Goal: Information Seeking & Learning: Learn about a topic

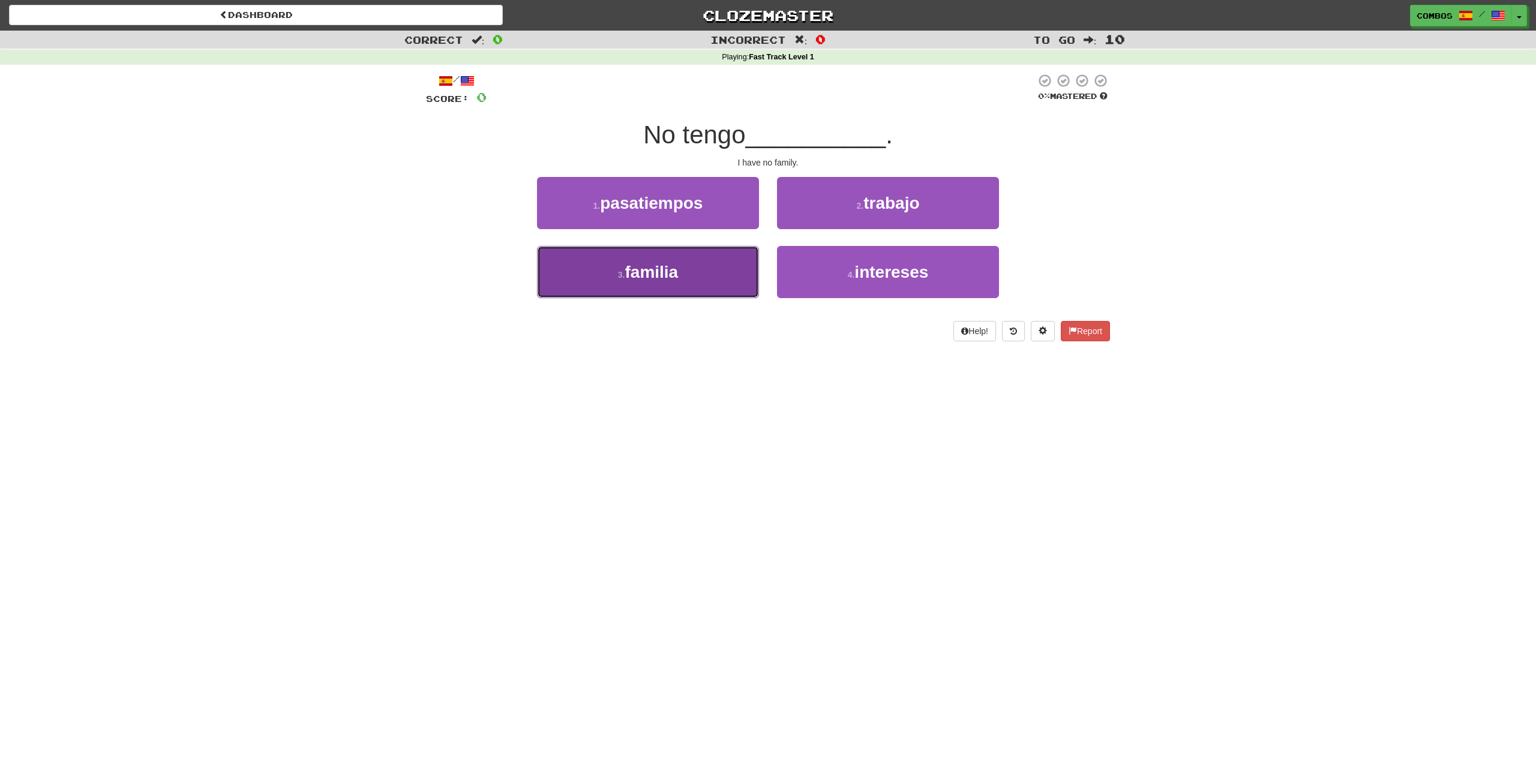
click at [744, 281] on button "3 . familia" at bounding box center [648, 272] width 222 height 52
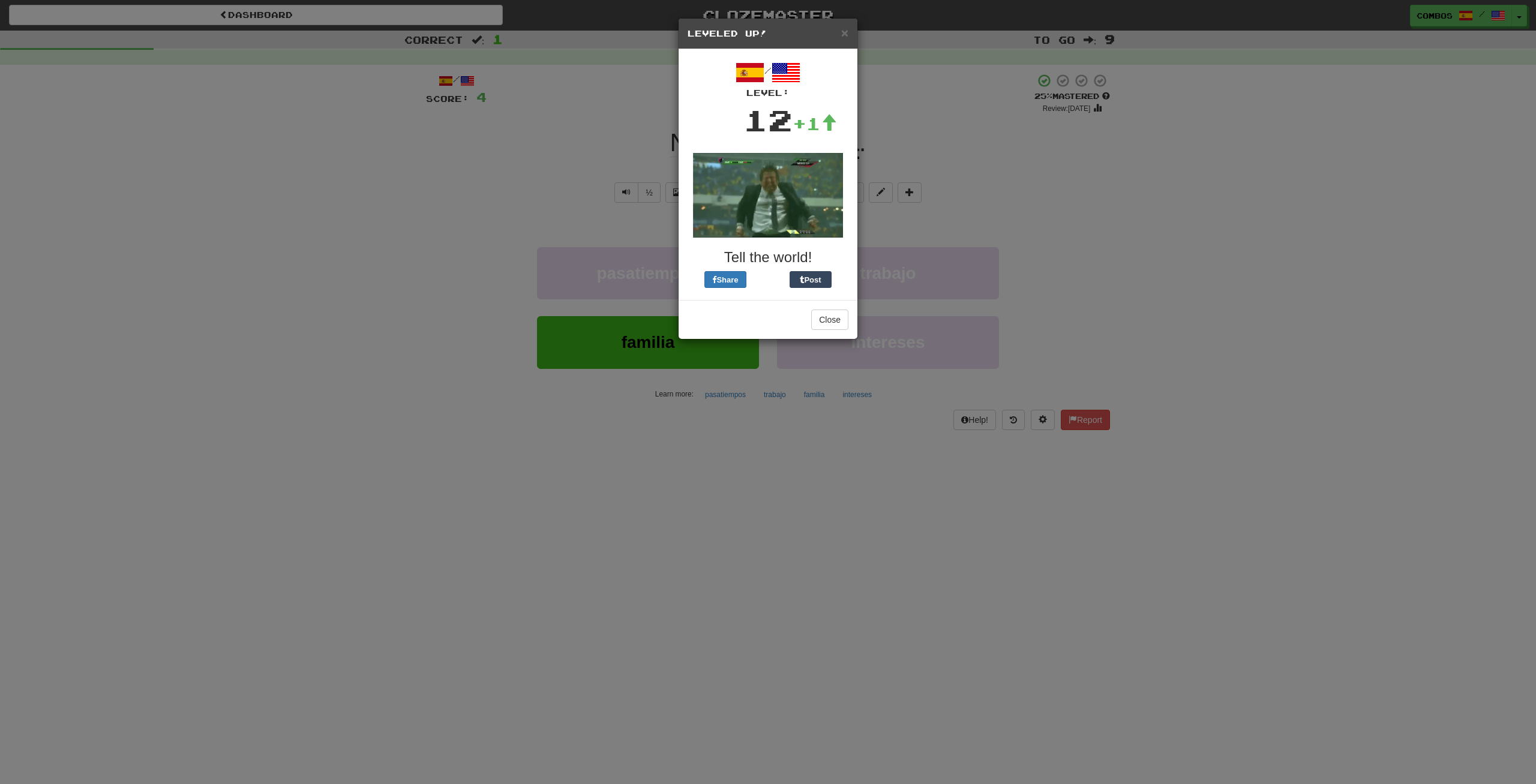
drag, startPoint x: 954, startPoint y: 93, endPoint x: 938, endPoint y: 102, distance: 18.4
click at [951, 93] on div "× Leveled Up! / Level: 12 +1 Tell the world! Share Post Close" at bounding box center [768, 392] width 1536 height 784
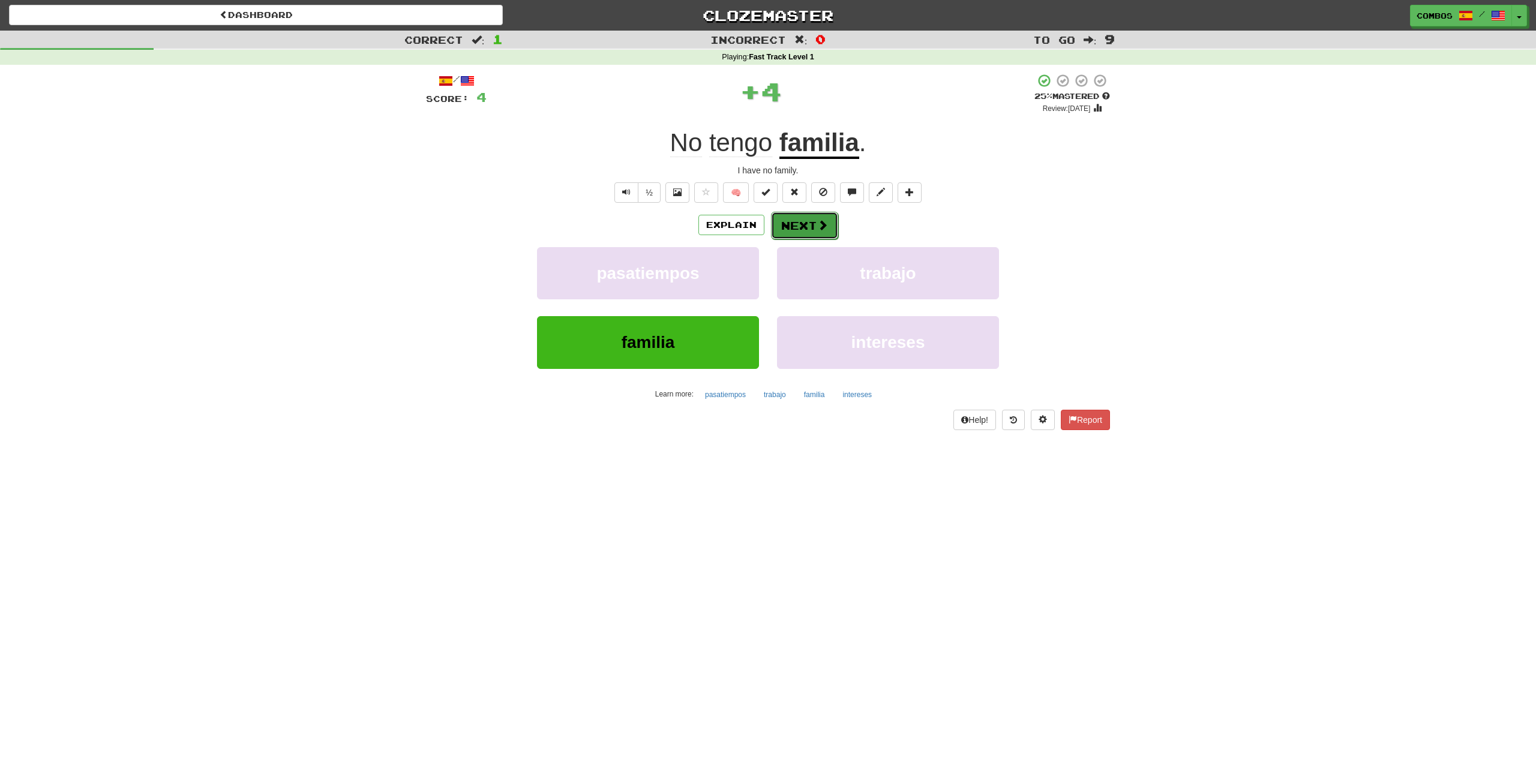
click at [807, 229] on button "Next" at bounding box center [804, 226] width 67 height 28
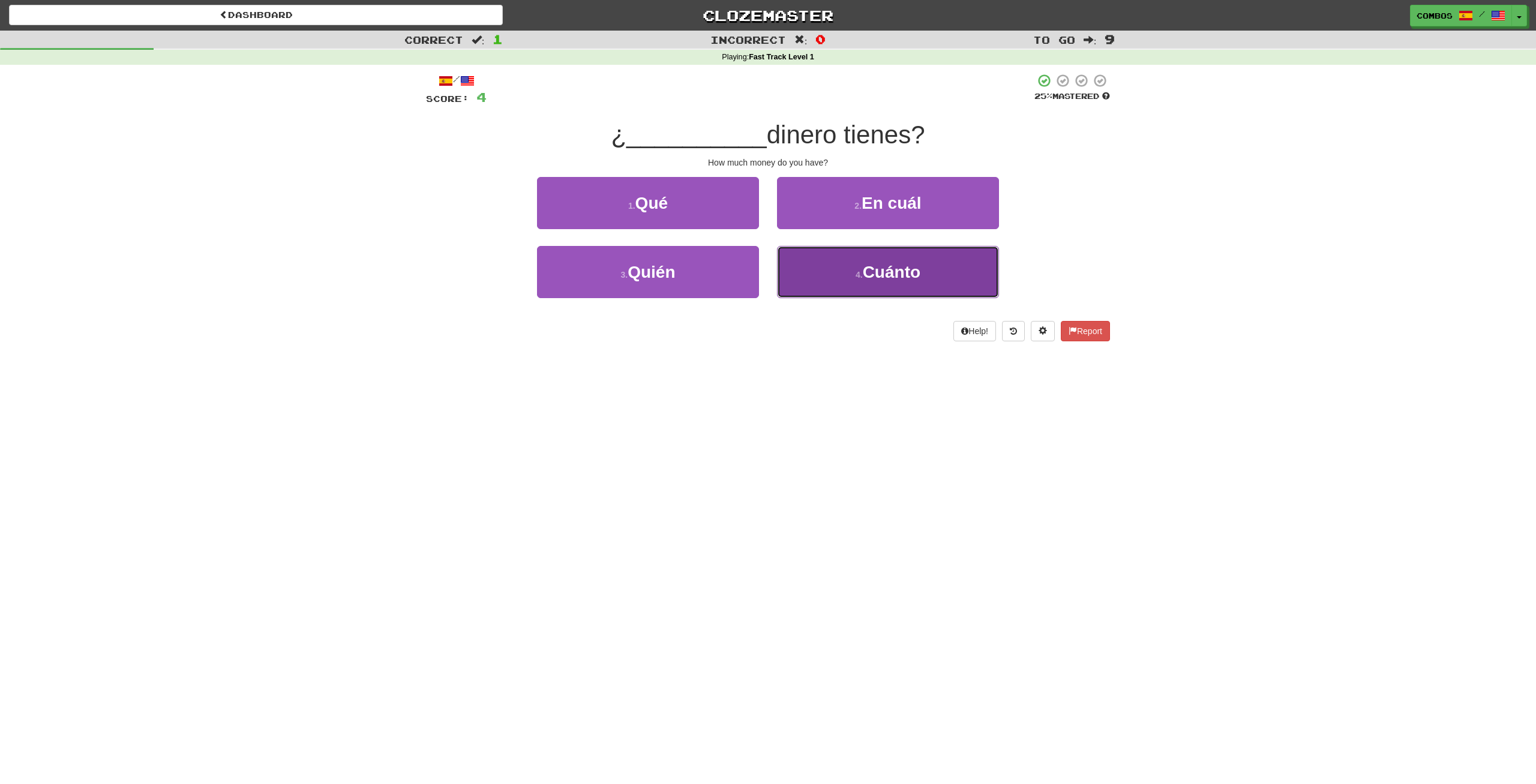
click at [802, 268] on button "4 . [GEOGRAPHIC_DATA]" at bounding box center [888, 272] width 222 height 52
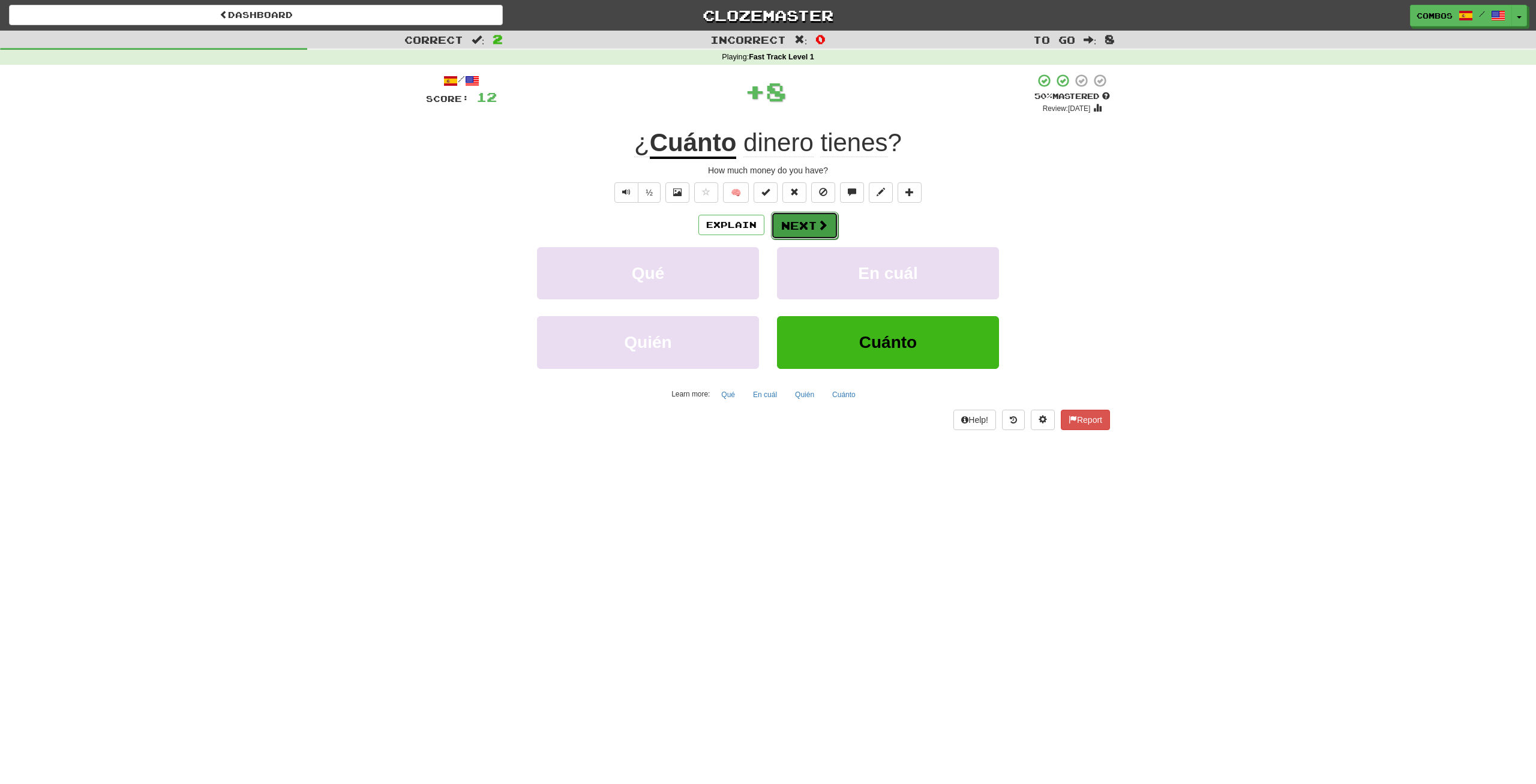
click at [809, 230] on button "Next" at bounding box center [804, 226] width 67 height 28
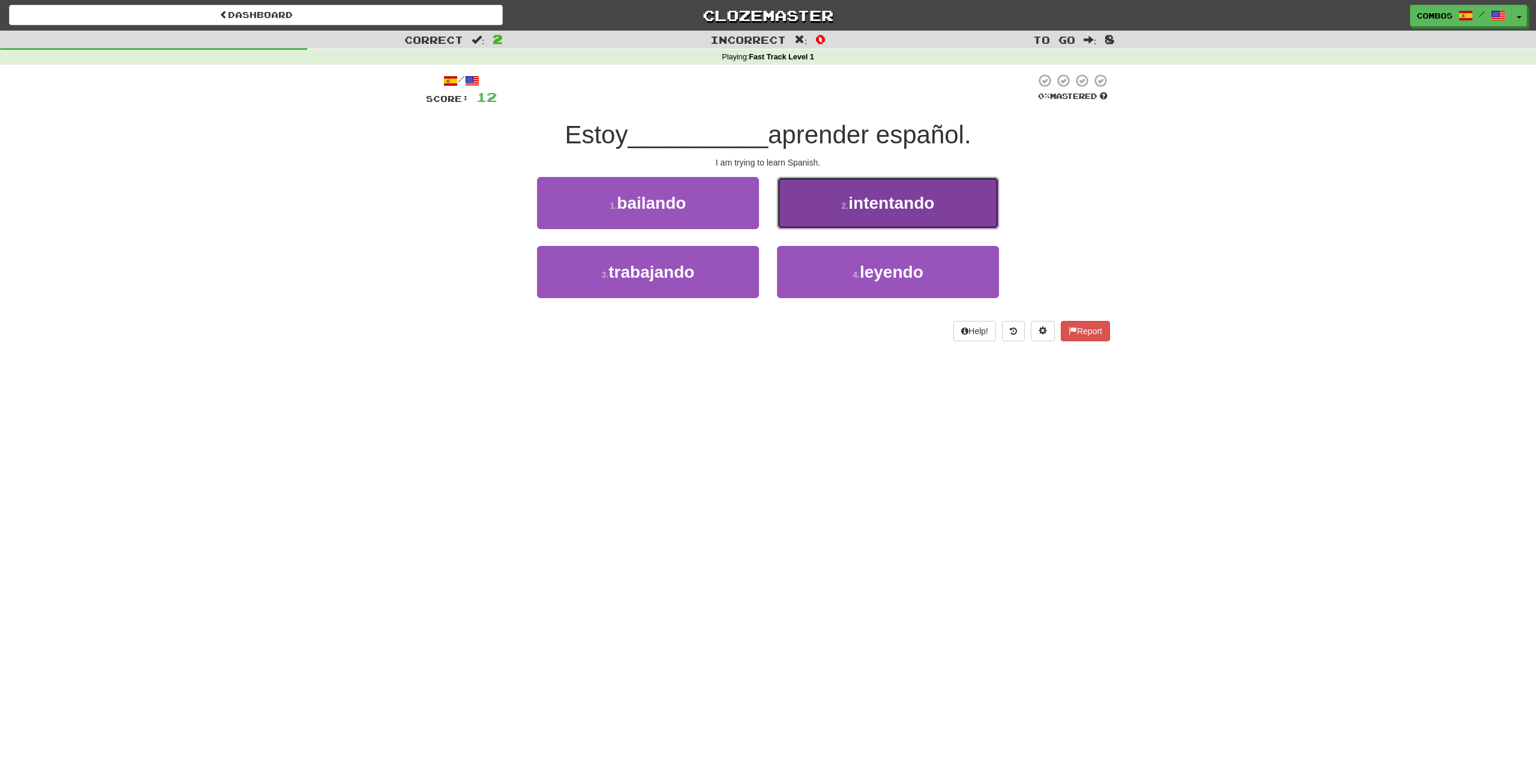
click at [805, 218] on button "2 . intentando" at bounding box center [888, 203] width 222 height 52
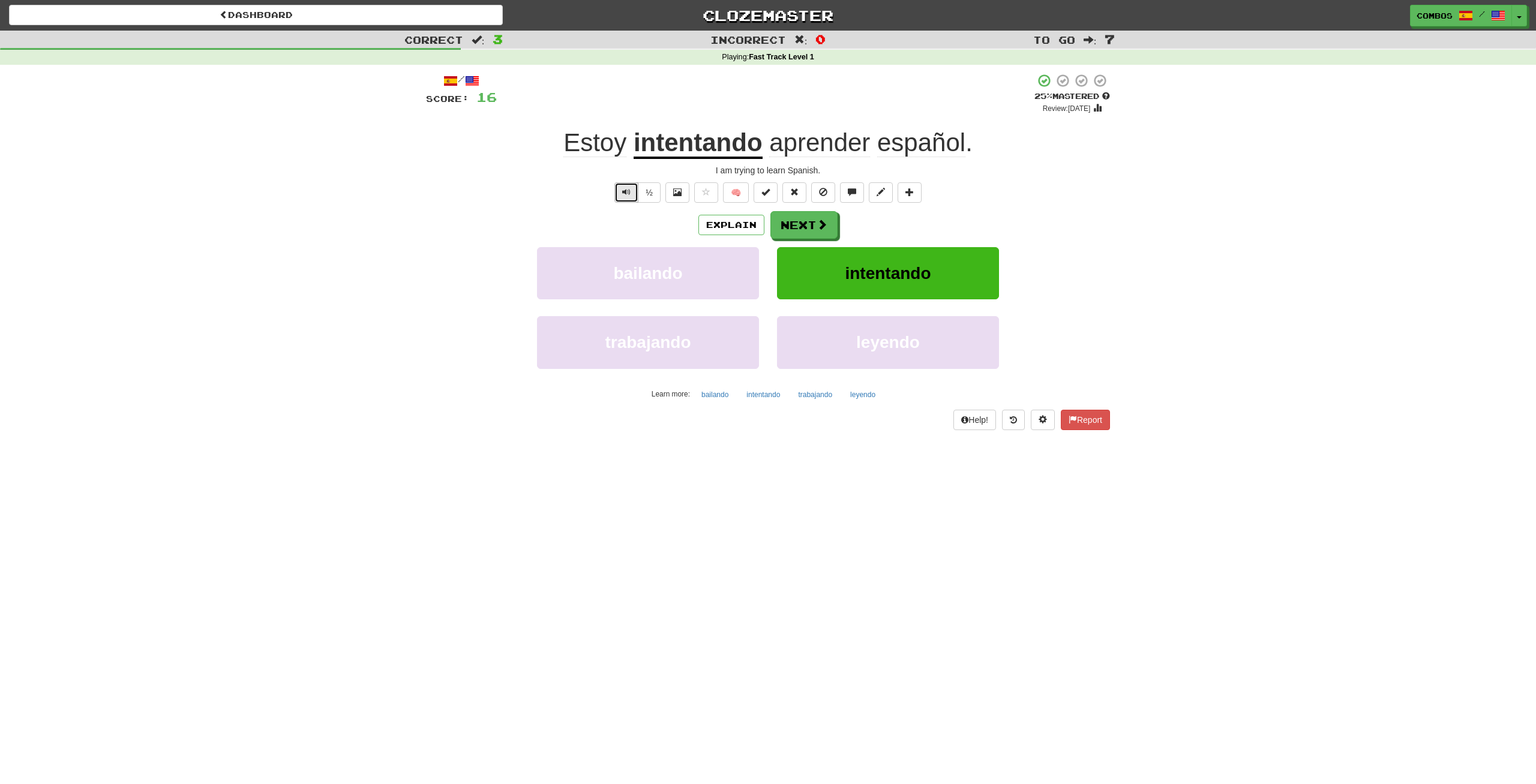
click at [615, 188] on button "Text-to-speech controls" at bounding box center [626, 193] width 24 height 21
click at [818, 229] on span at bounding box center [823, 225] width 11 height 11
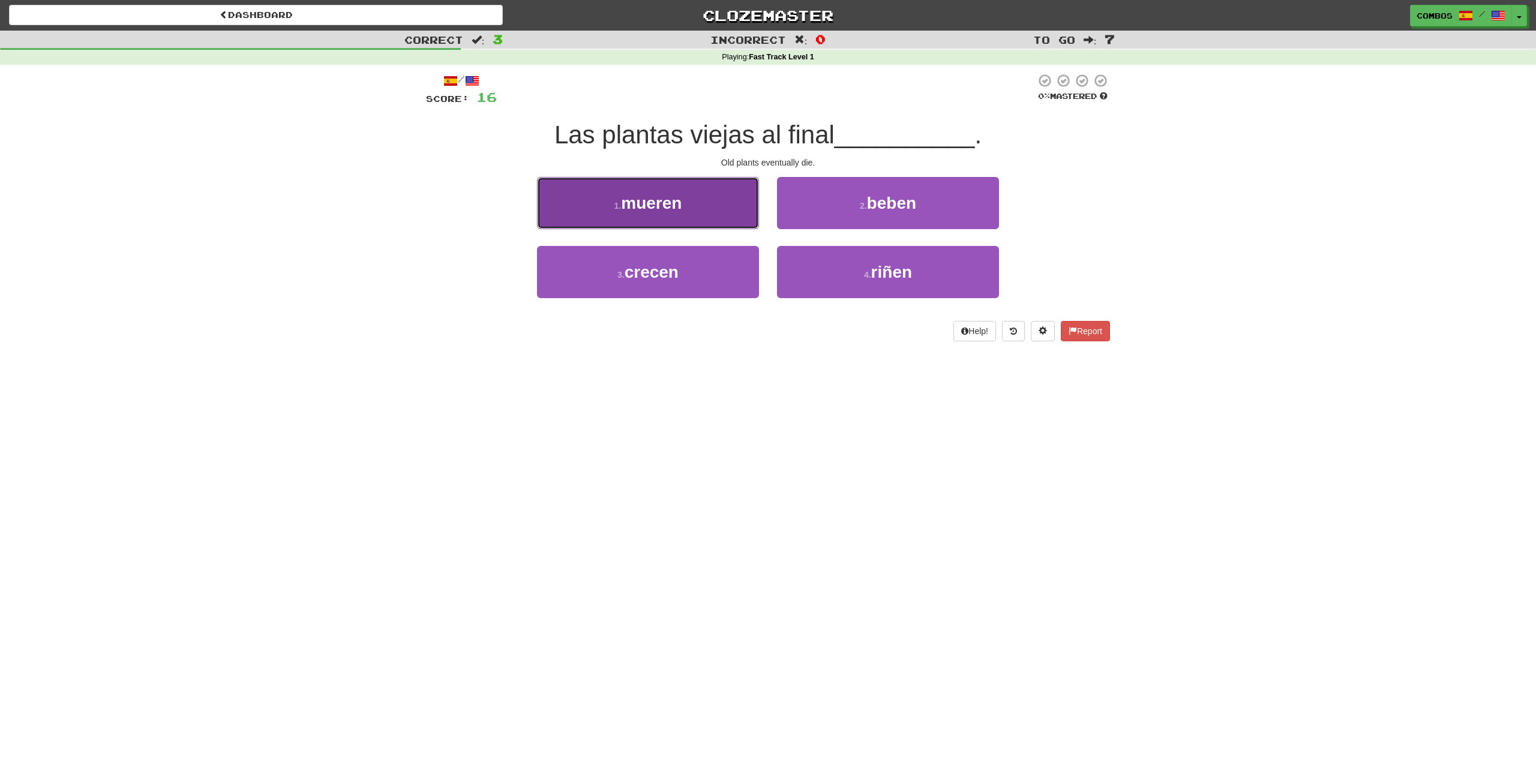
click at [742, 192] on button "1 . mueren" at bounding box center [648, 203] width 222 height 52
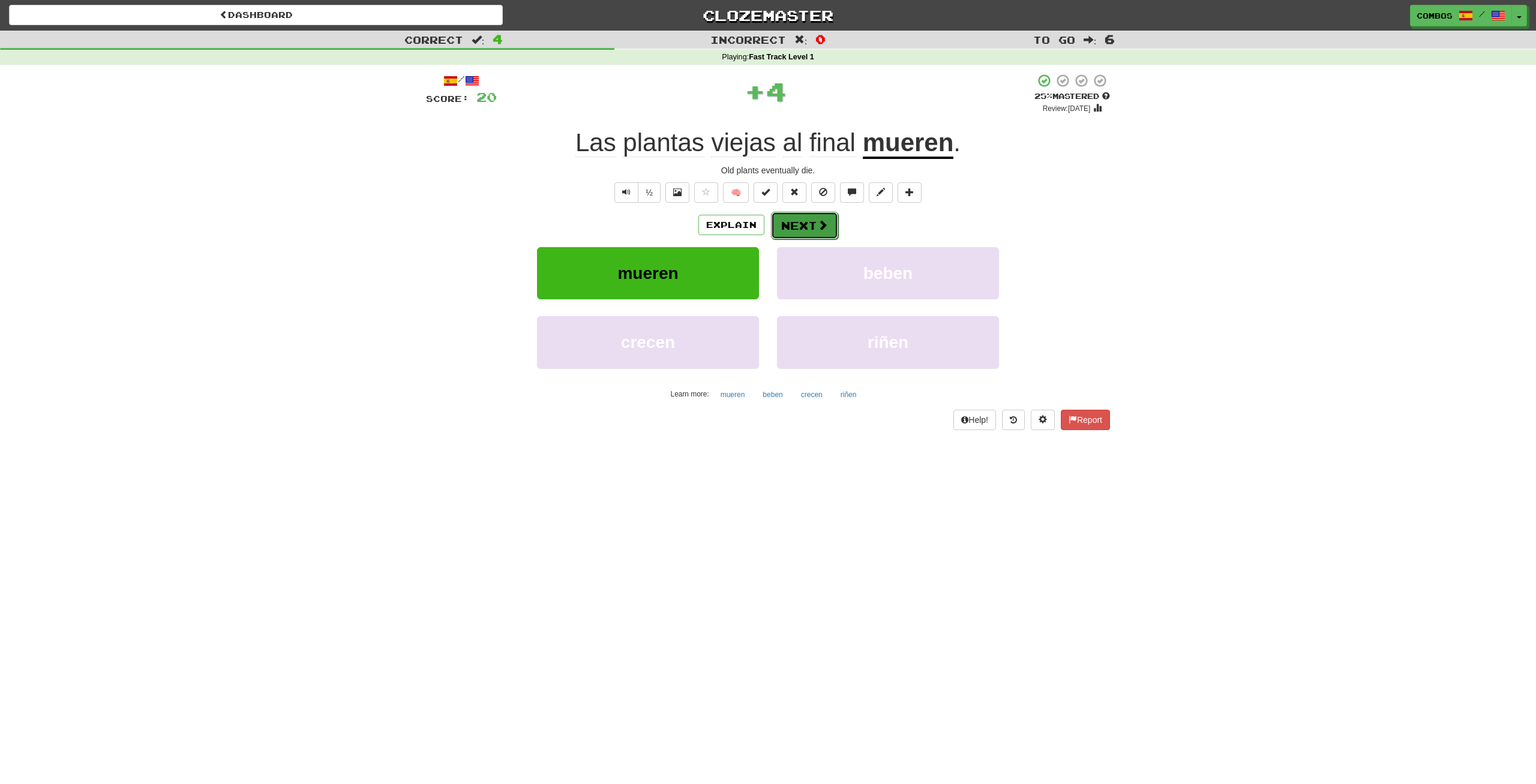
click at [812, 231] on button "Next" at bounding box center [804, 226] width 67 height 28
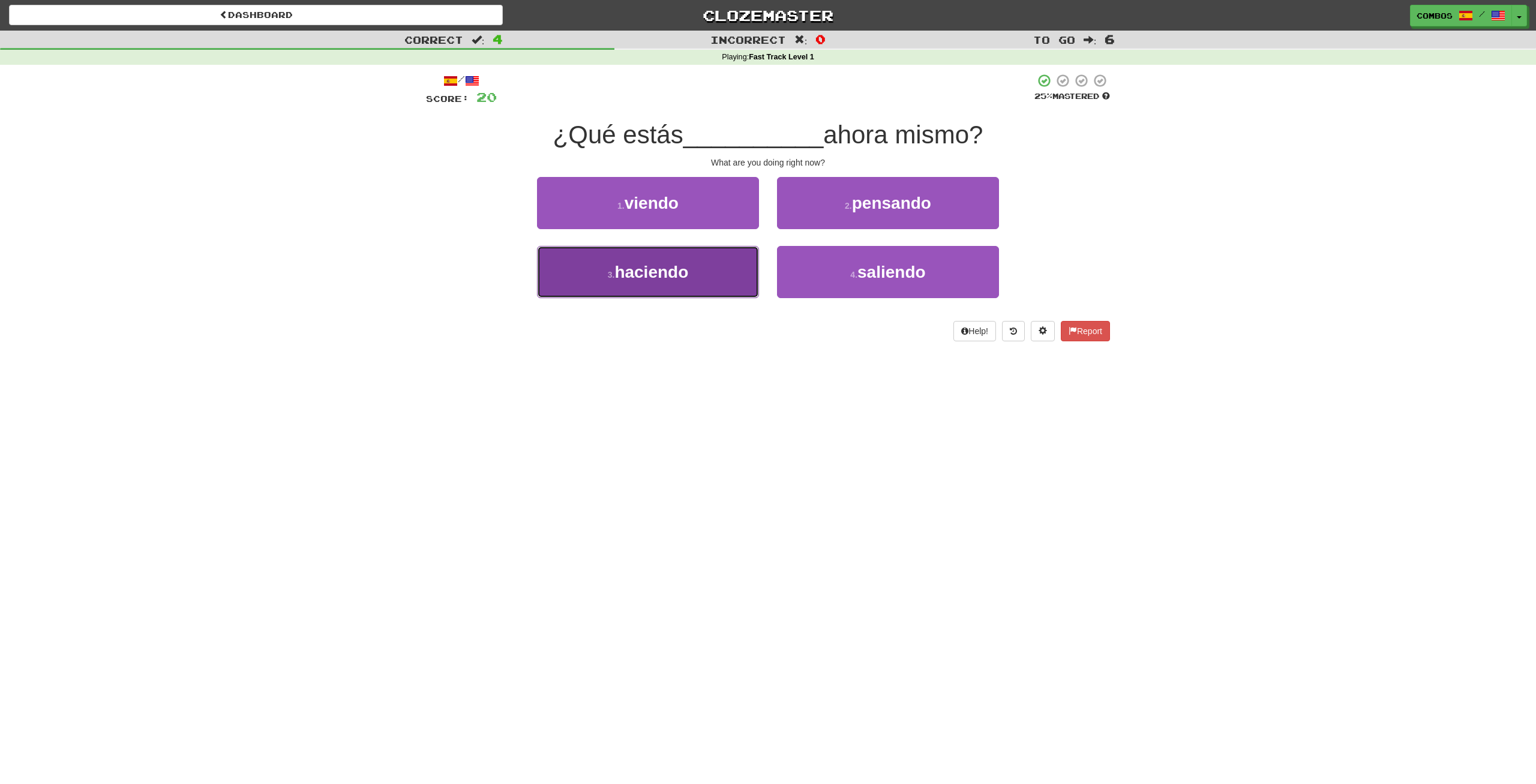
click at [730, 289] on button "3 . haciendo" at bounding box center [648, 272] width 222 height 52
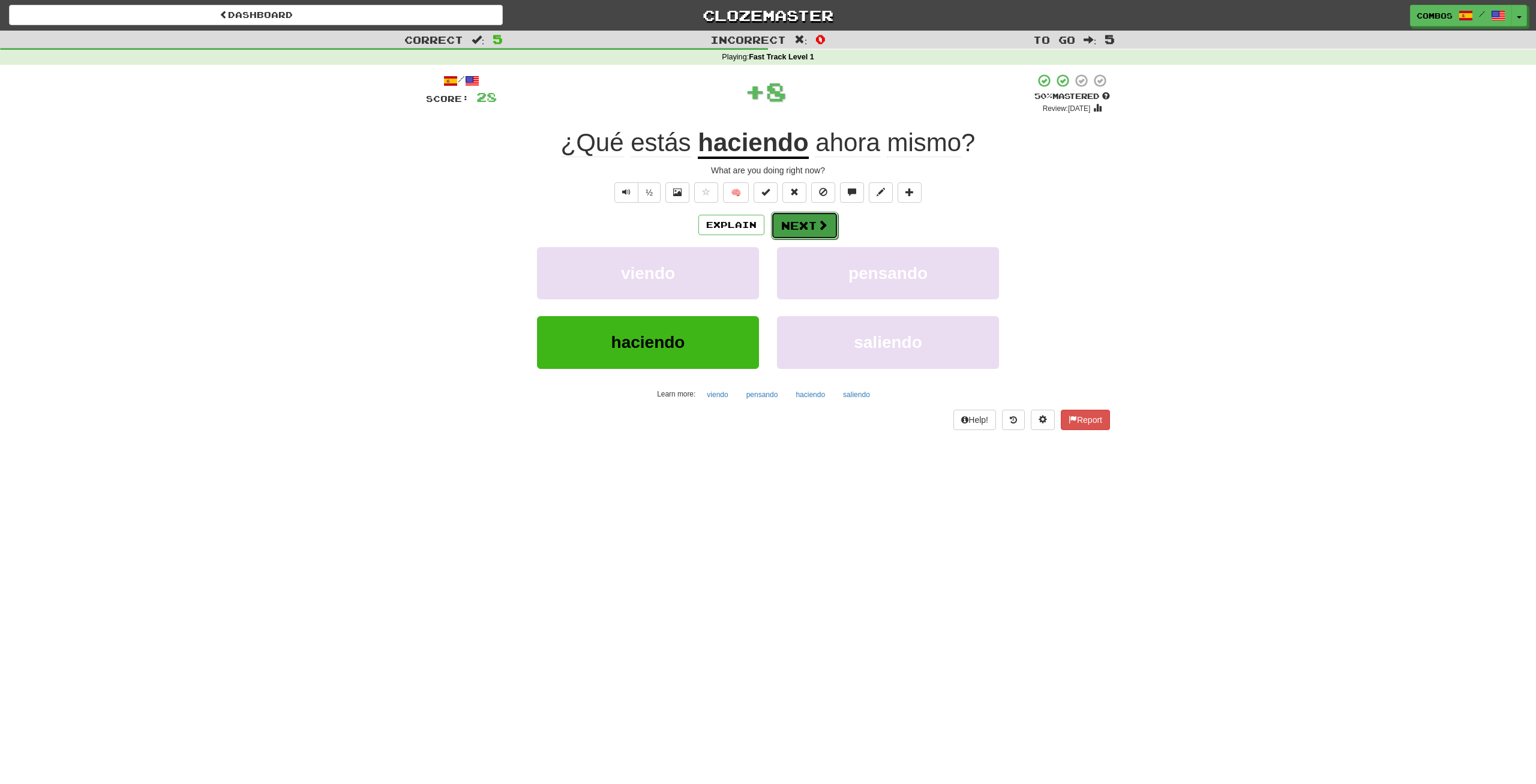
click at [806, 236] on button "Next" at bounding box center [804, 226] width 67 height 28
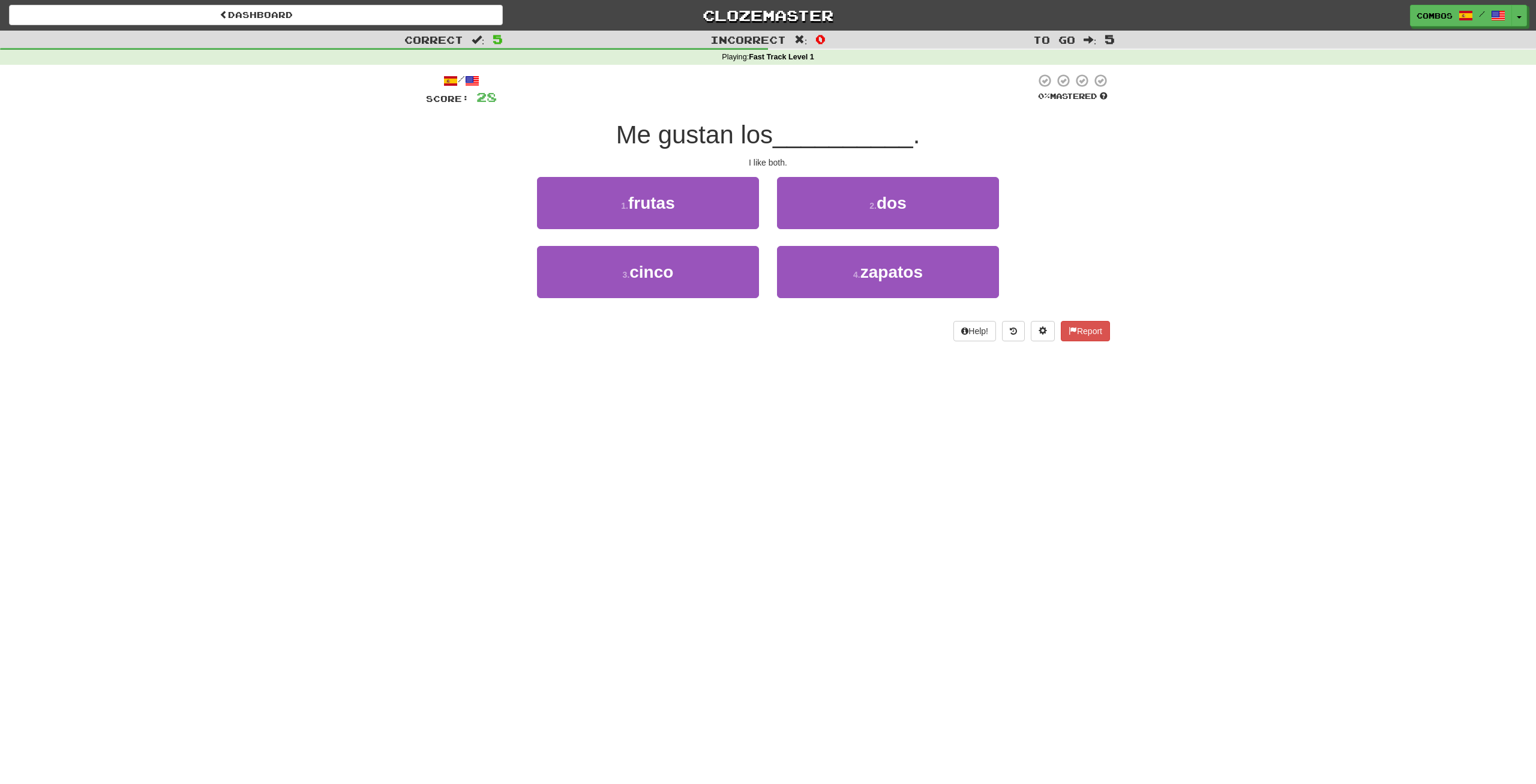
click at [255, 410] on div "Dashboard Clozemaster Combos / Toggle Dropdown Dashboard Leaderboard Activity F…" at bounding box center [768, 392] width 1536 height 784
click at [843, 202] on button "2 . dos" at bounding box center [888, 203] width 222 height 52
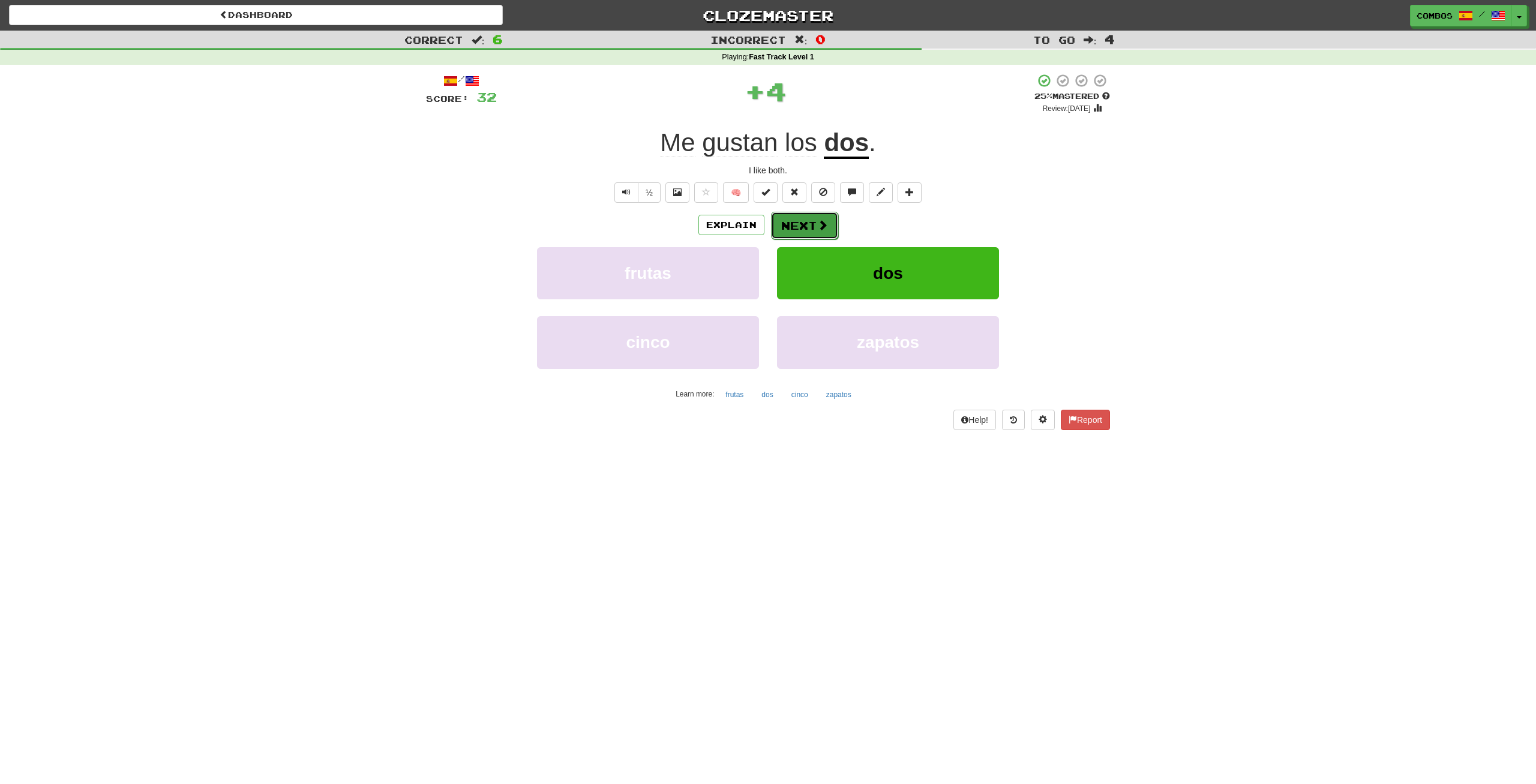
click at [827, 217] on button "Next" at bounding box center [804, 226] width 67 height 28
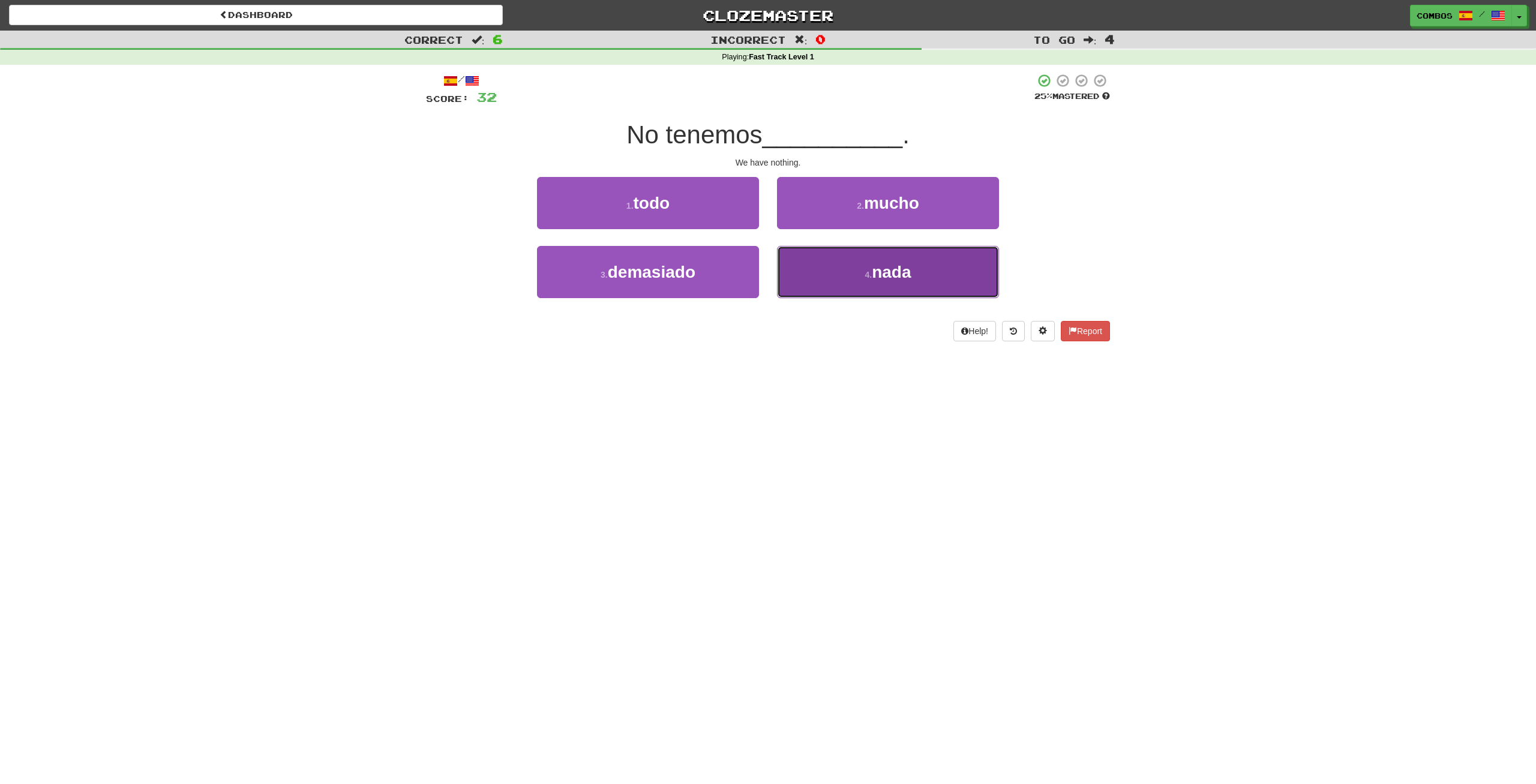
click at [813, 262] on button "4 . nada" at bounding box center [888, 272] width 222 height 52
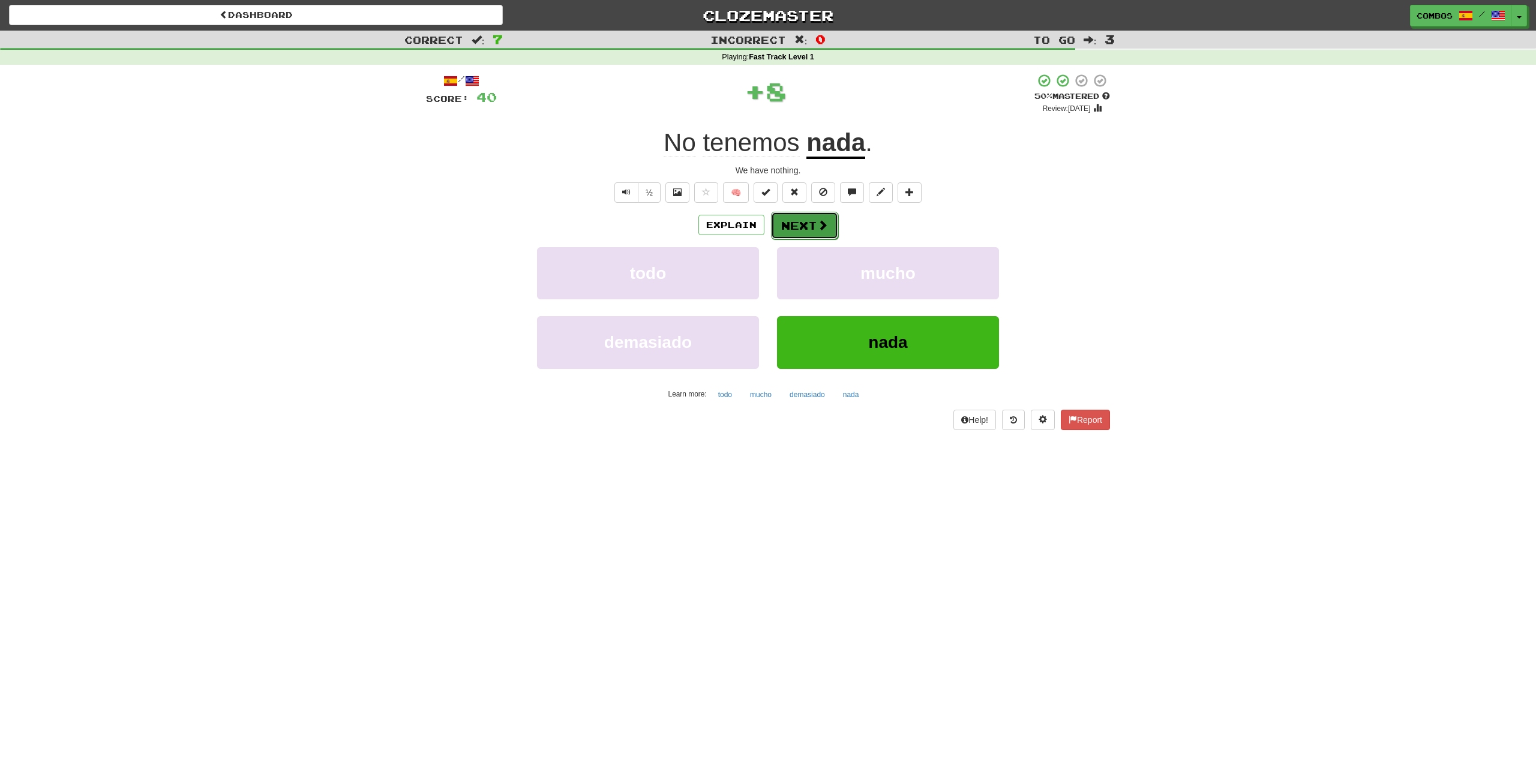
click at [808, 235] on button "Next" at bounding box center [804, 226] width 67 height 28
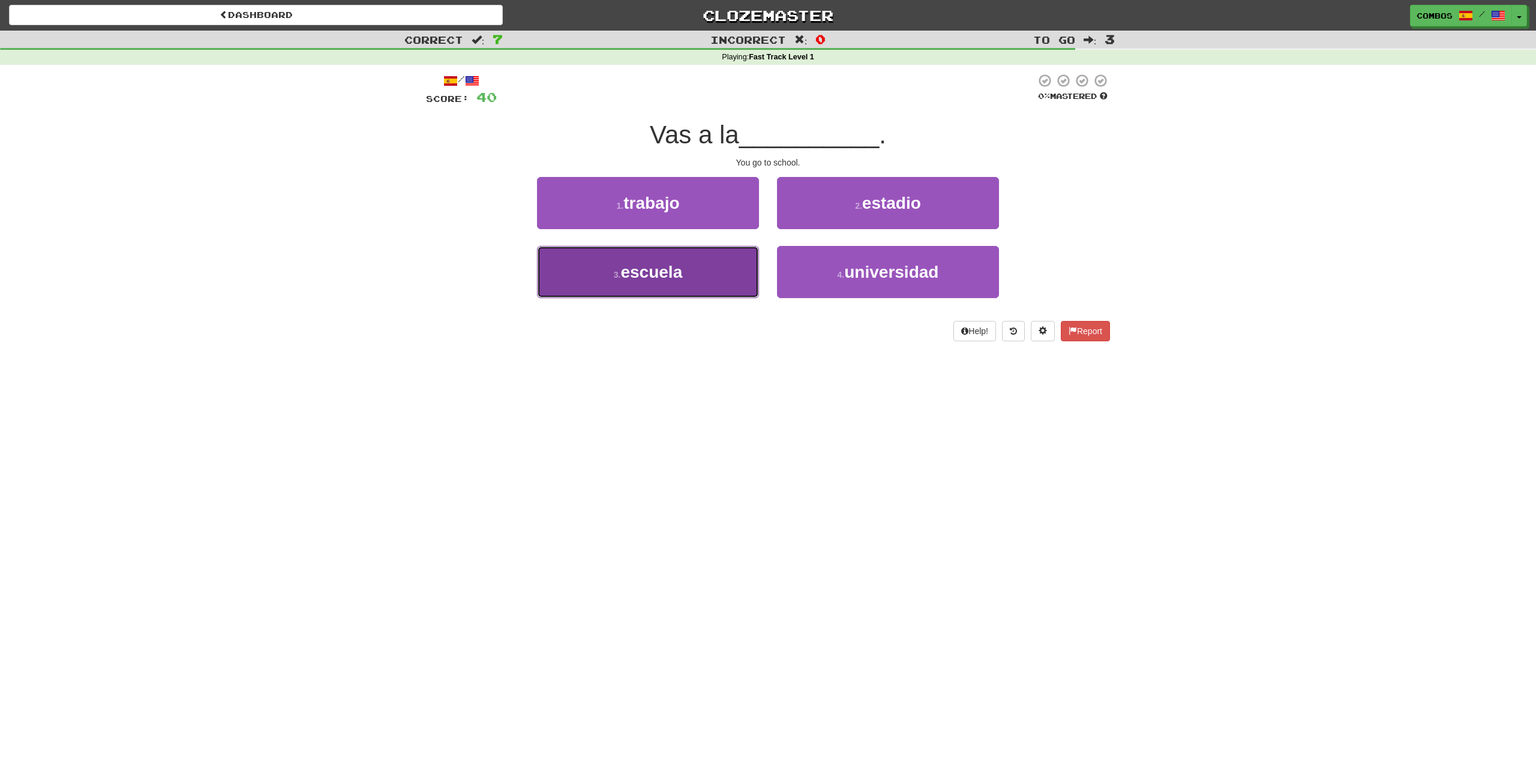
click at [750, 297] on button "3 . escuela" at bounding box center [648, 272] width 222 height 52
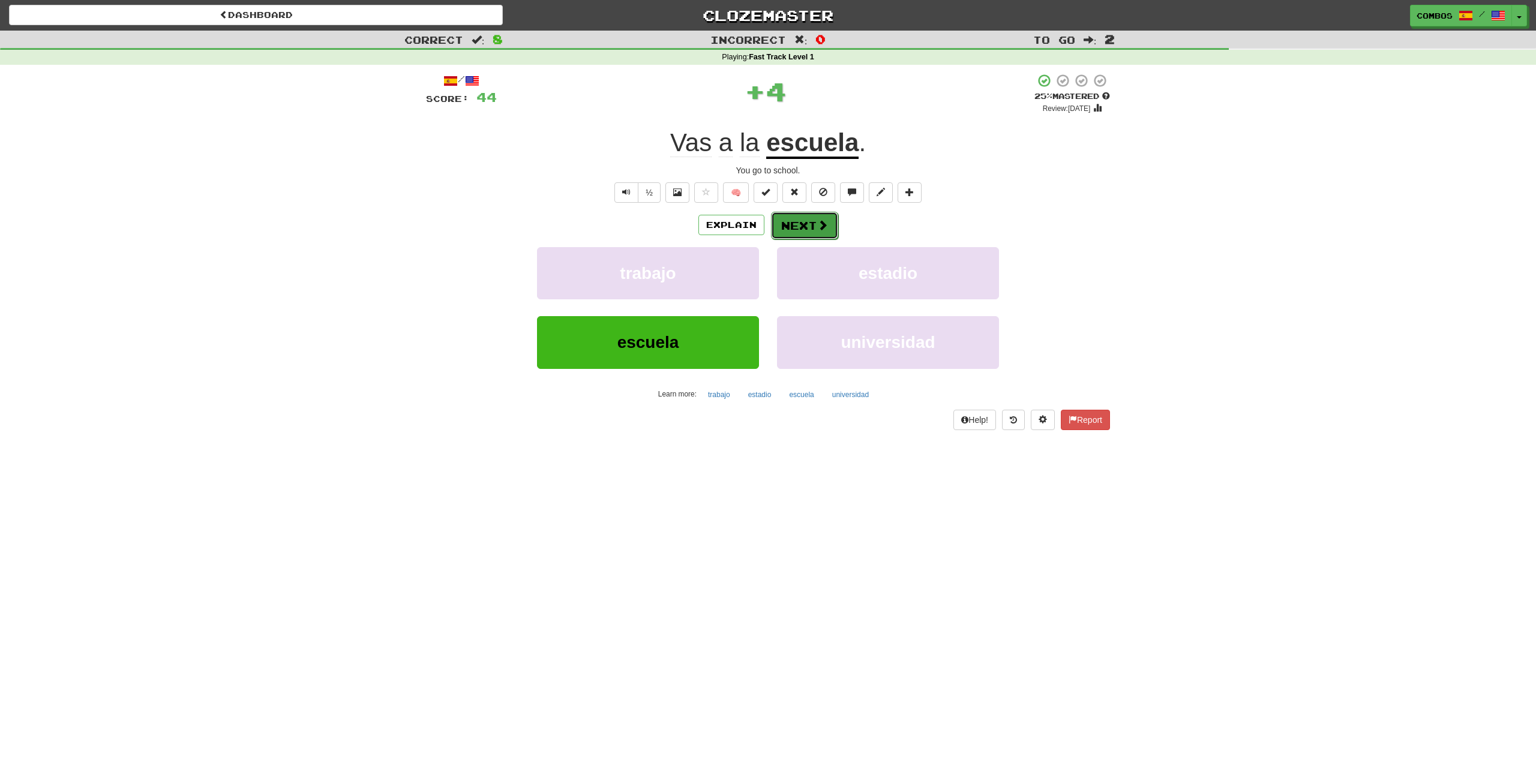
click at [829, 215] on button "Next" at bounding box center [804, 226] width 67 height 28
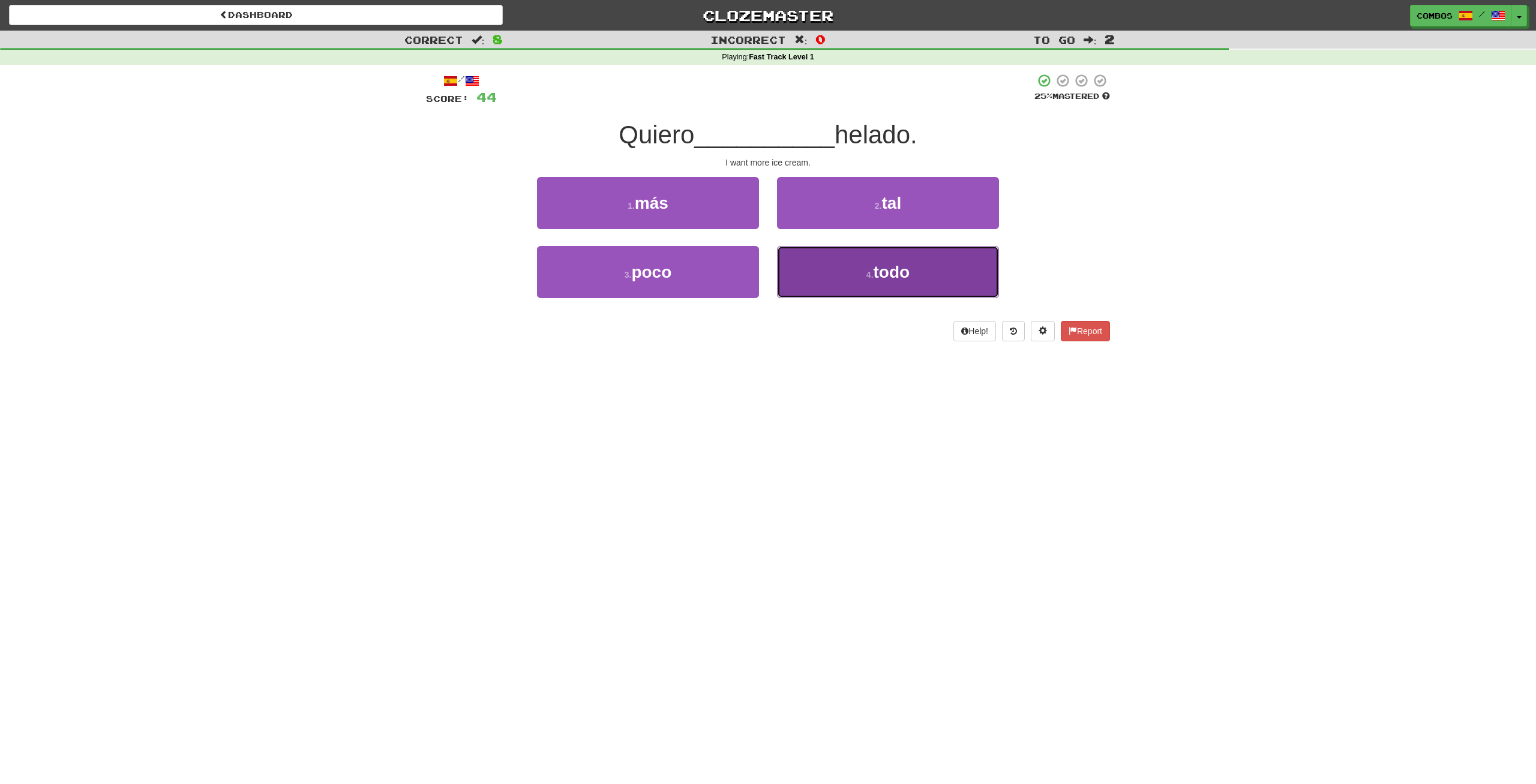
click at [859, 296] on button "4 . todo" at bounding box center [888, 272] width 222 height 52
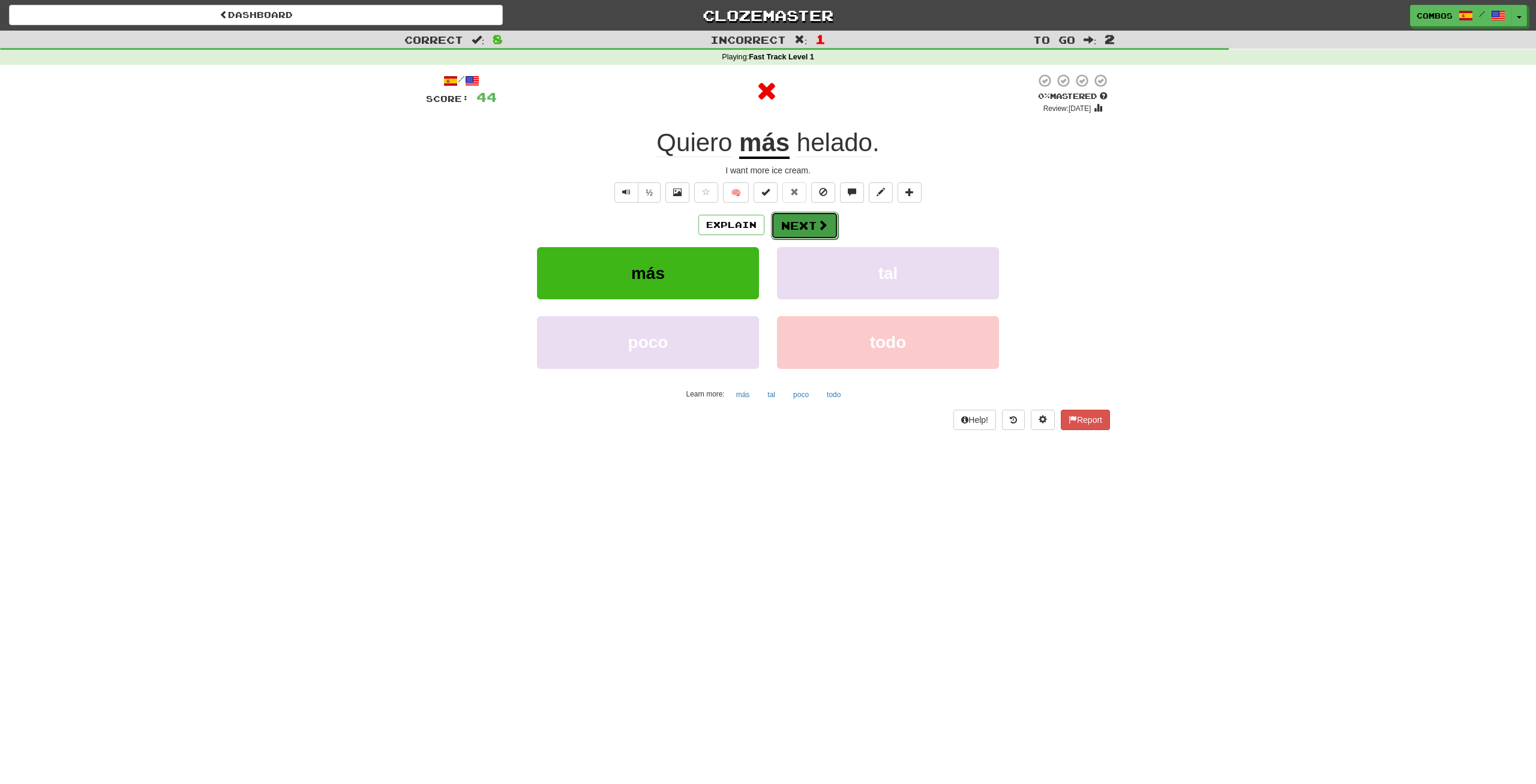
click at [811, 224] on button "Next" at bounding box center [804, 226] width 67 height 28
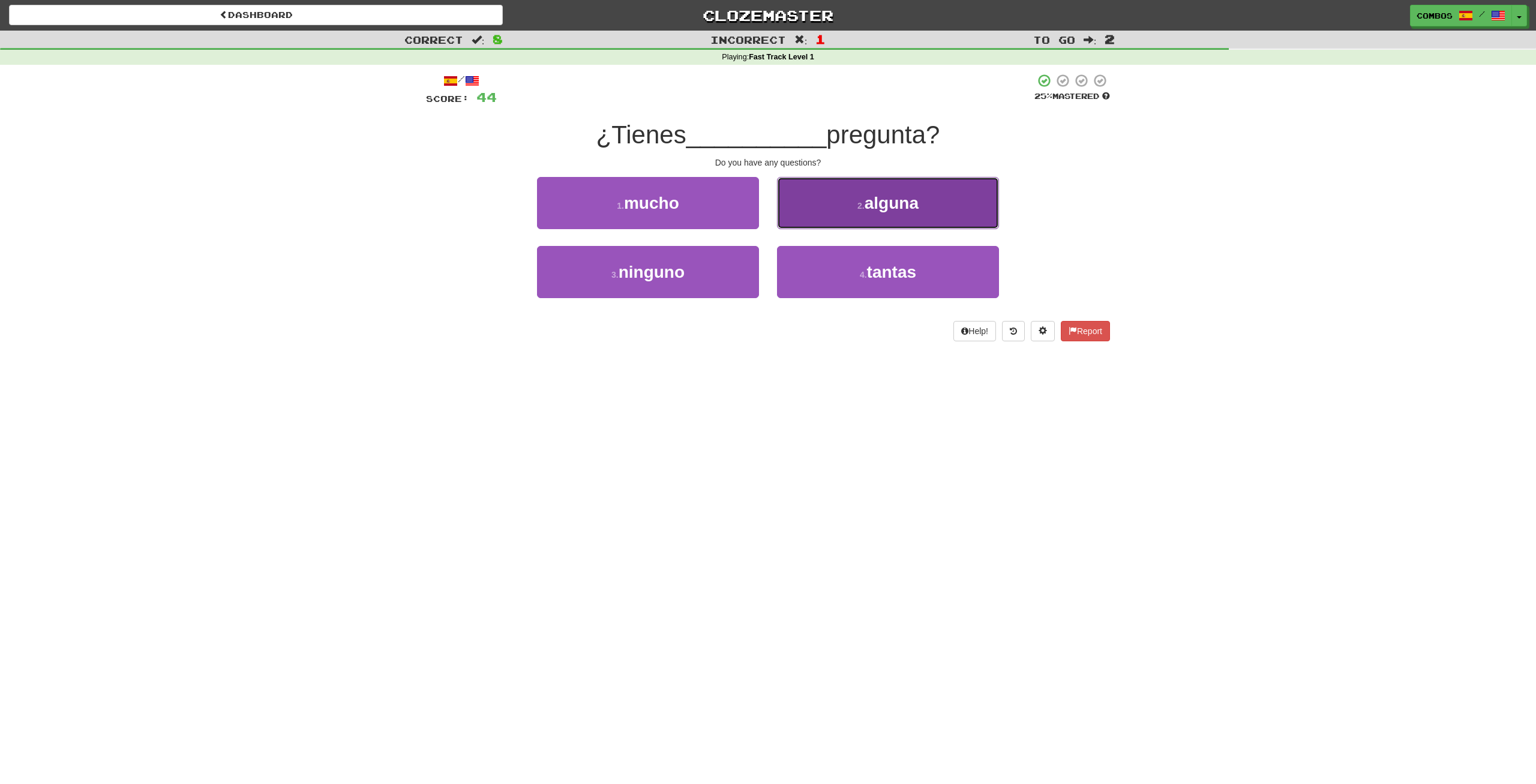
click at [866, 218] on button "2 . alguna" at bounding box center [888, 203] width 222 height 52
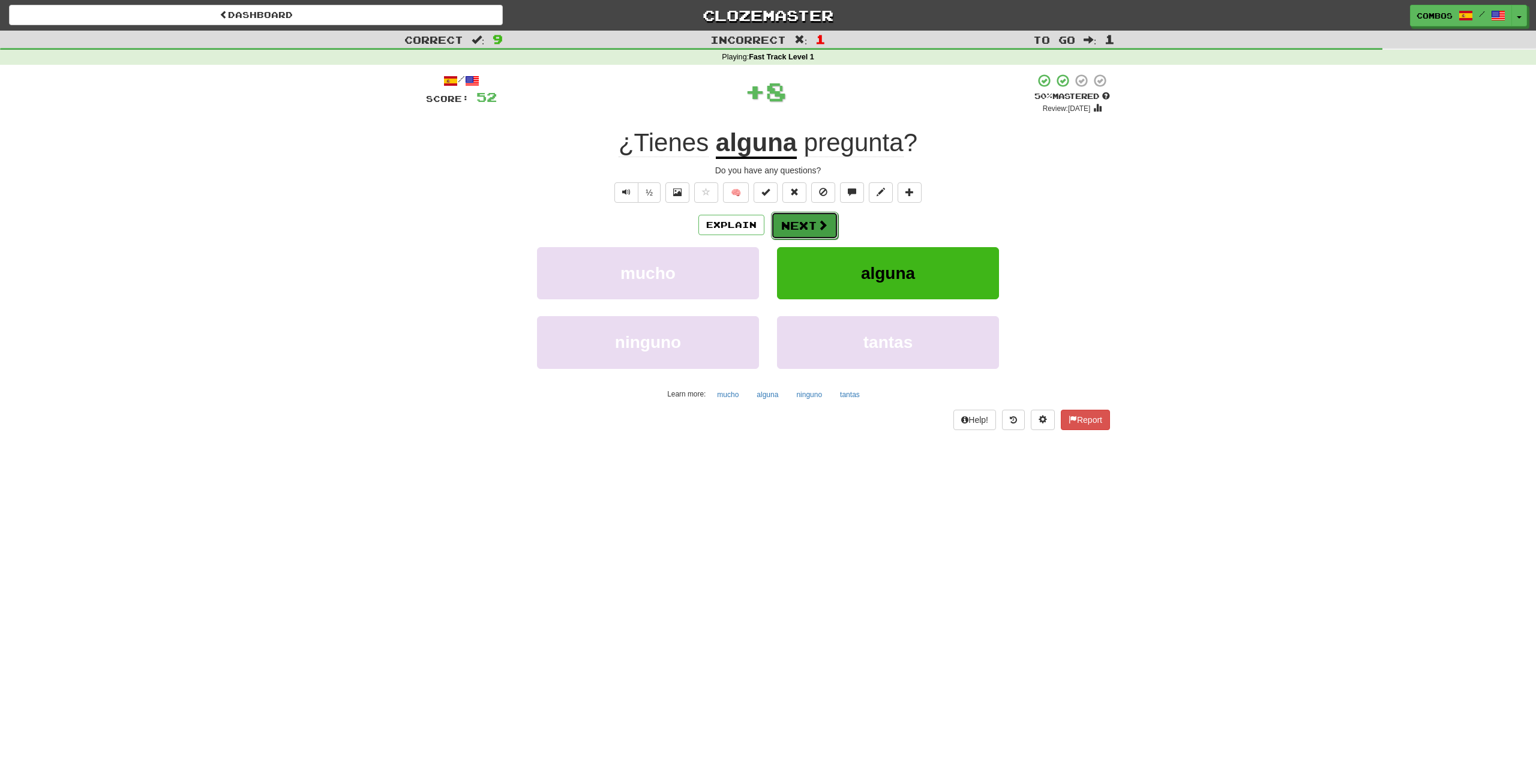
click at [810, 226] on button "Next" at bounding box center [804, 226] width 67 height 28
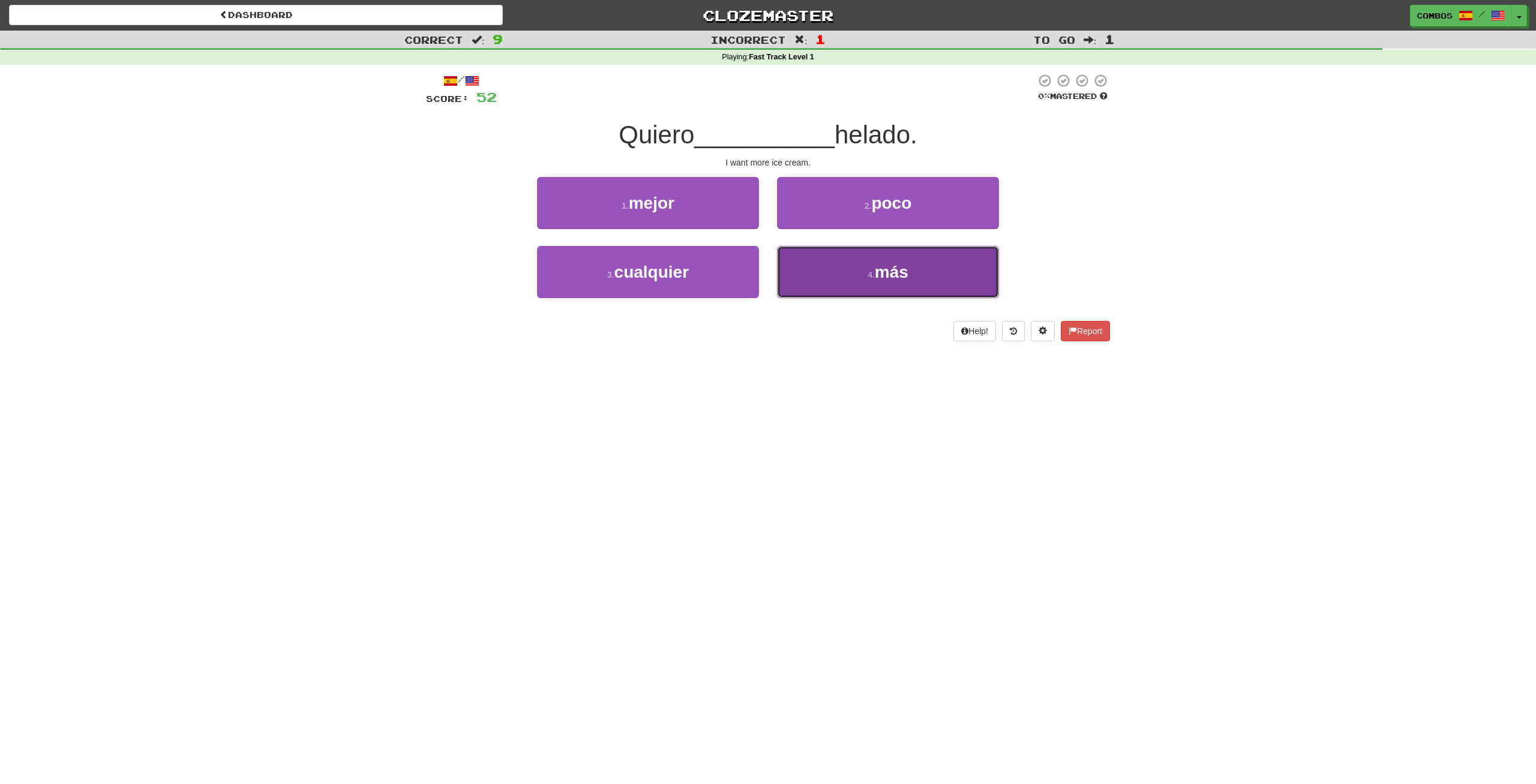
click at [894, 271] on span "más" at bounding box center [892, 272] width 34 height 19
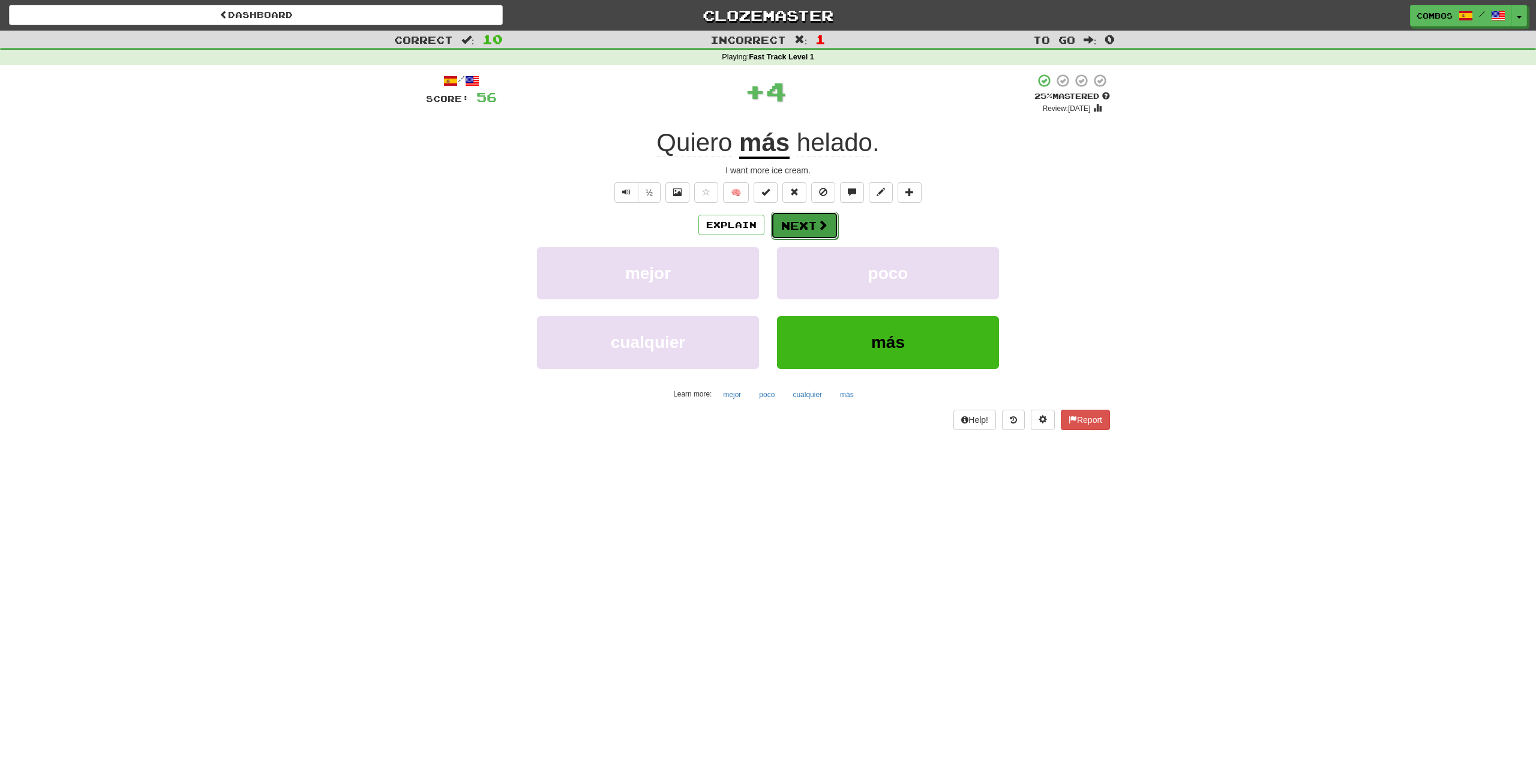
click at [815, 228] on button "Next" at bounding box center [804, 226] width 67 height 28
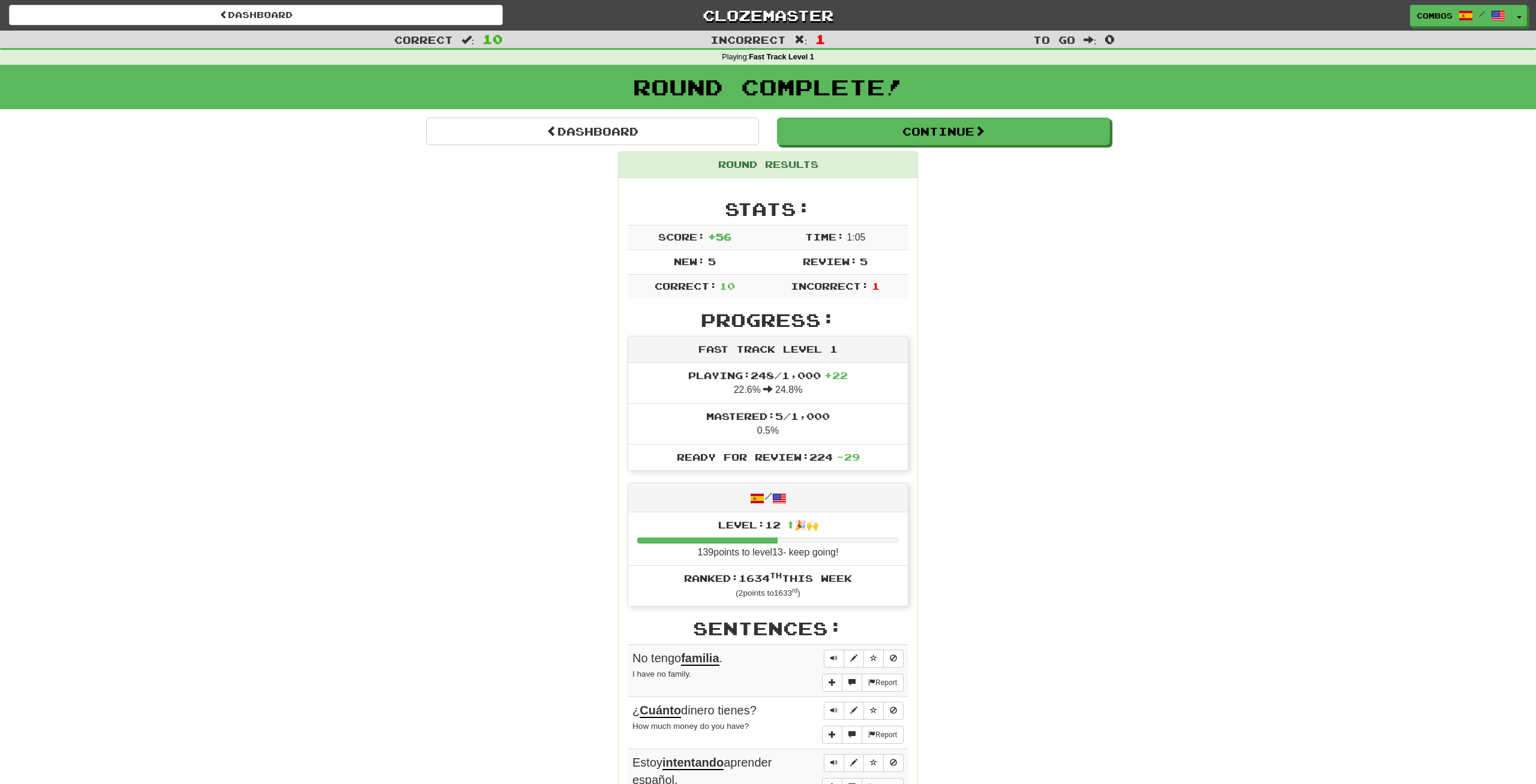
click at [87, 480] on div "Correct : 10 Incorrect : 1 To go : 0 Playing : Fast Track Level 1 Round Complet…" at bounding box center [768, 631] width 1536 height 1201
click at [871, 135] on button "Continue" at bounding box center [943, 132] width 333 height 28
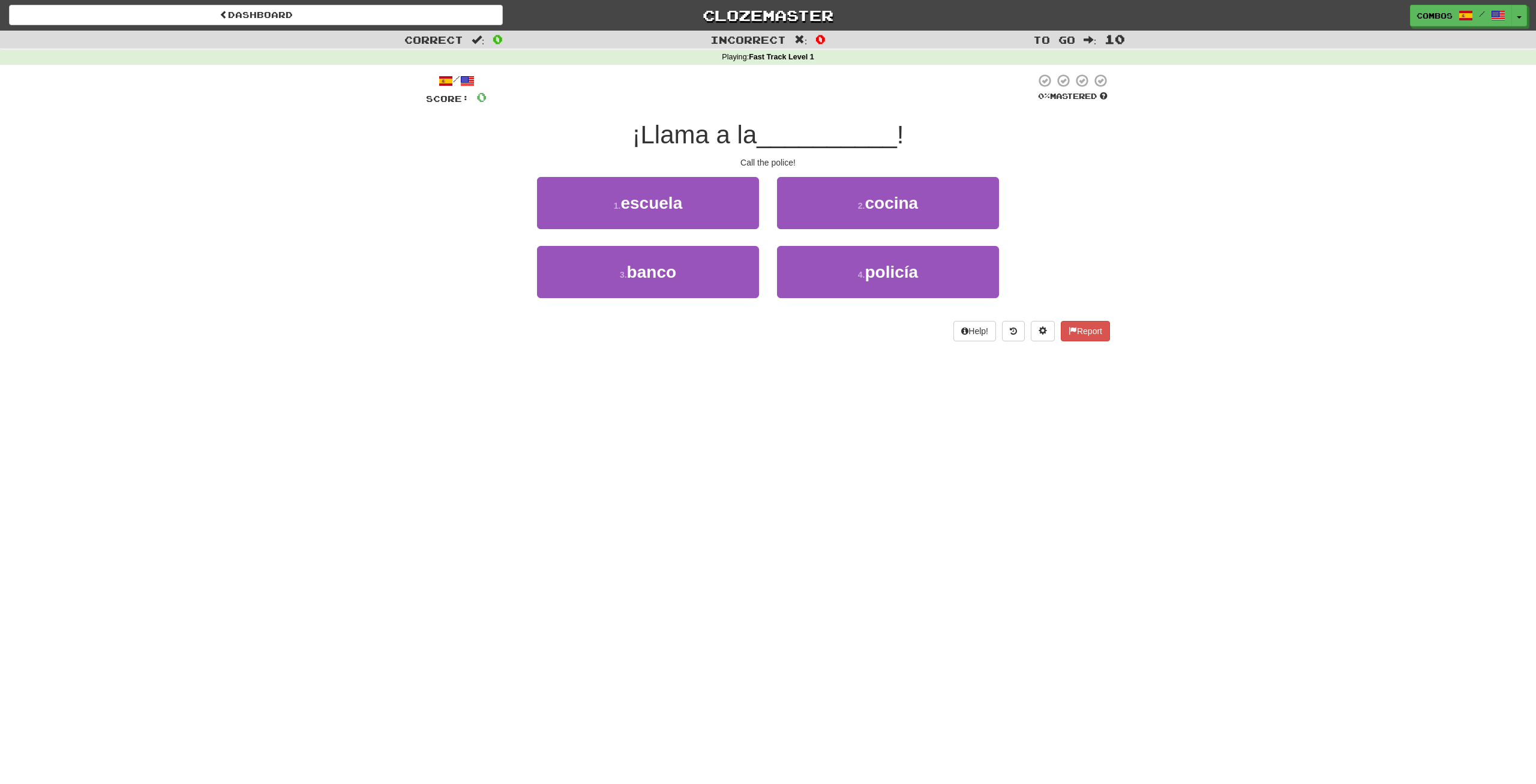
click at [266, 453] on div "Dashboard Clozemaster Combos / Toggle Dropdown Dashboard Leaderboard Activity F…" at bounding box center [768, 392] width 1536 height 784
click at [849, 272] on button "4 . policía" at bounding box center [888, 272] width 222 height 52
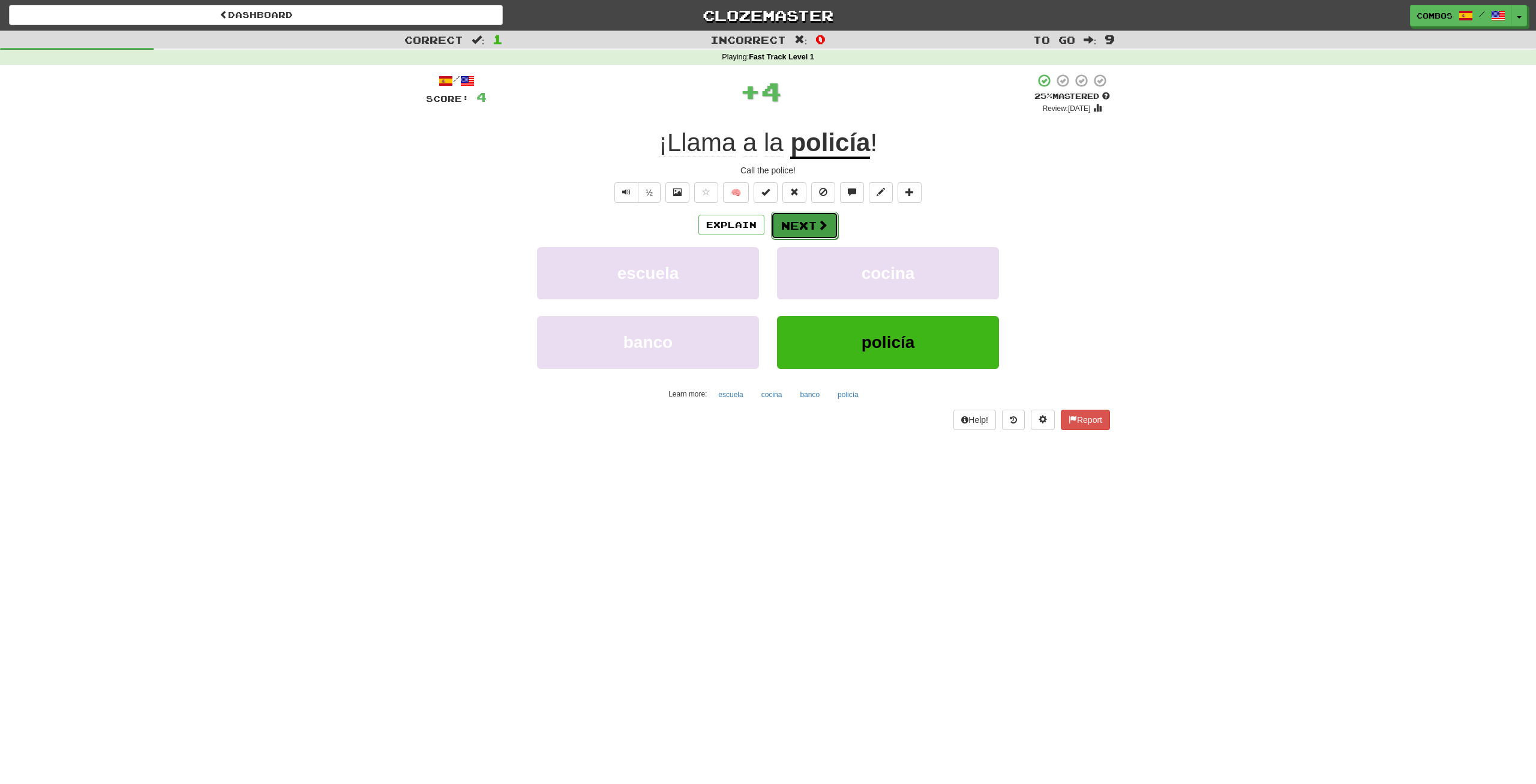
click at [816, 230] on button "Next" at bounding box center [804, 226] width 67 height 28
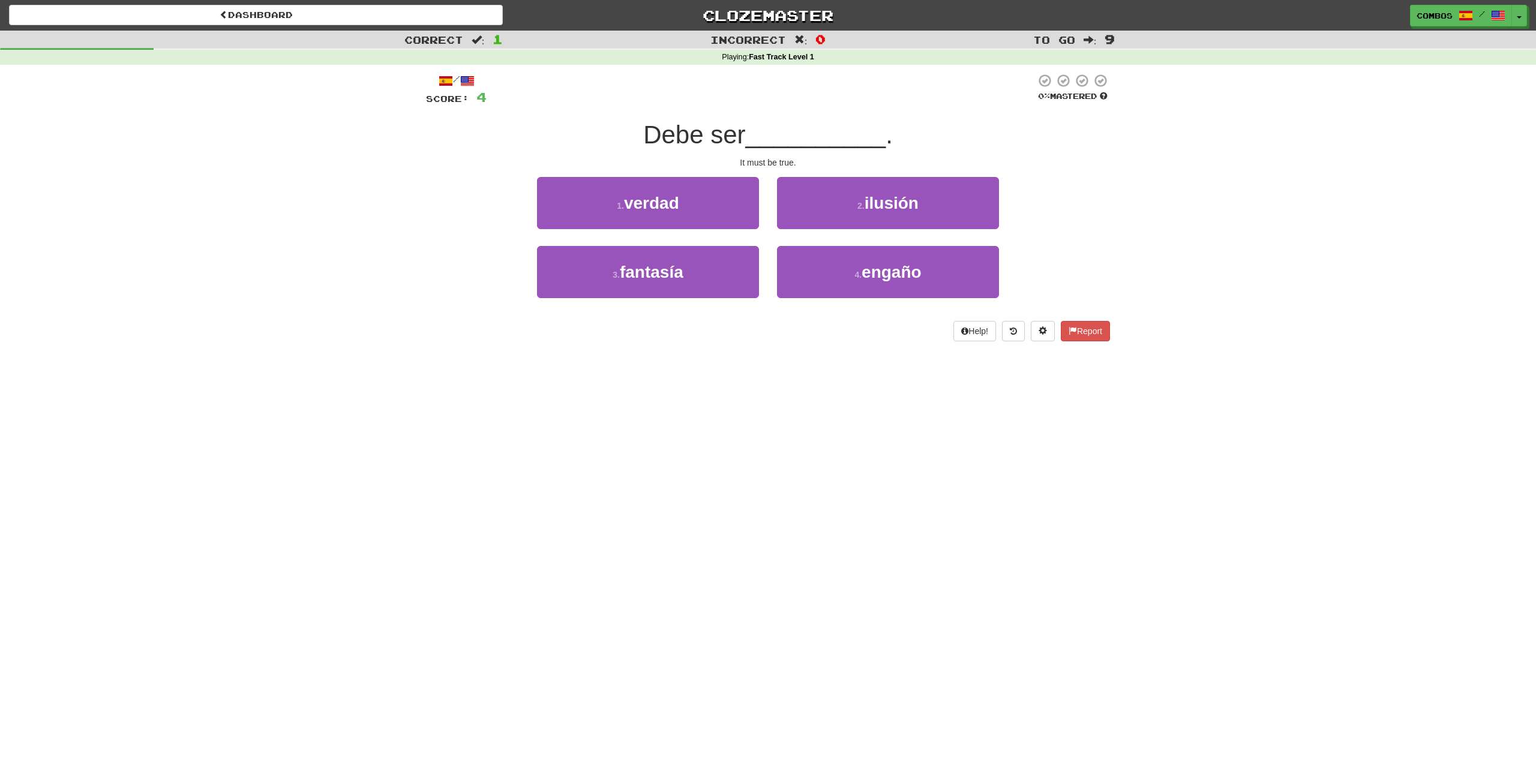
click at [217, 336] on div "Correct : 1 Incorrect : 0 To go : 9 Playing : Fast Track Level 1 / Score: 4 0 %…" at bounding box center [768, 194] width 1536 height 327
click at [728, 211] on button "1 . verdad" at bounding box center [648, 203] width 222 height 52
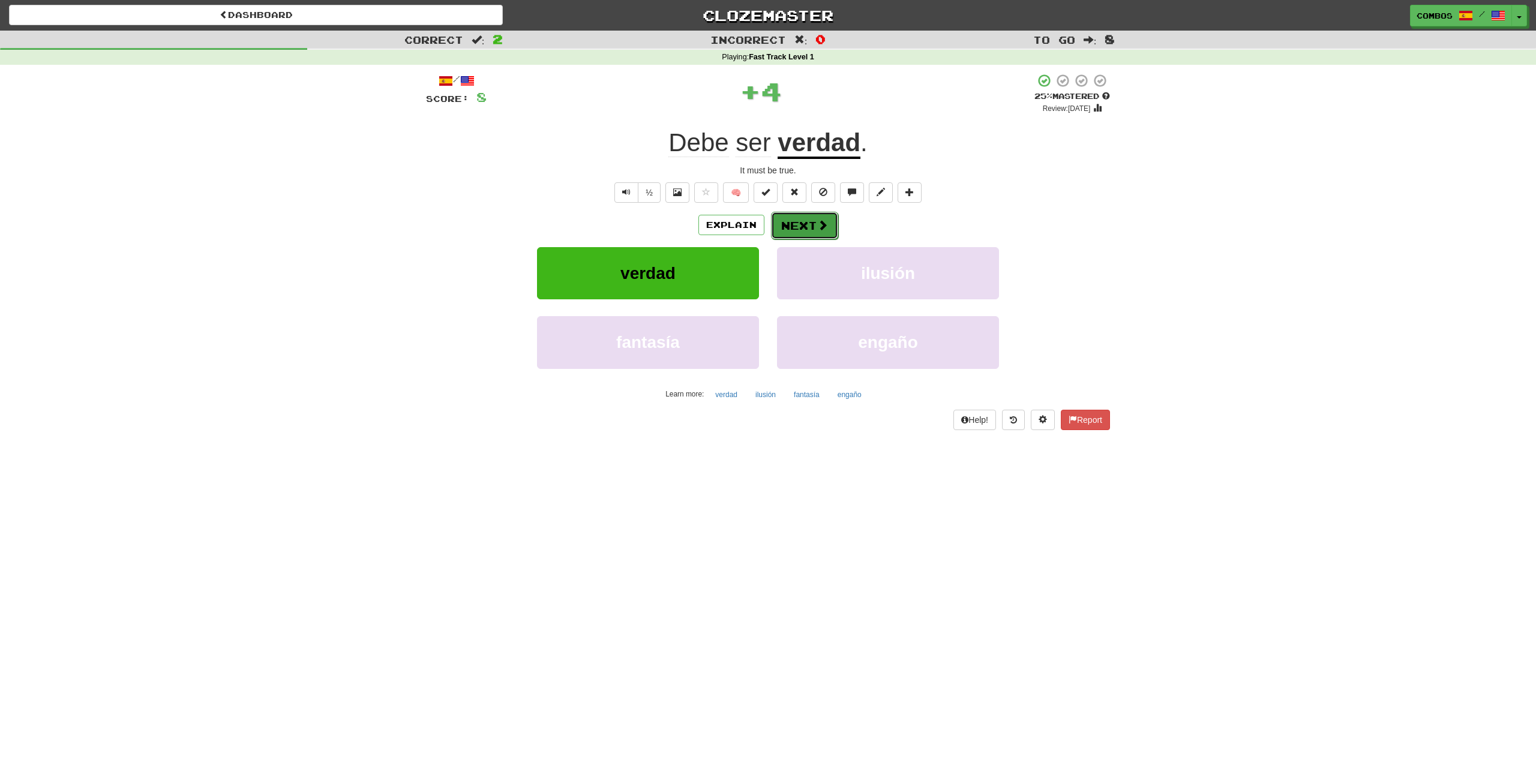
click at [788, 222] on button "Next" at bounding box center [804, 226] width 67 height 28
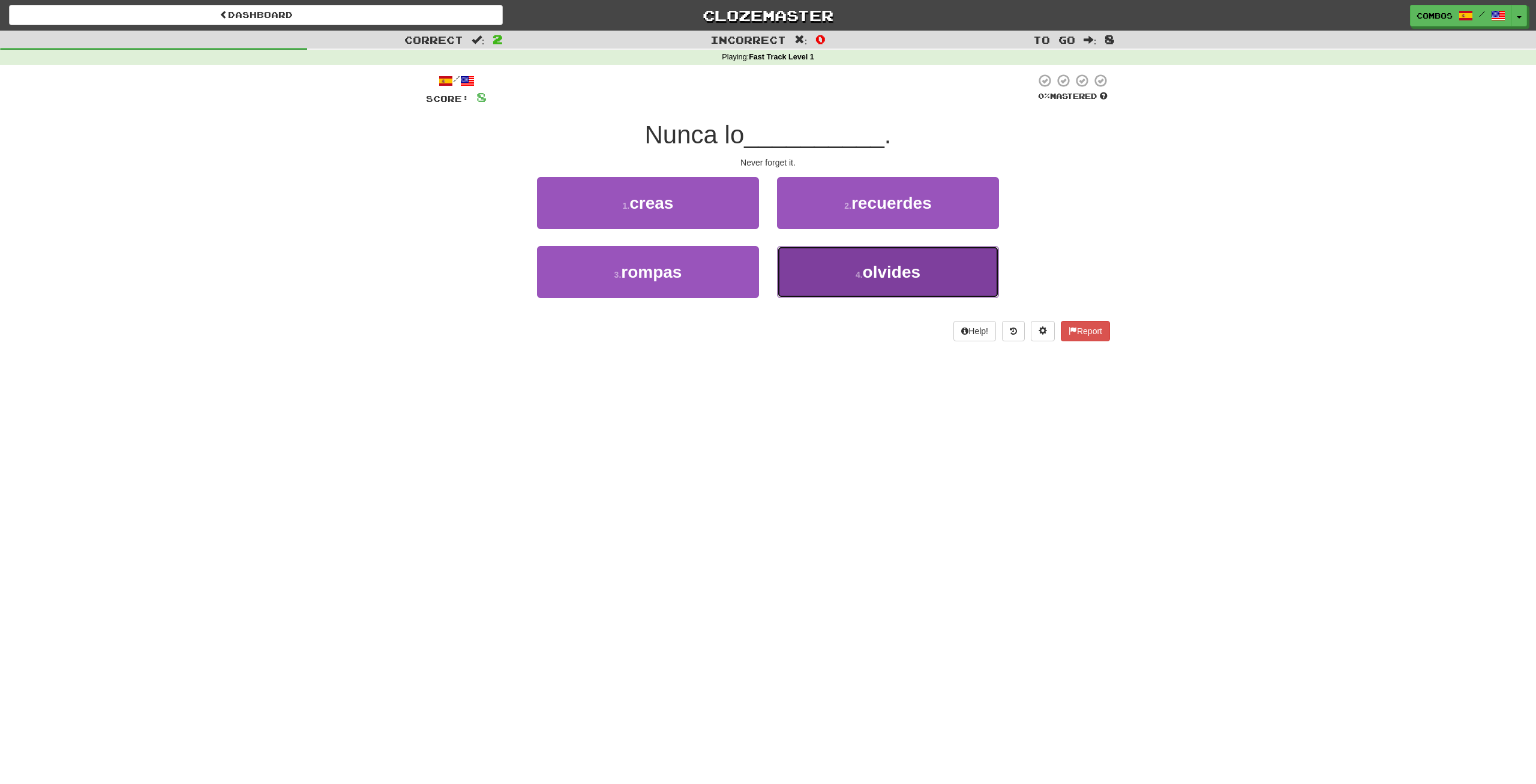
click at [864, 281] on span "olvides" at bounding box center [891, 272] width 57 height 19
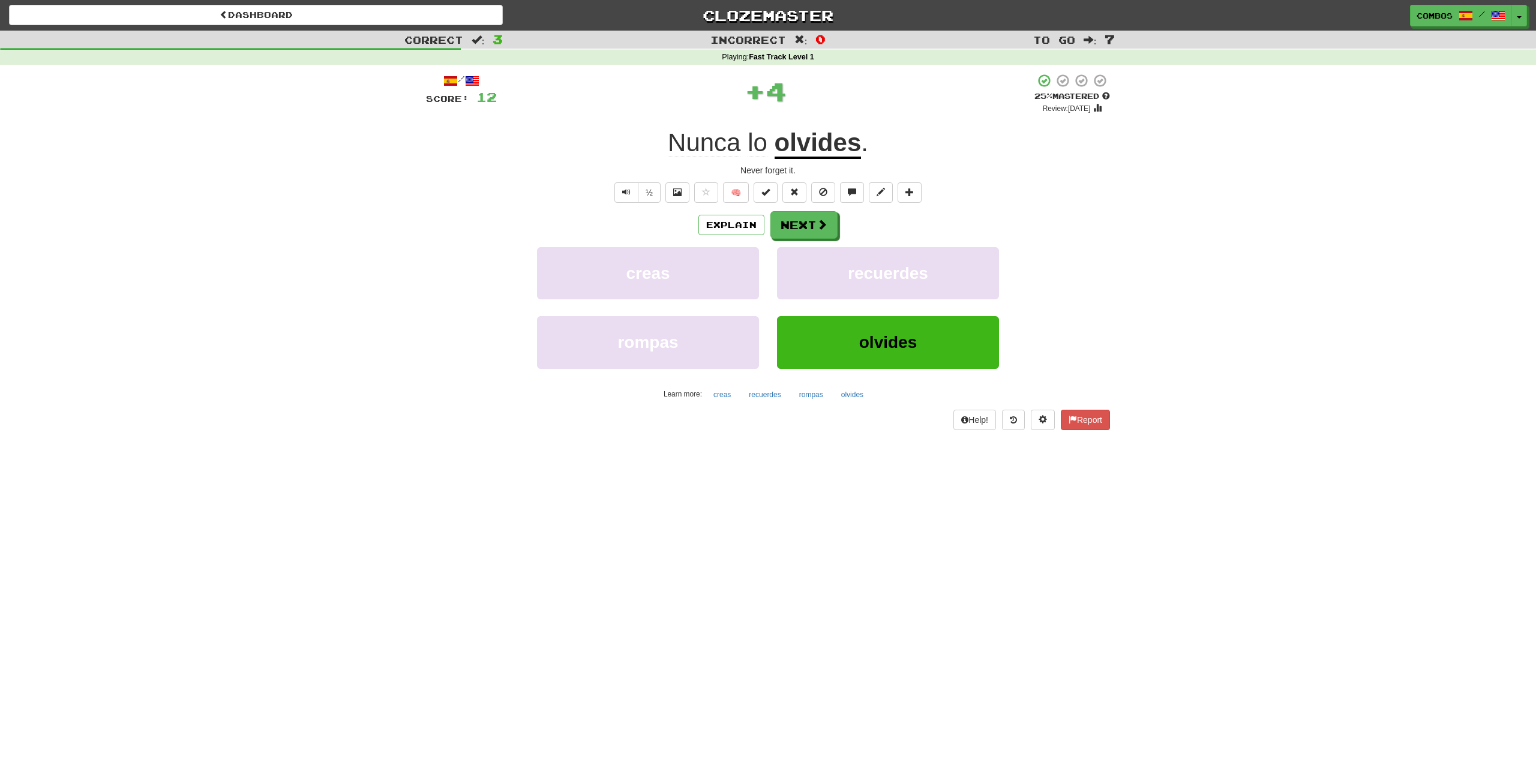
click at [832, 149] on u "olvides" at bounding box center [818, 144] width 87 height 31
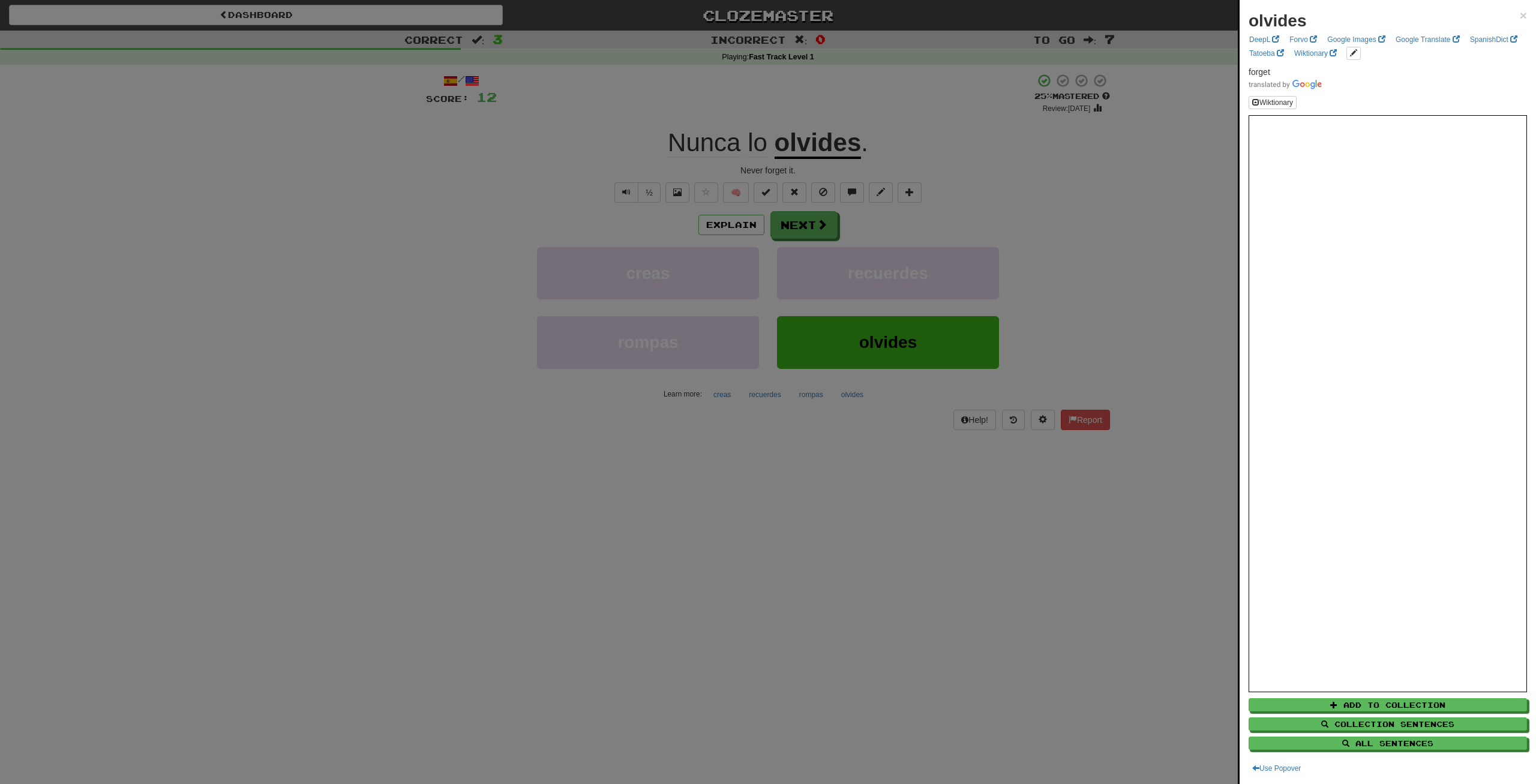
click at [791, 223] on div at bounding box center [768, 392] width 1536 height 784
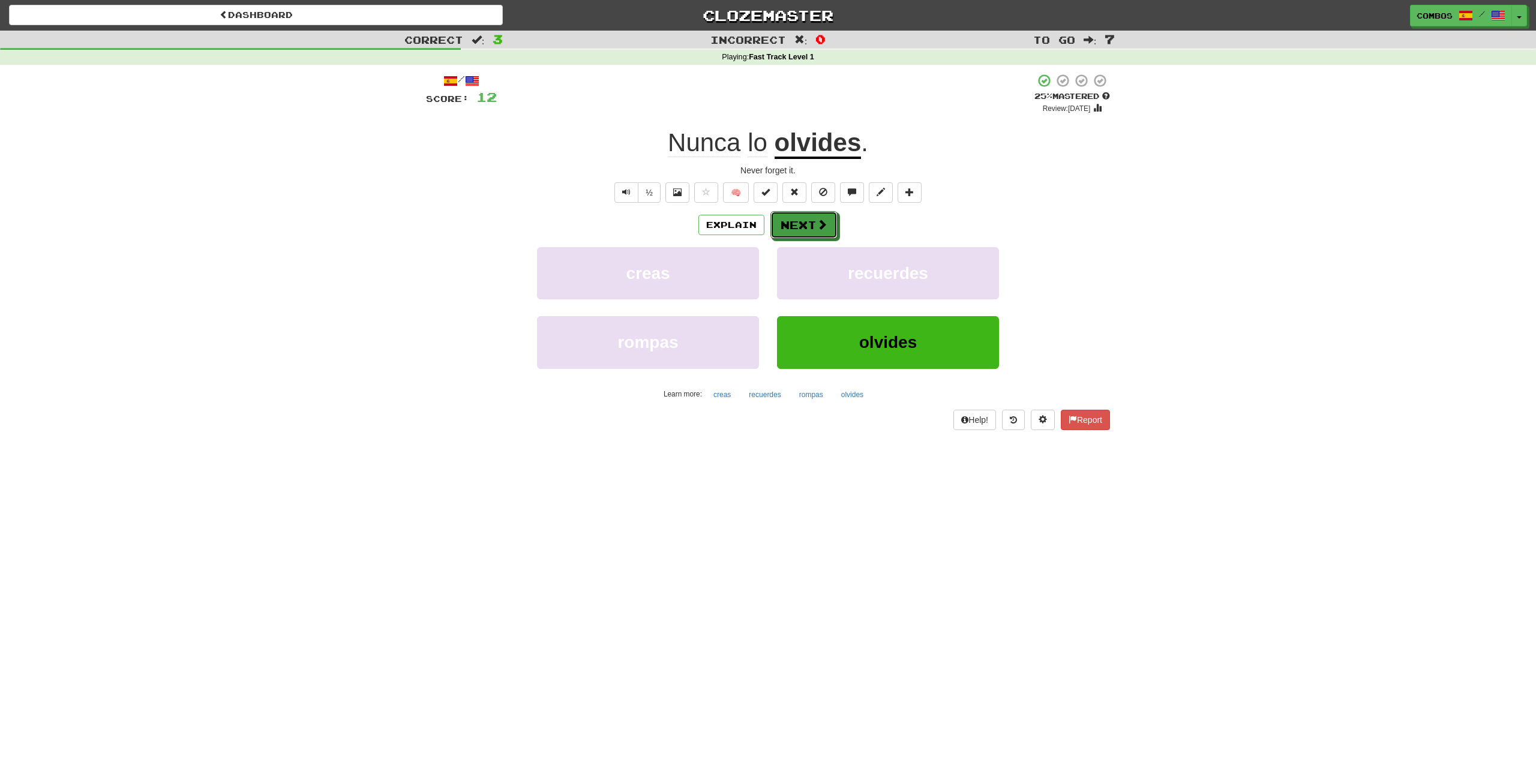
click at [804, 224] on button "Next" at bounding box center [803, 225] width 67 height 28
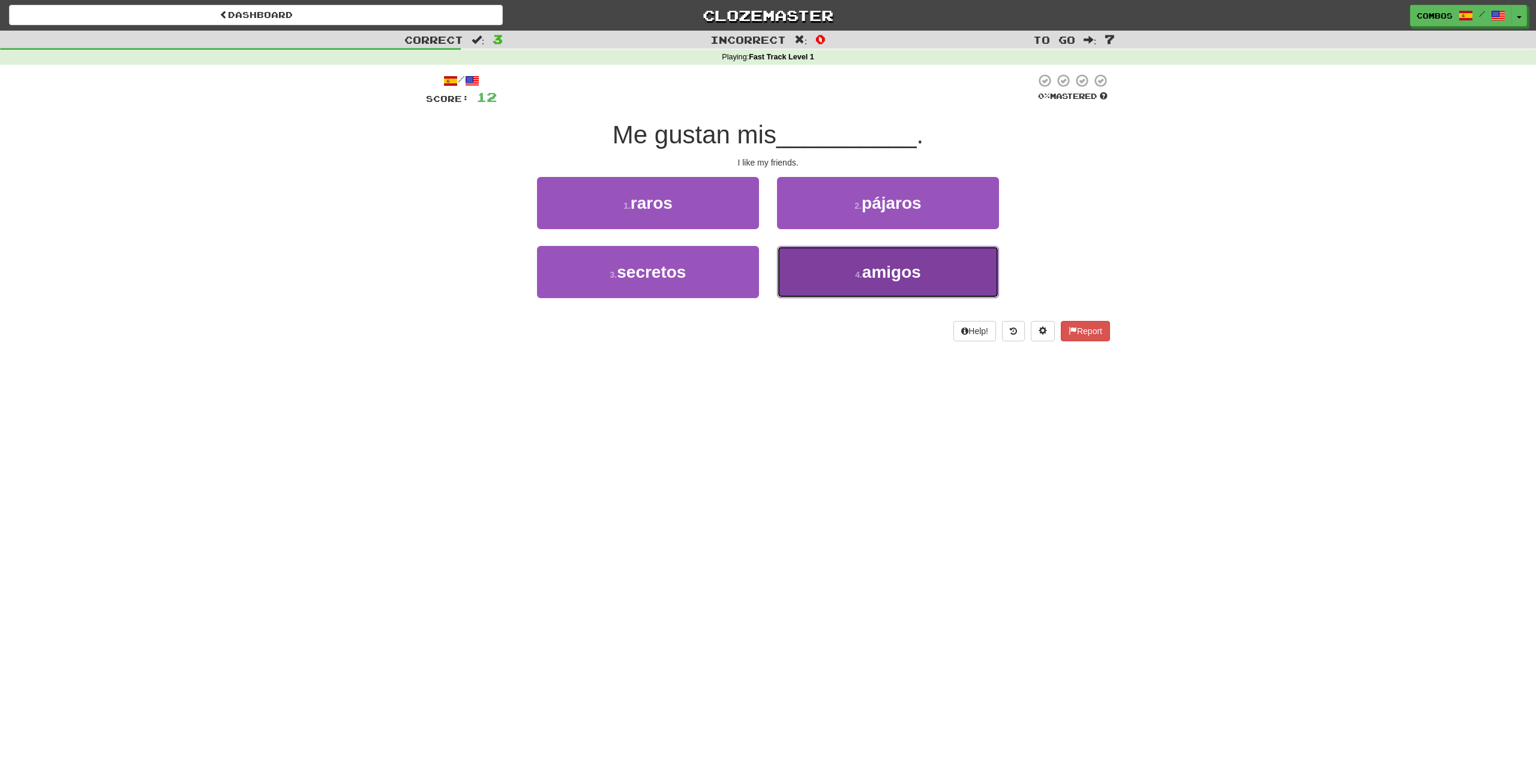
click at [922, 258] on button "4 . amigos" at bounding box center [888, 272] width 222 height 52
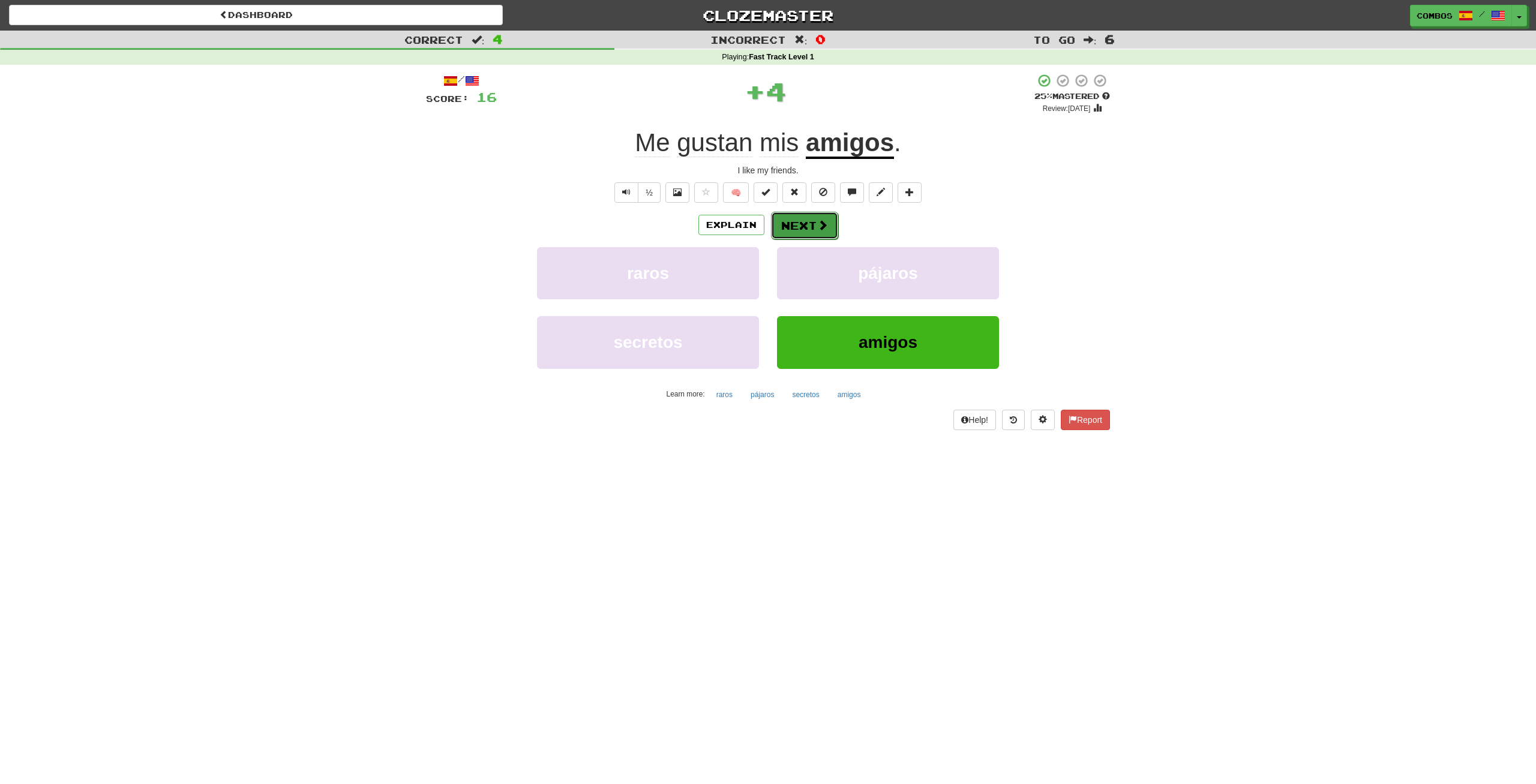
click at [816, 226] on button "Next" at bounding box center [804, 226] width 67 height 28
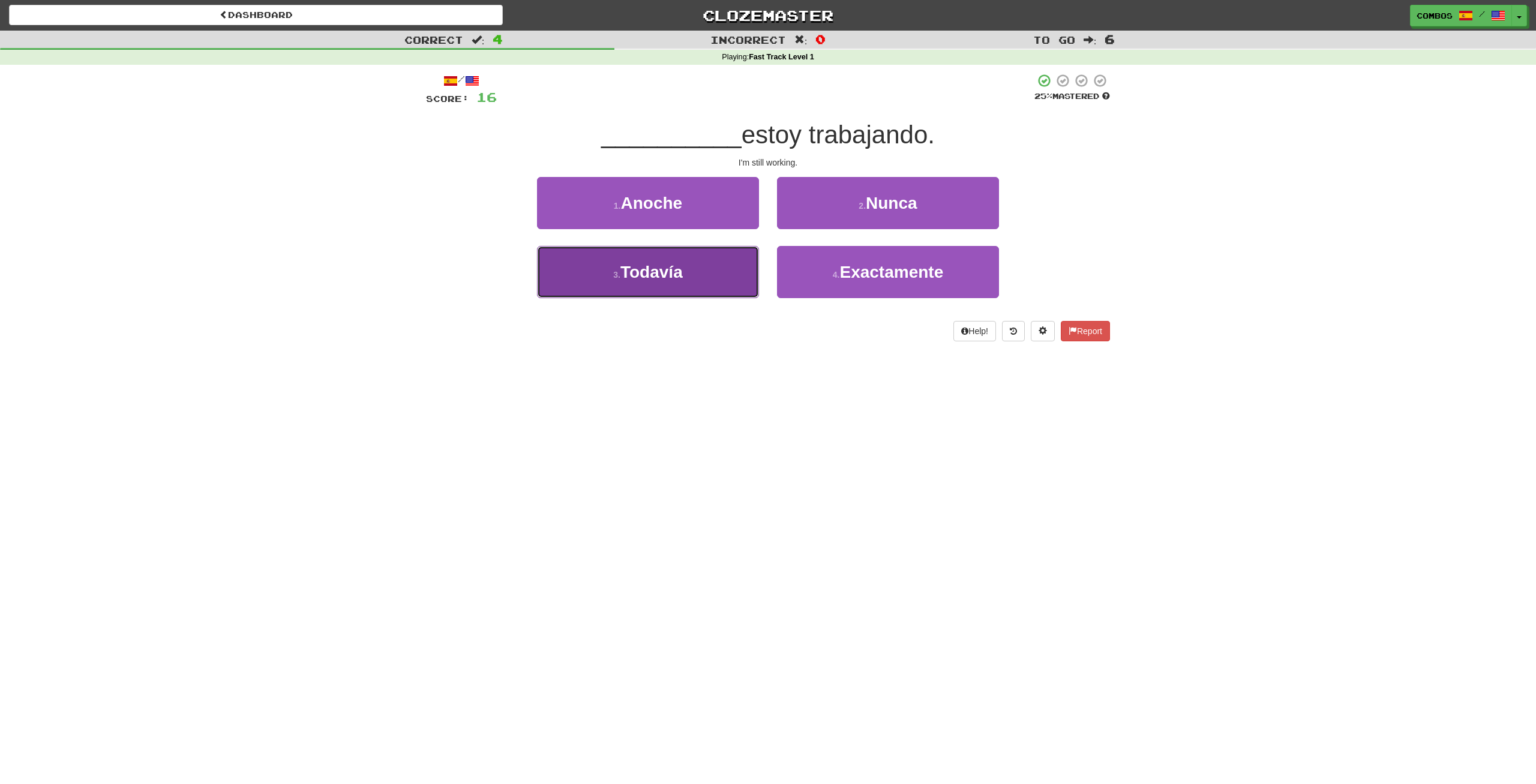
click at [713, 272] on button "3 . Todavía" at bounding box center [648, 272] width 222 height 52
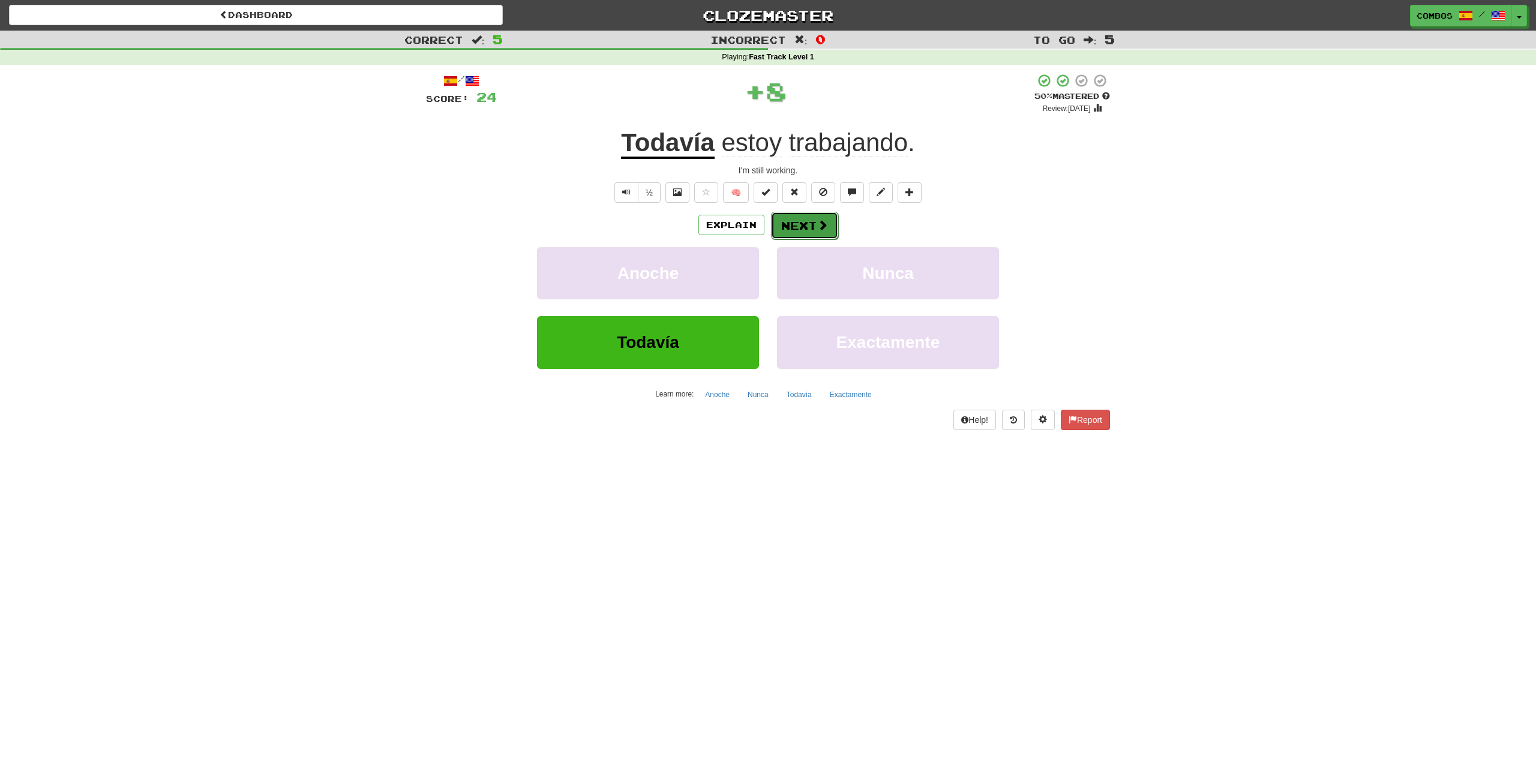
click at [826, 225] on span at bounding box center [823, 225] width 11 height 11
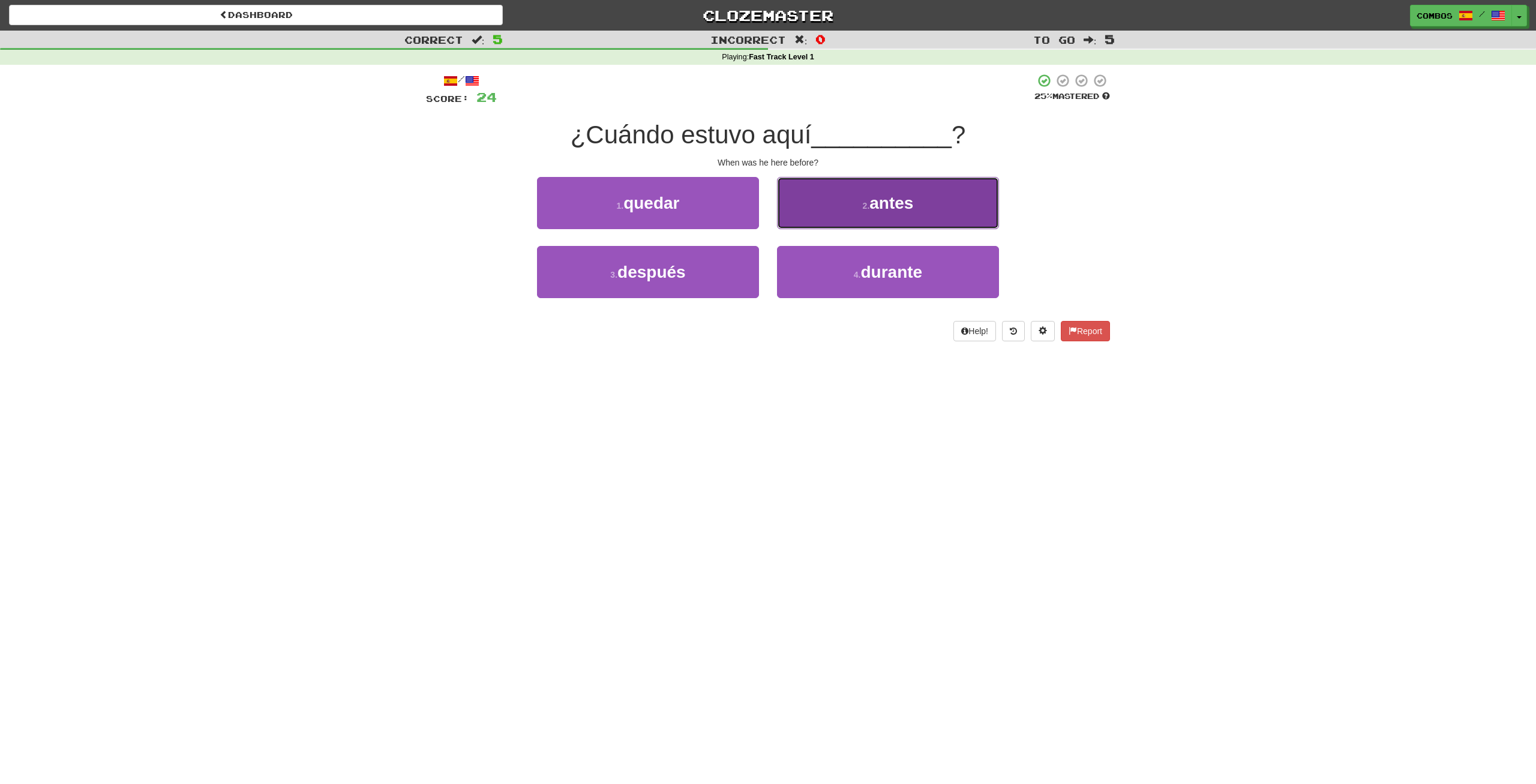
click at [842, 217] on button "2 . antes" at bounding box center [888, 203] width 222 height 52
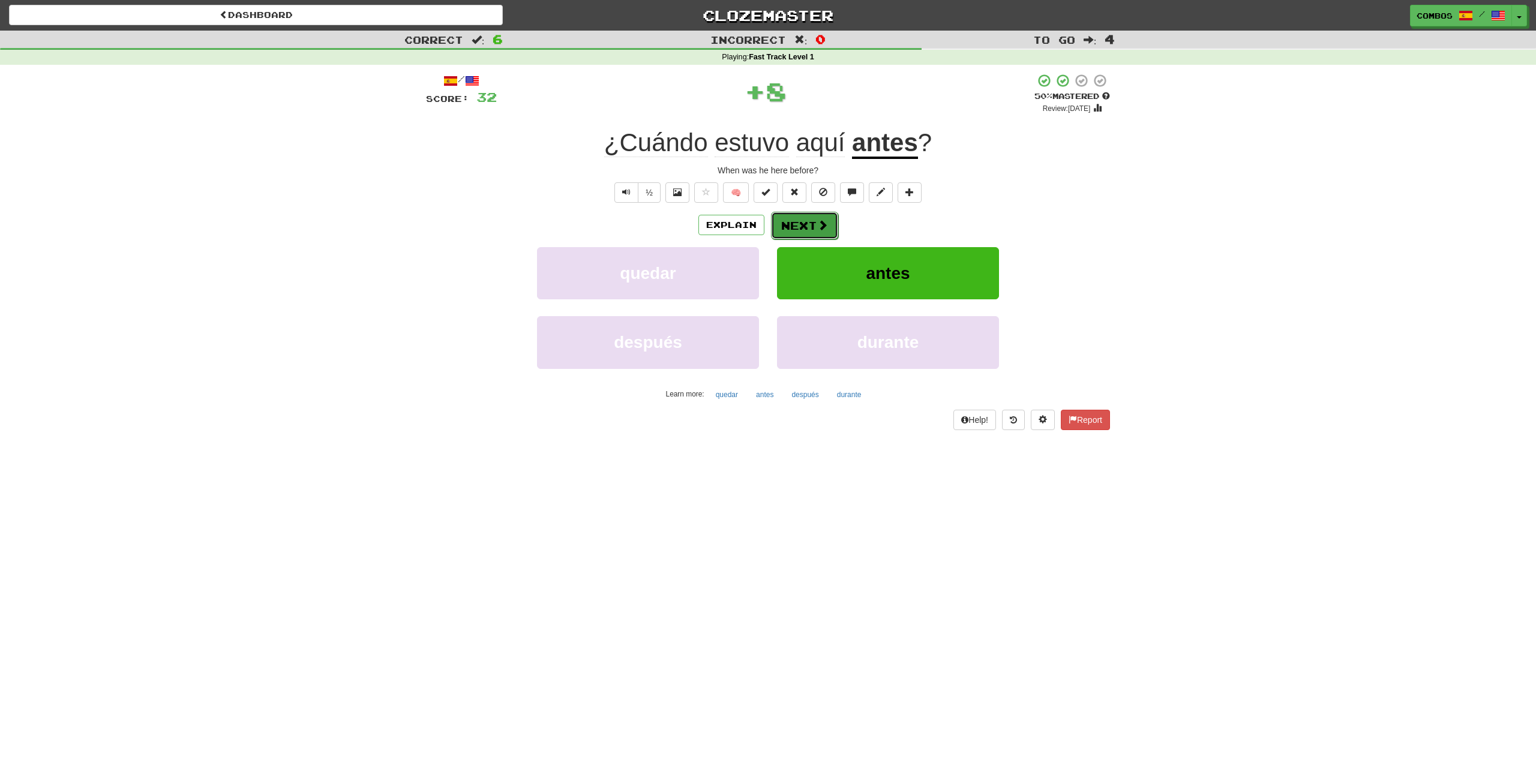
click at [814, 223] on button "Next" at bounding box center [804, 226] width 67 height 28
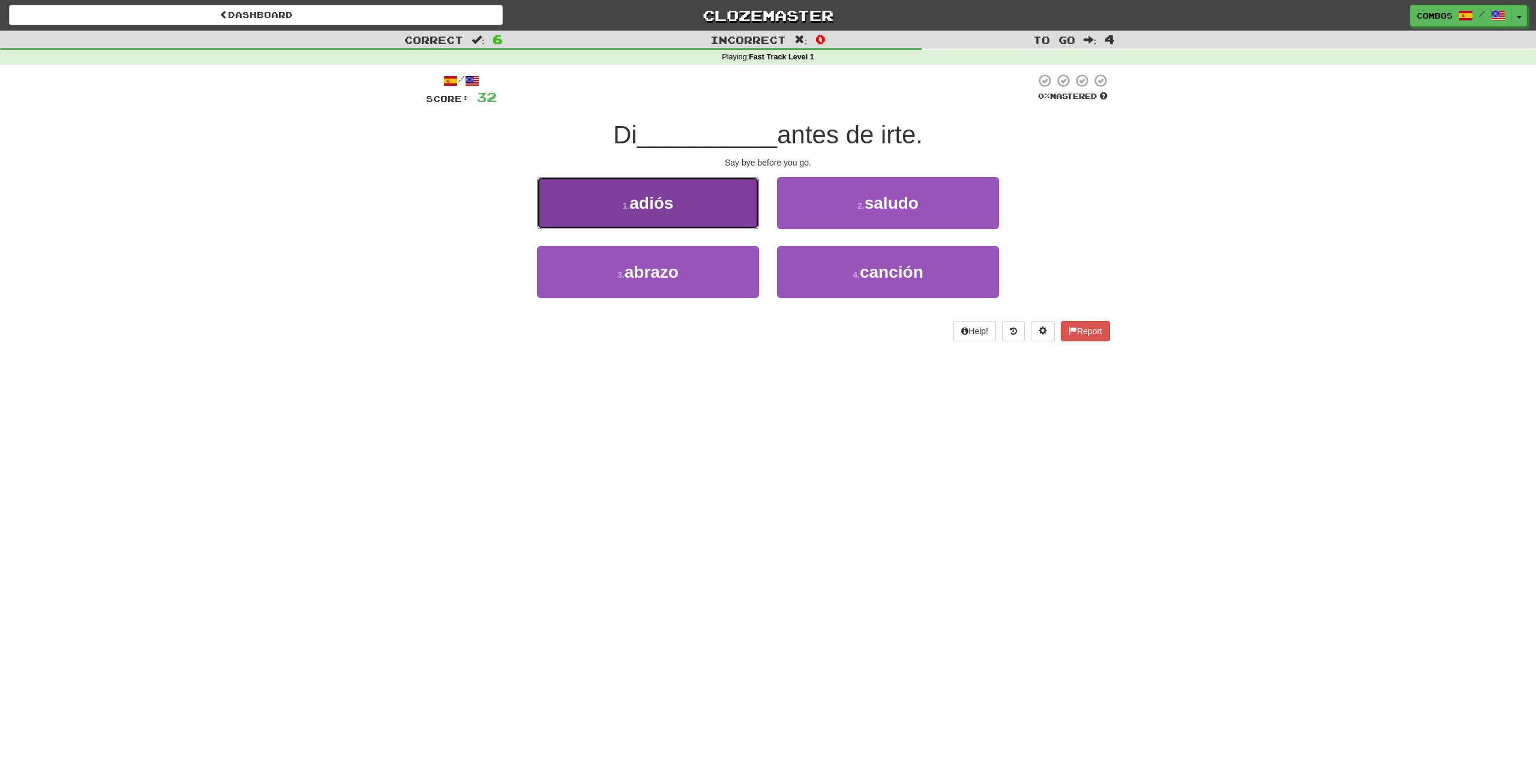
click at [733, 223] on button "1 . adiós" at bounding box center [648, 203] width 222 height 52
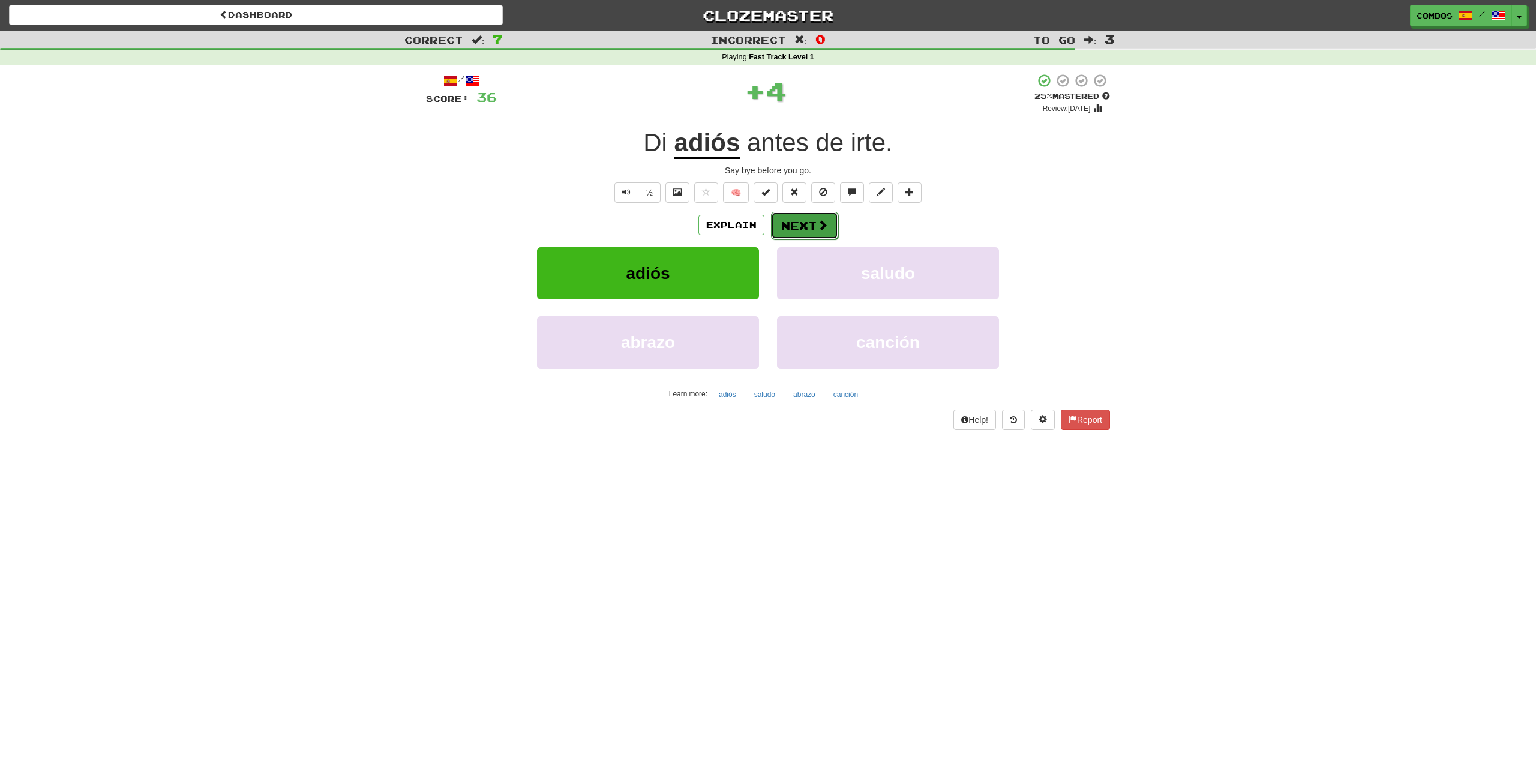
click at [788, 217] on button "Next" at bounding box center [804, 226] width 67 height 28
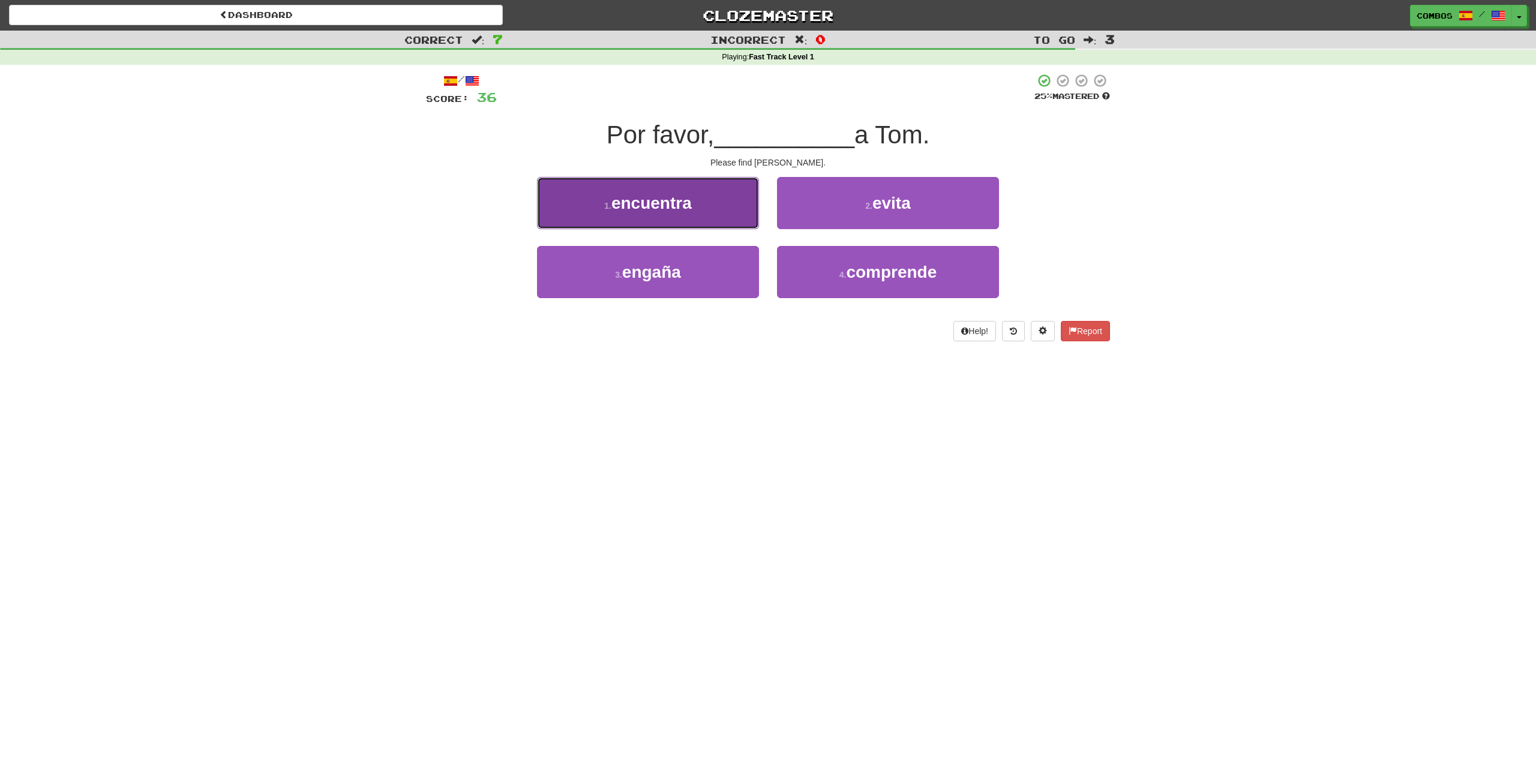
click at [727, 214] on button "1 . encuentra" at bounding box center [648, 203] width 222 height 52
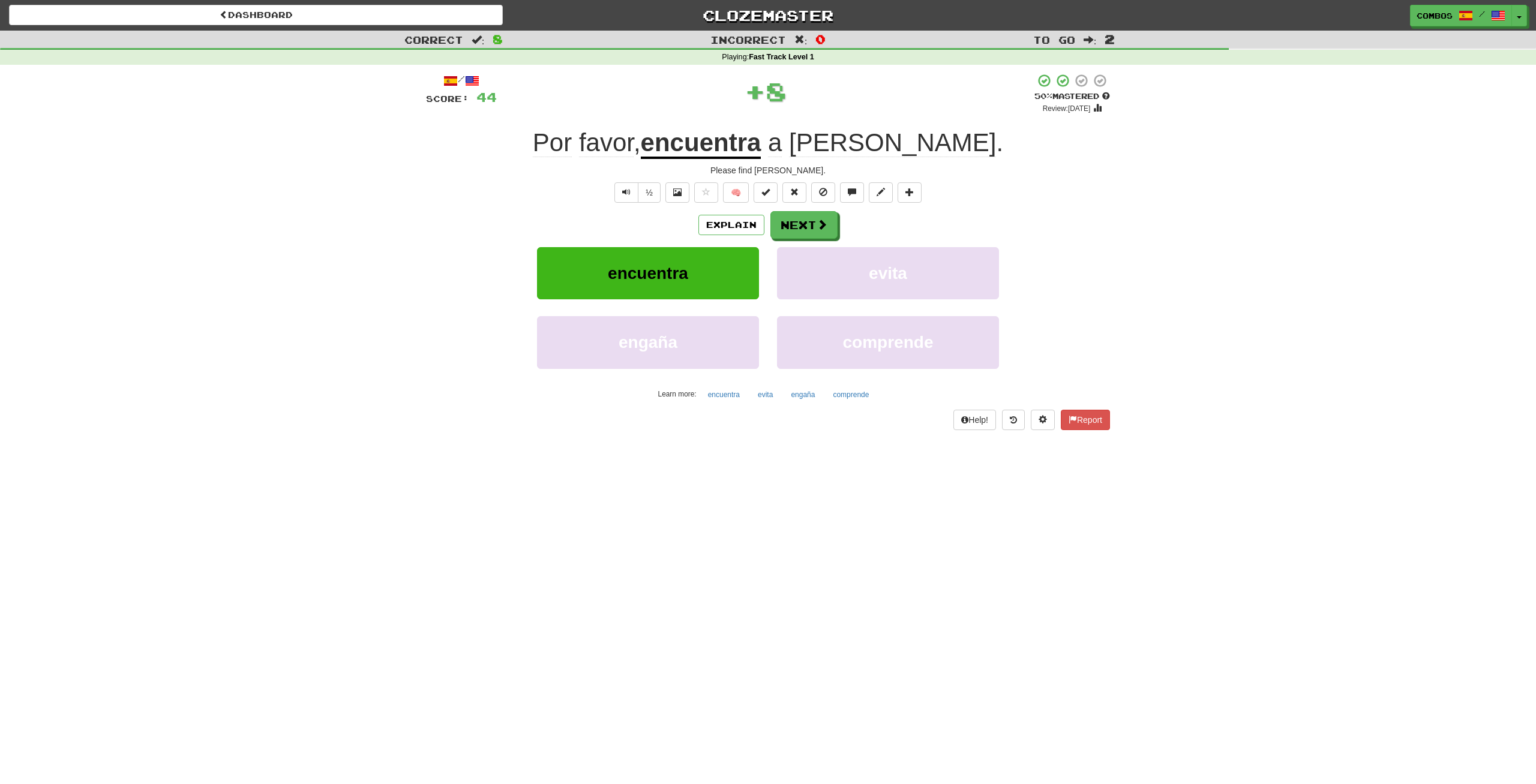
click at [756, 145] on u "encuentra" at bounding box center [701, 144] width 121 height 31
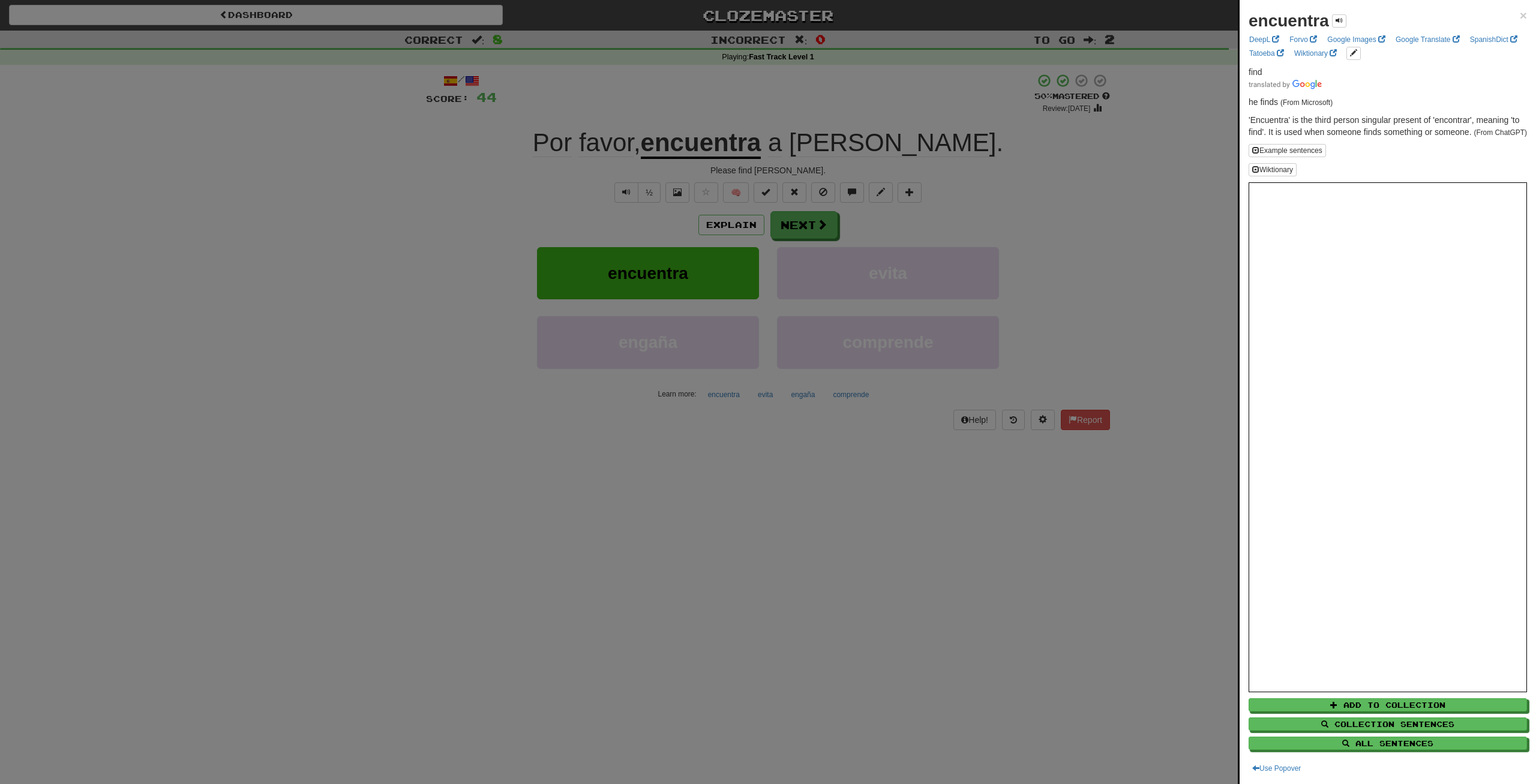
click at [463, 669] on div at bounding box center [768, 392] width 1536 height 784
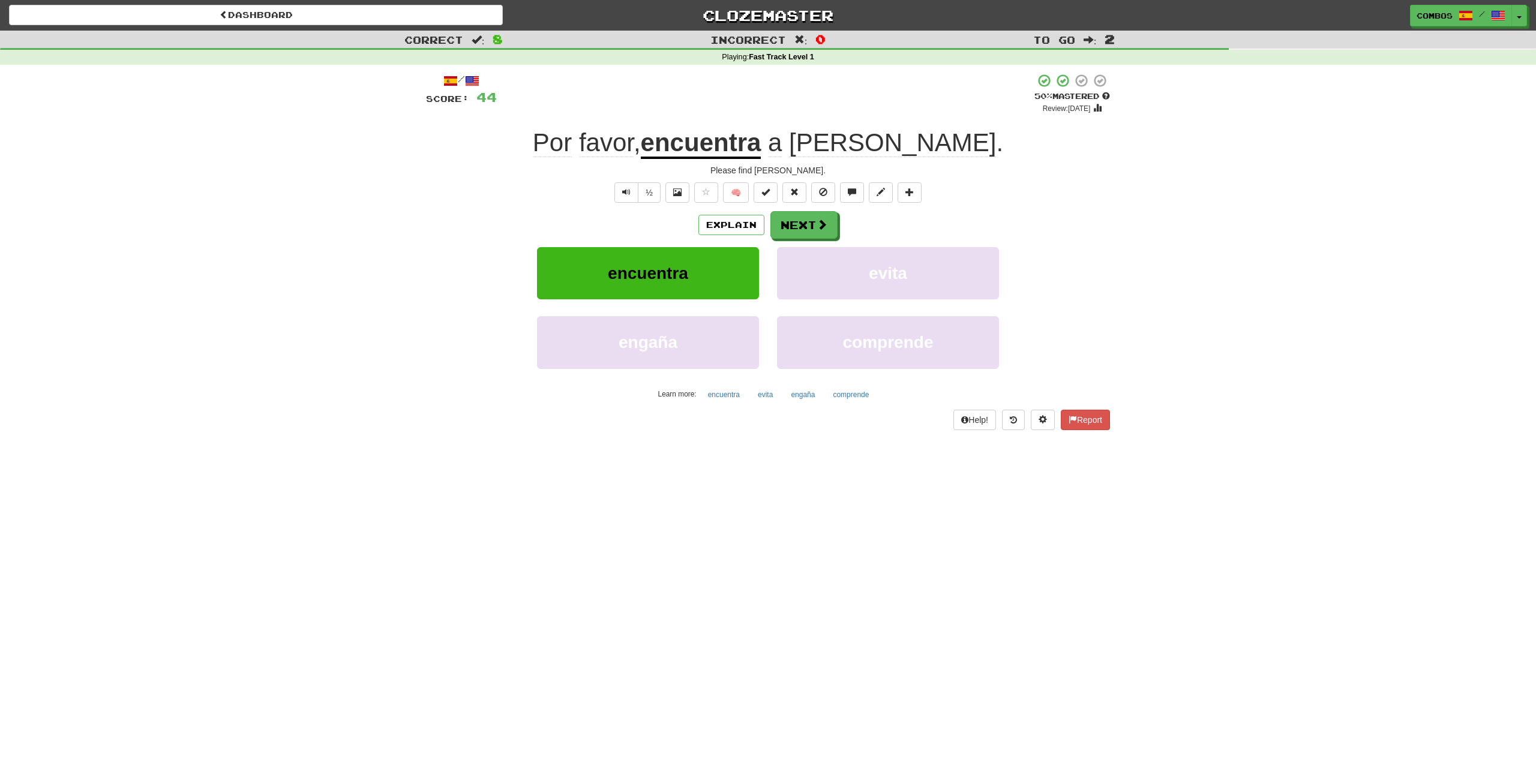
click at [799, 246] on div "Explain Next encuentra evita engaña comprende Learn more: encuentra evita engañ…" at bounding box center [768, 307] width 684 height 193
click at [800, 239] on div "Explain Next encuentra evita engaña comprende Learn more: encuentra evita engañ…" at bounding box center [768, 307] width 684 height 193
click at [821, 233] on button "Next" at bounding box center [804, 226] width 67 height 28
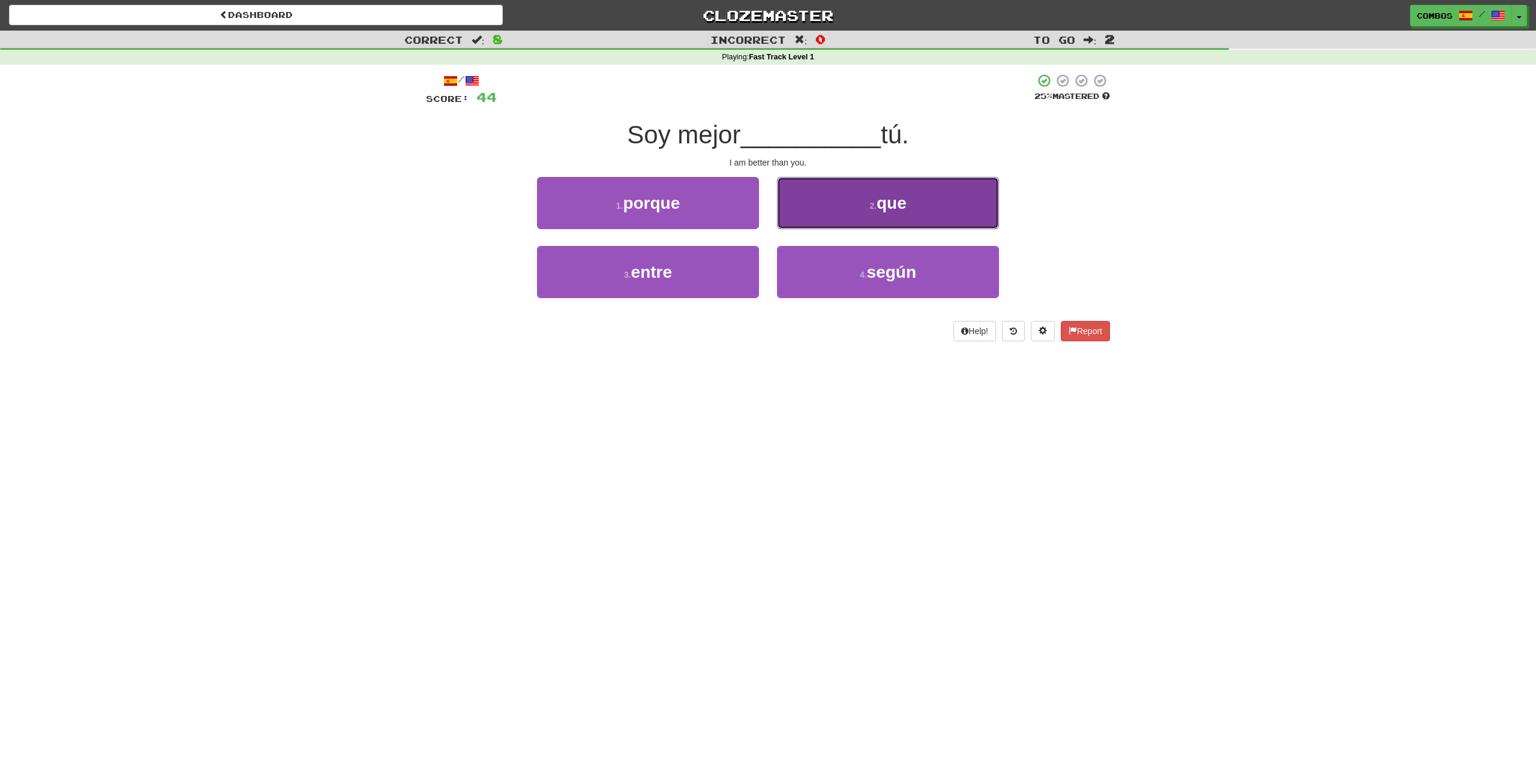
click at [827, 211] on button "2 . que" at bounding box center [888, 203] width 222 height 52
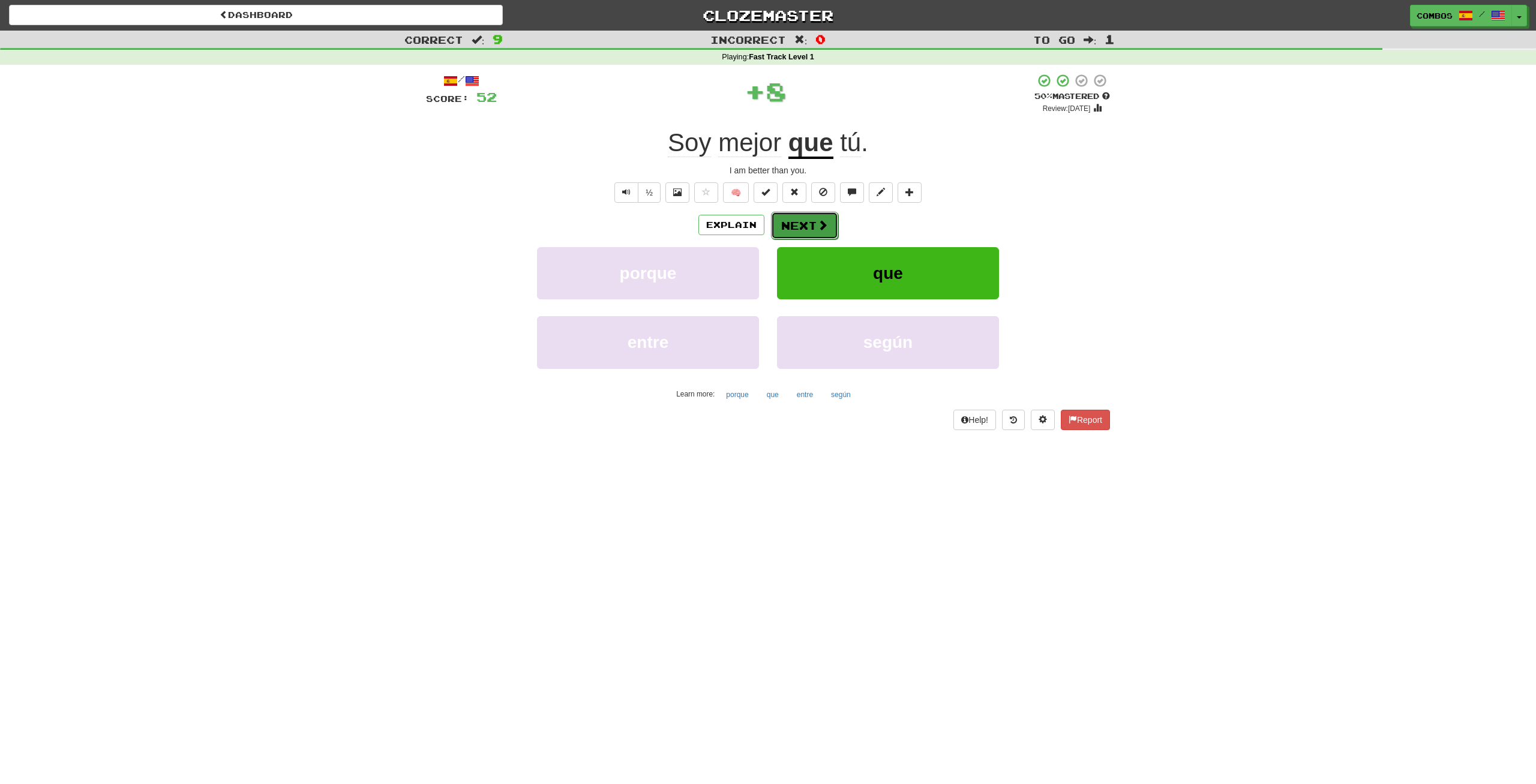
click at [821, 227] on span at bounding box center [823, 225] width 11 height 11
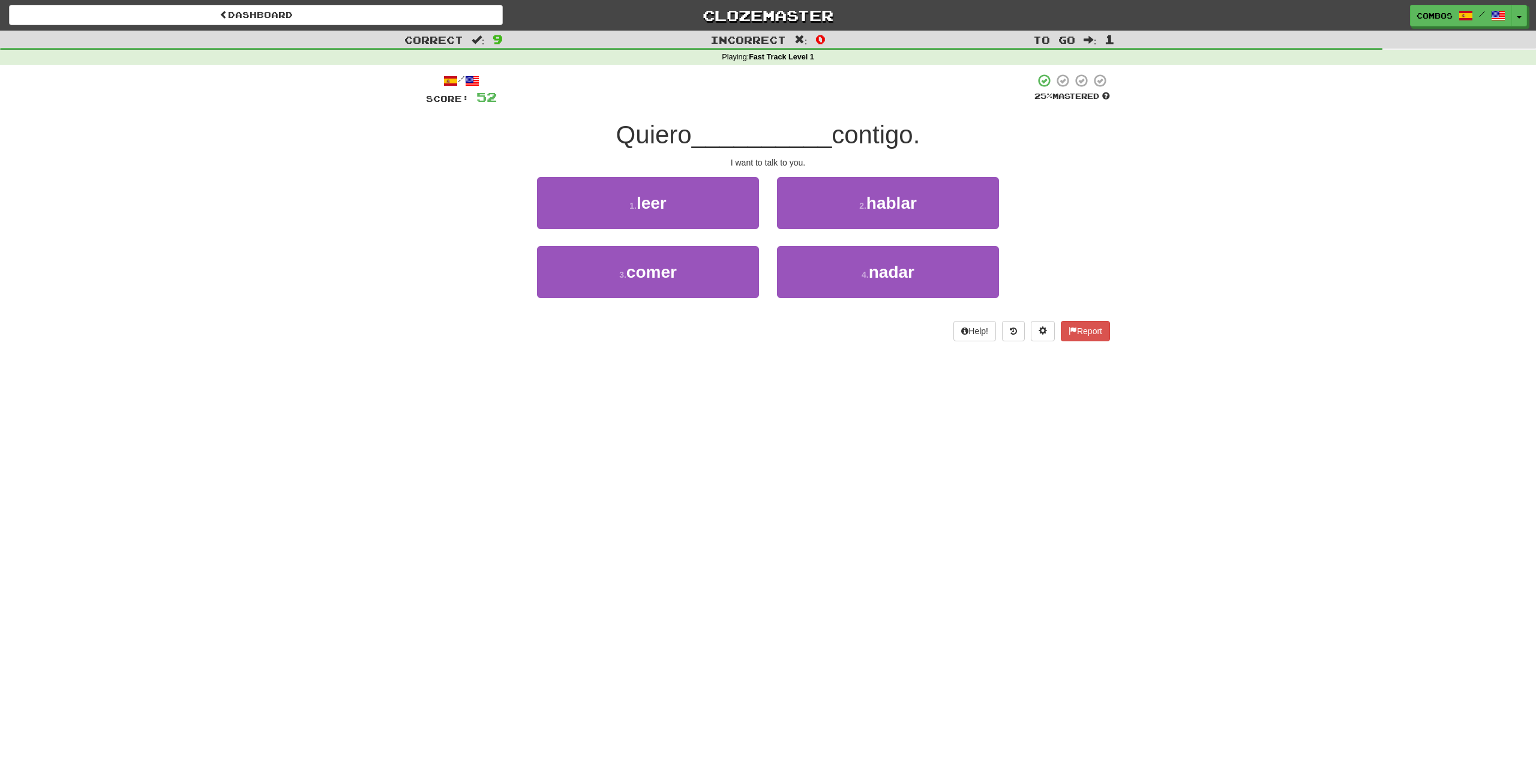
drag, startPoint x: 581, startPoint y: 138, endPoint x: 869, endPoint y: 413, distance: 398.2
click at [870, 358] on div "/ Score: 52 25 % Mastered Quiero __________ contigo. I want to talk to you. 1 .…" at bounding box center [768, 211] width 684 height 294
click at [869, 413] on div "Dashboard Clozemaster Combos / Toggle Dropdown Dashboard Leaderboard Activity F…" at bounding box center [768, 392] width 1536 height 784
drag, startPoint x: 869, startPoint y: 413, endPoint x: 542, endPoint y: 174, distance: 405.0
click at [542, 173] on div "Dashboard Clozemaster Combos / Toggle Dropdown Dashboard Leaderboard Activity F…" at bounding box center [768, 392] width 1536 height 784
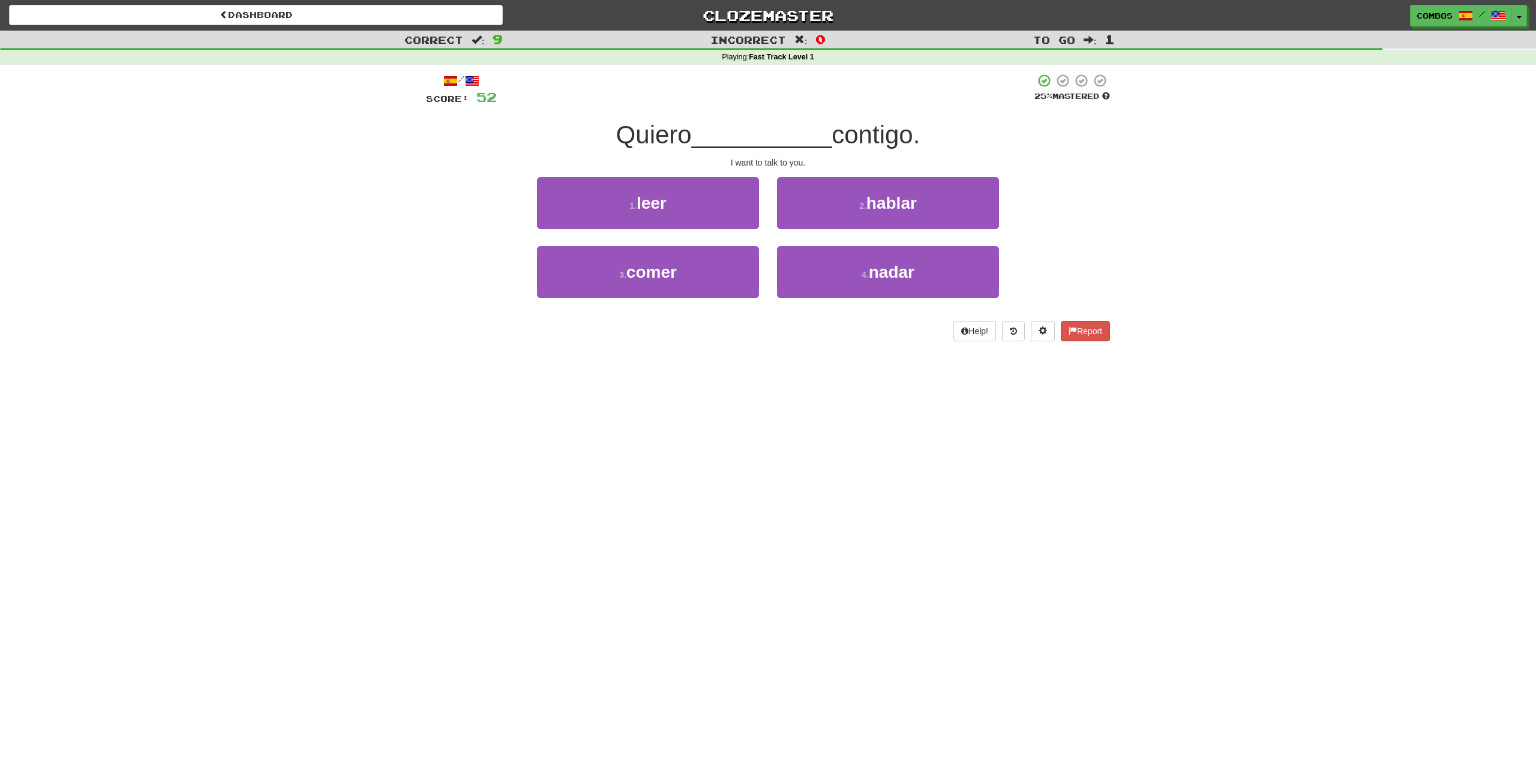
drag, startPoint x: 584, startPoint y: 134, endPoint x: 888, endPoint y: 440, distance: 431.3
click at [888, 358] on div "/ Score: 52 25 % Mastered Quiero __________ contigo. I want to talk to you. 1 .…" at bounding box center [768, 211] width 684 height 294
click at [888, 440] on div "Dashboard Clozemaster Combos / Toggle Dropdown Dashboard Leaderboard Activity F…" at bounding box center [768, 392] width 1536 height 784
click at [881, 223] on button "2 . hablar" at bounding box center [888, 203] width 222 height 52
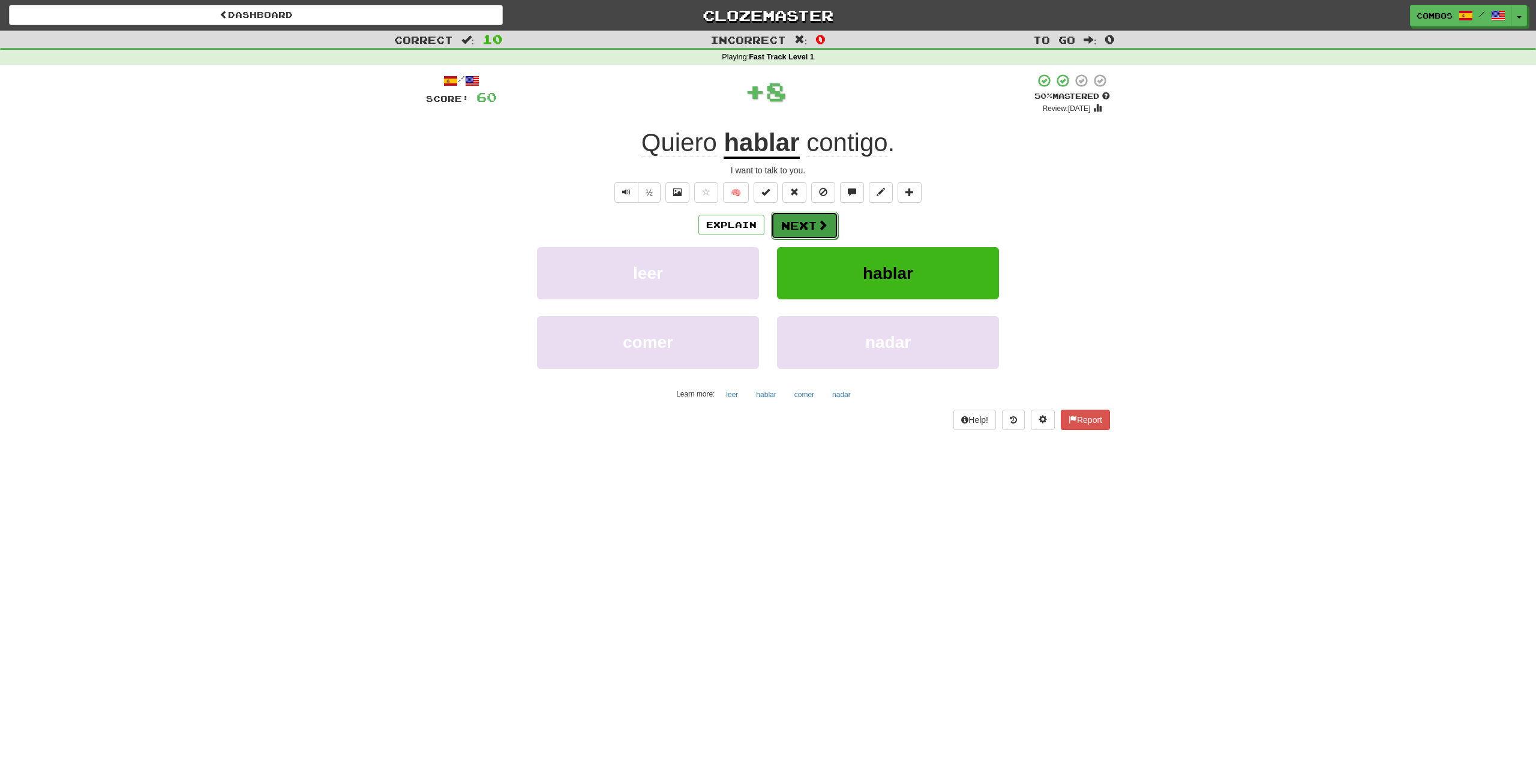
click at [806, 226] on button "Next" at bounding box center [804, 226] width 67 height 28
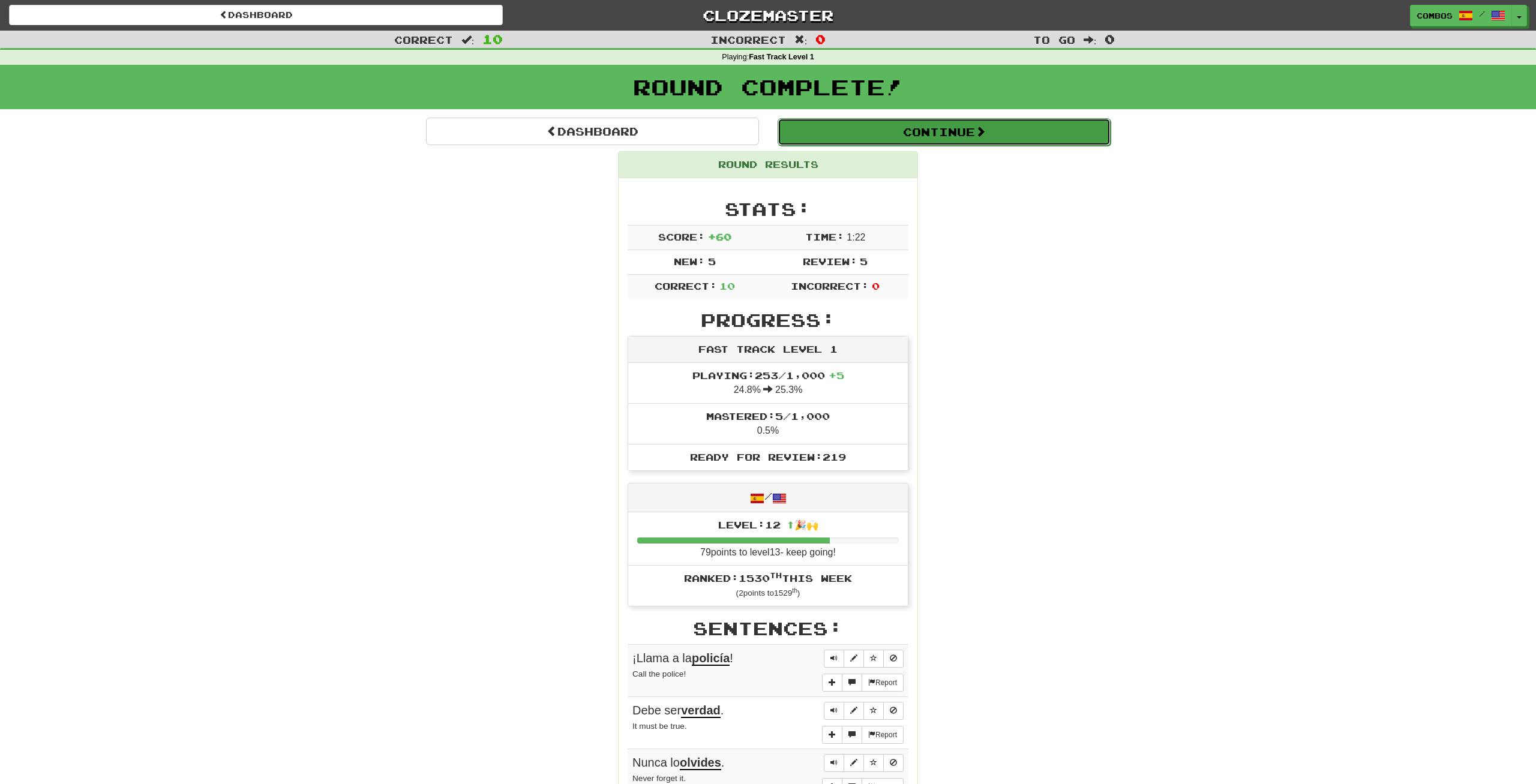
click at [884, 137] on button "Continue" at bounding box center [943, 132] width 333 height 28
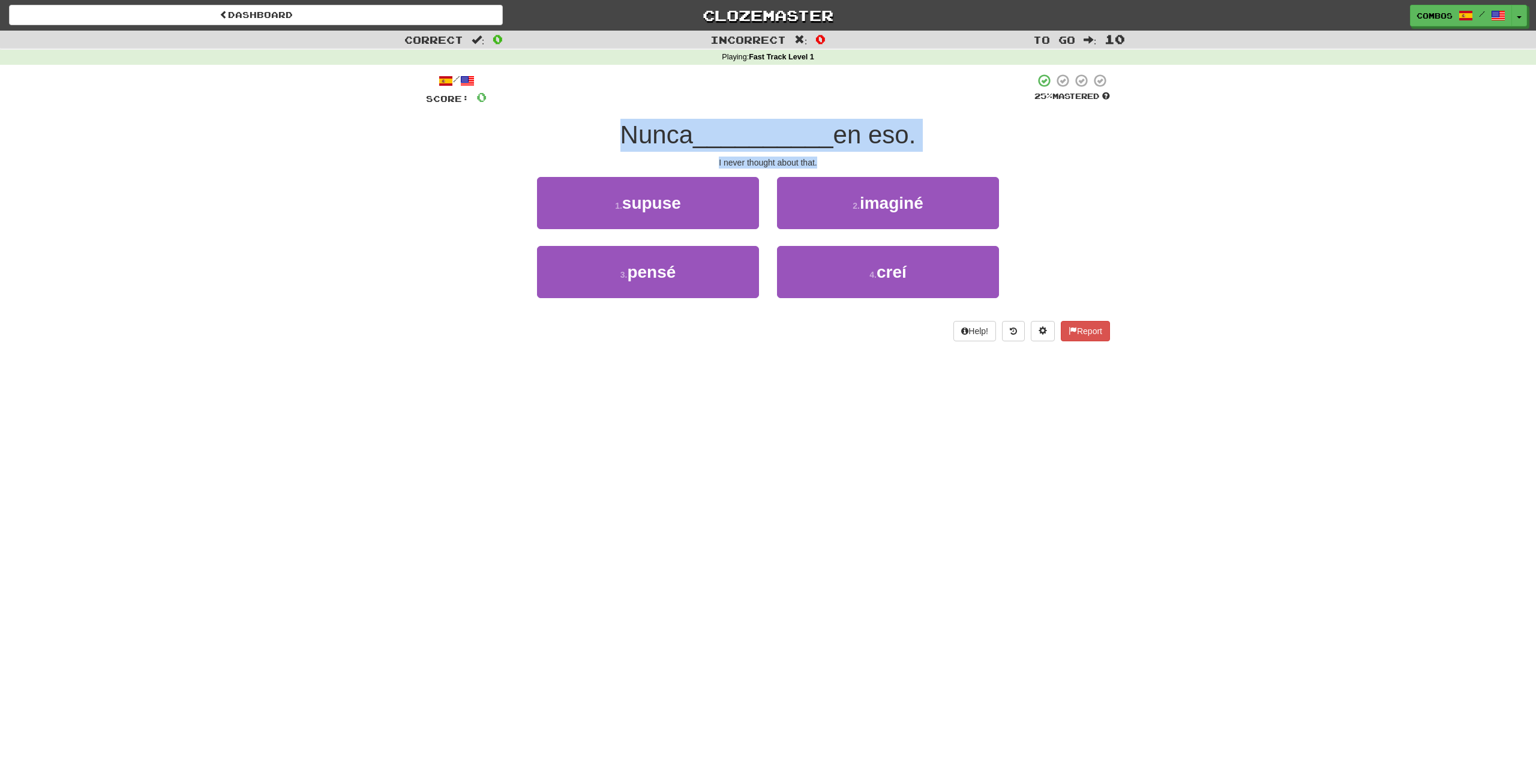
drag, startPoint x: 546, startPoint y: 124, endPoint x: 916, endPoint y: 160, distance: 371.7
click at [916, 160] on div "/ Score: 0 25 % Mastered Nunca __________ en eso. I never thought about that. 1…" at bounding box center [768, 207] width 684 height 268
click at [916, 160] on div "I never thought about that." at bounding box center [768, 162] width 684 height 12
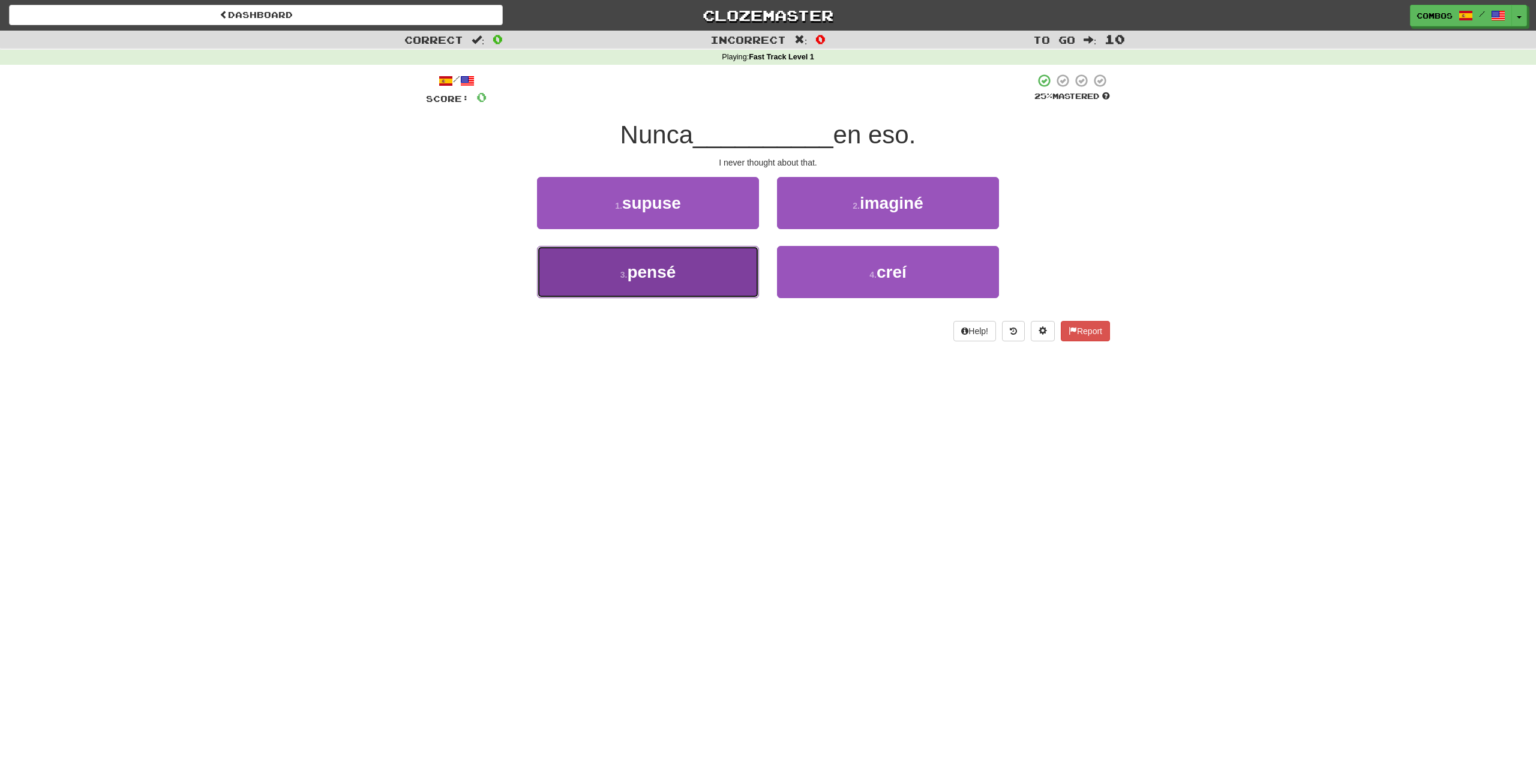
click at [694, 272] on button "3 . pensé" at bounding box center [648, 272] width 222 height 52
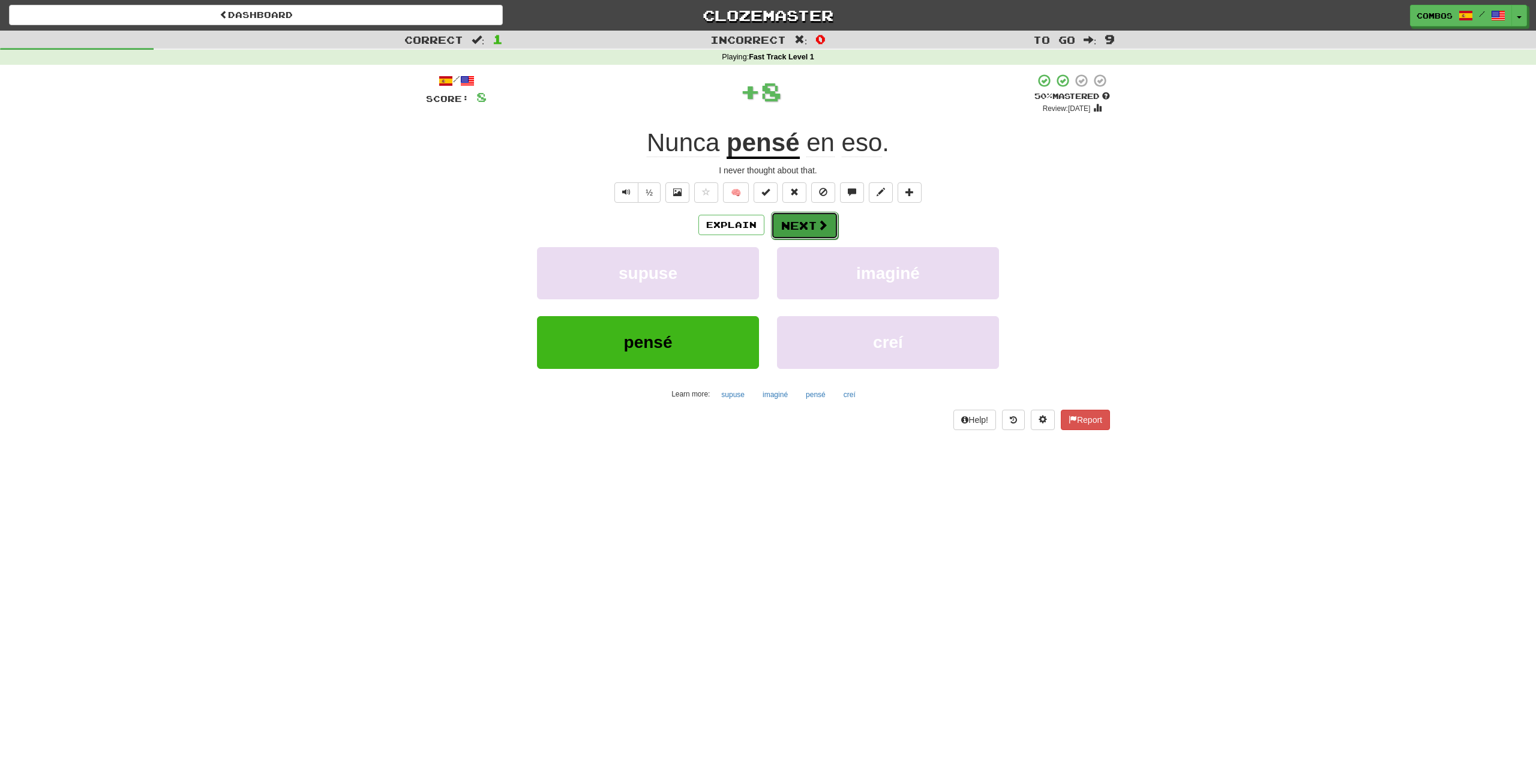
click at [814, 227] on button "Next" at bounding box center [804, 226] width 67 height 28
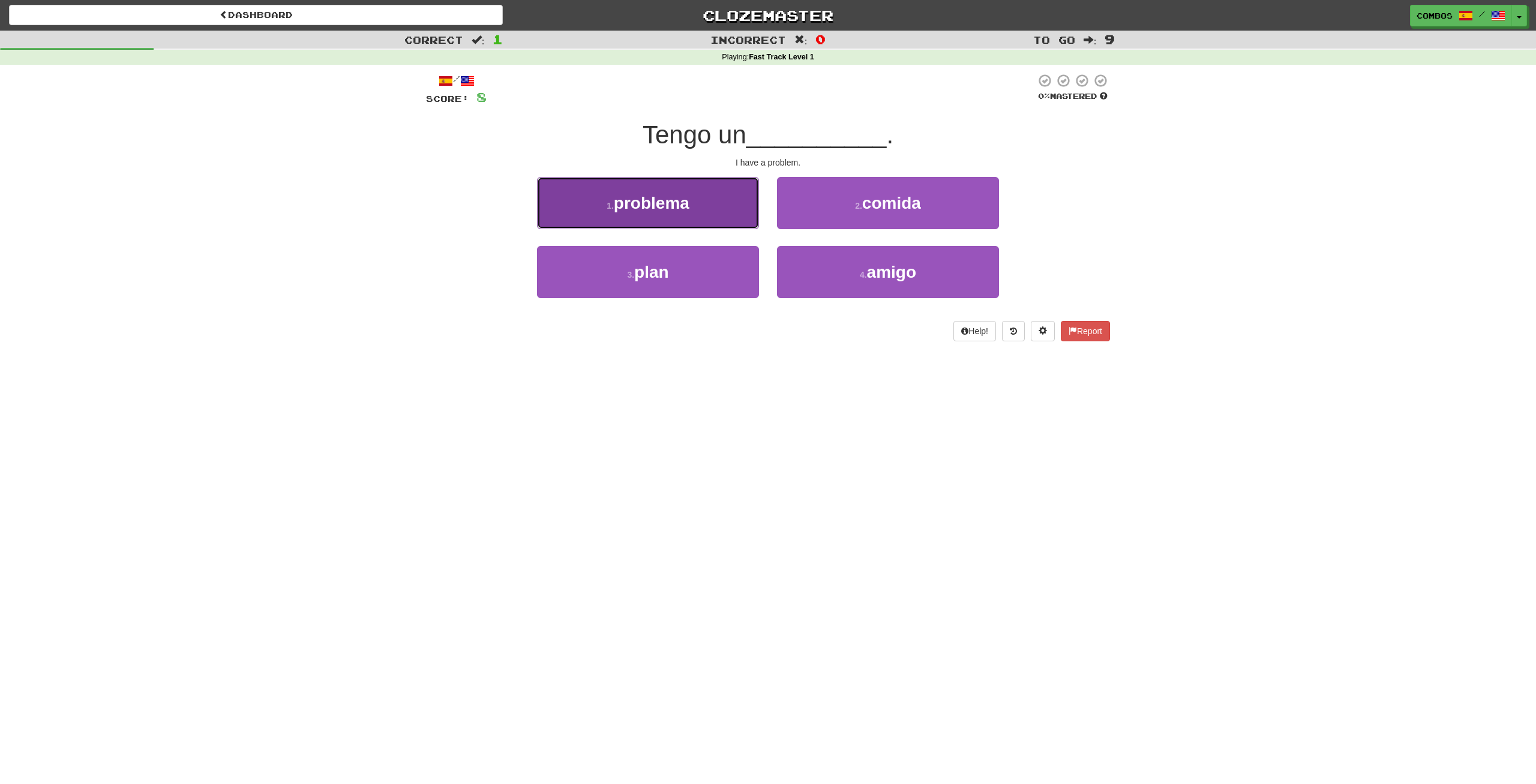
click at [720, 205] on button "1 . problema" at bounding box center [648, 203] width 222 height 52
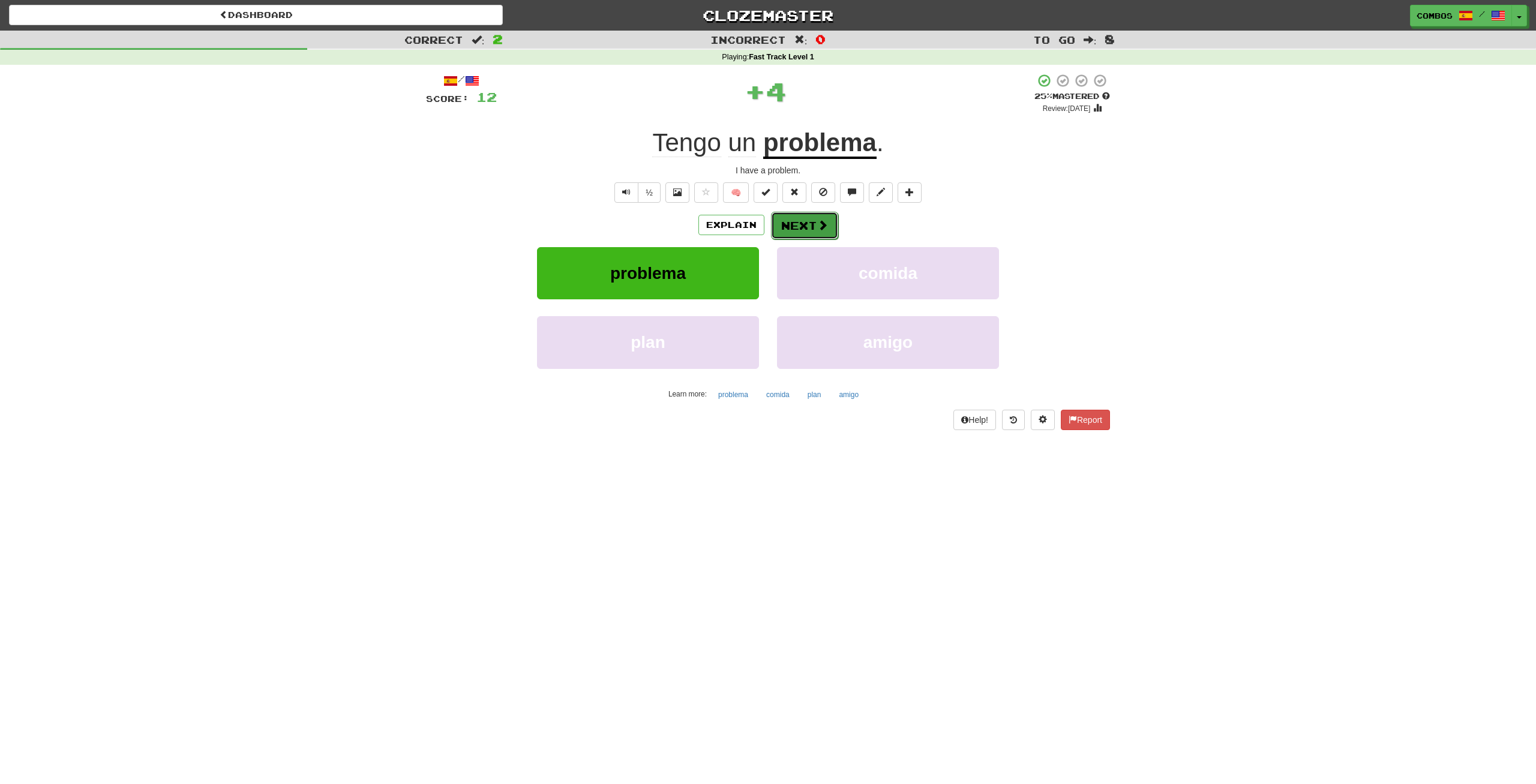
click at [778, 216] on button "Next" at bounding box center [804, 226] width 67 height 28
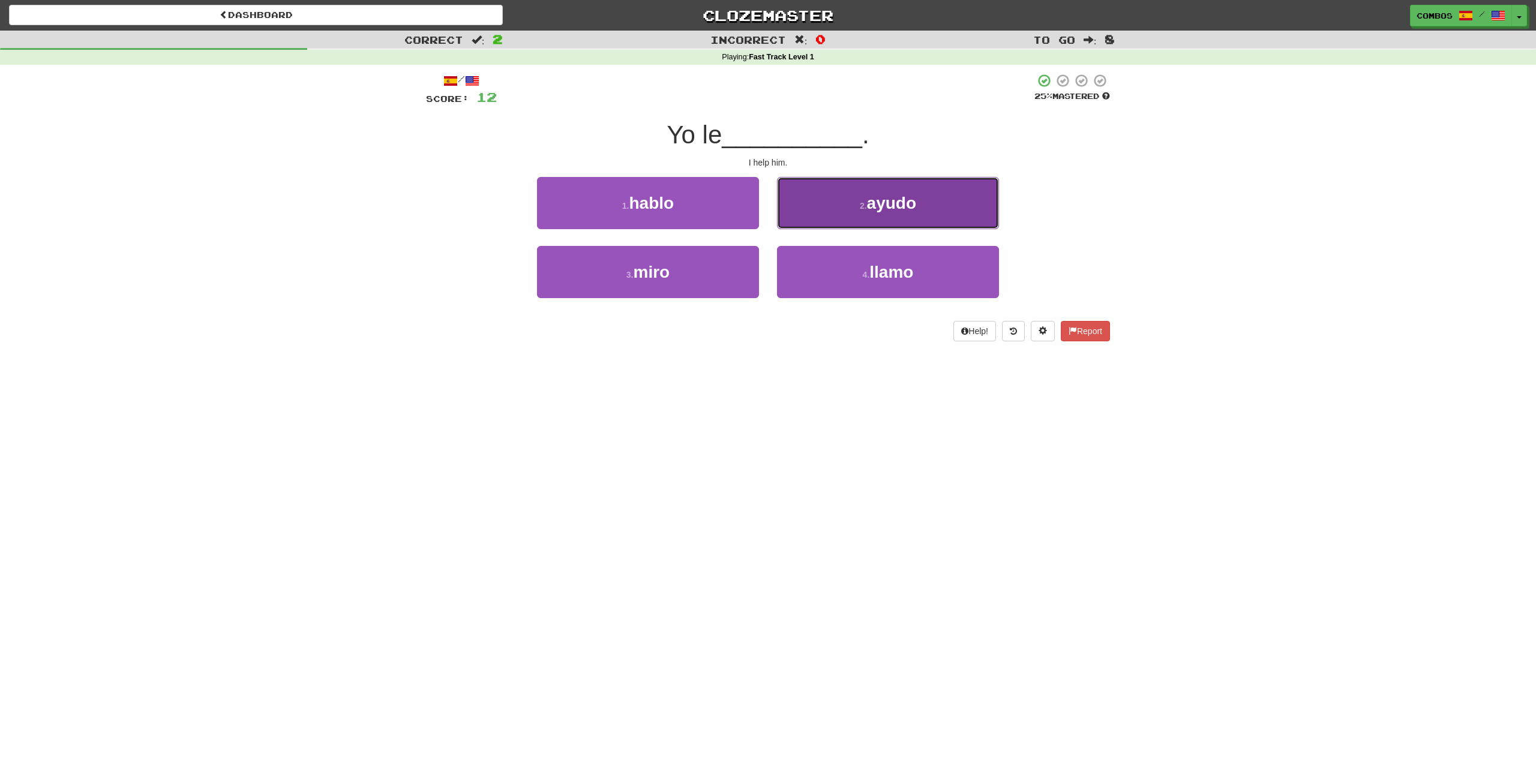
click at [805, 216] on button "2 . ayudo" at bounding box center [888, 203] width 222 height 52
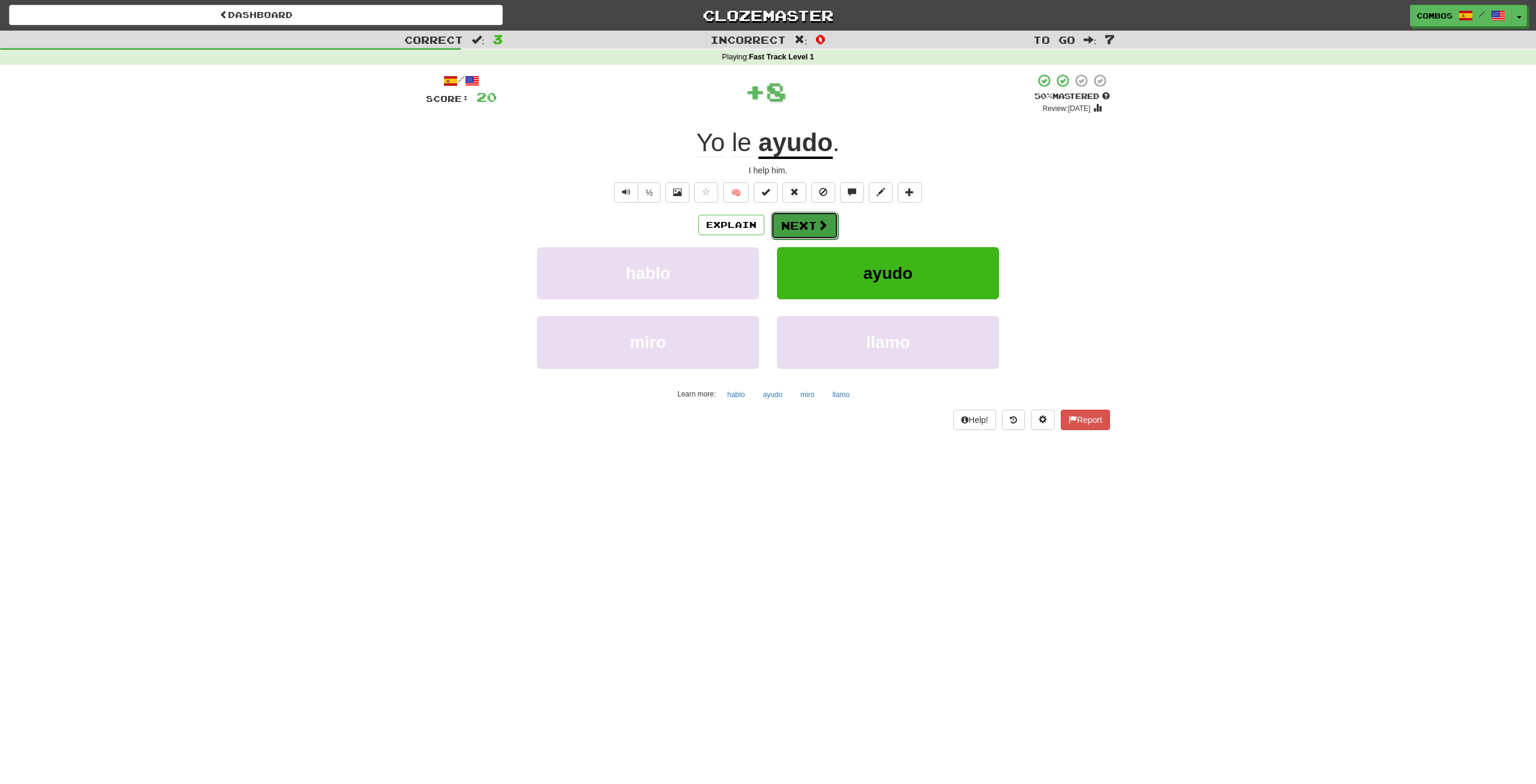
click at [798, 223] on button "Next" at bounding box center [804, 226] width 67 height 28
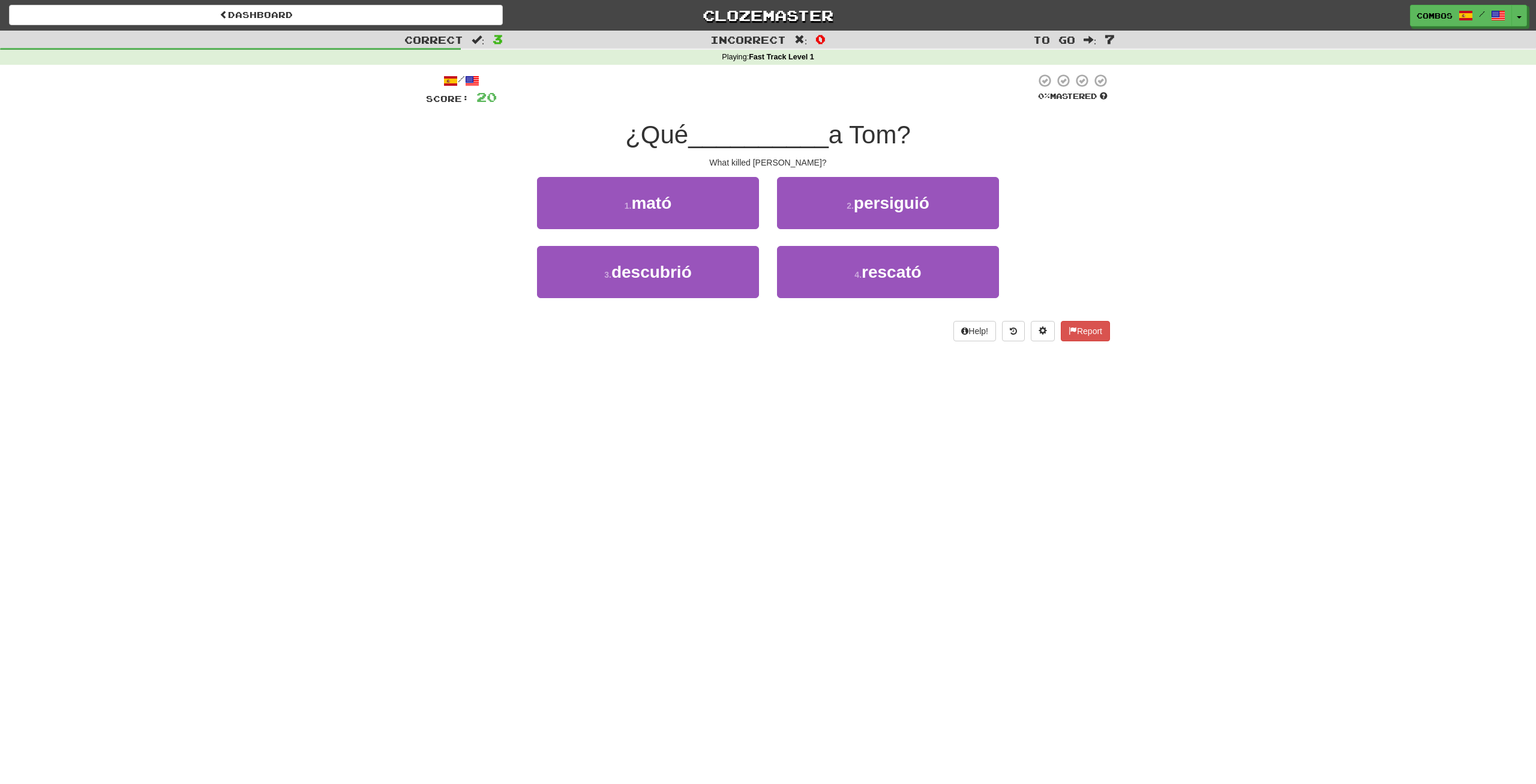
click at [515, 710] on div "Dashboard Clozemaster Combos / Toggle Dropdown Dashboard Leaderboard Activity F…" at bounding box center [768, 392] width 1536 height 784
click at [694, 199] on button "1 . mató" at bounding box center [648, 203] width 222 height 52
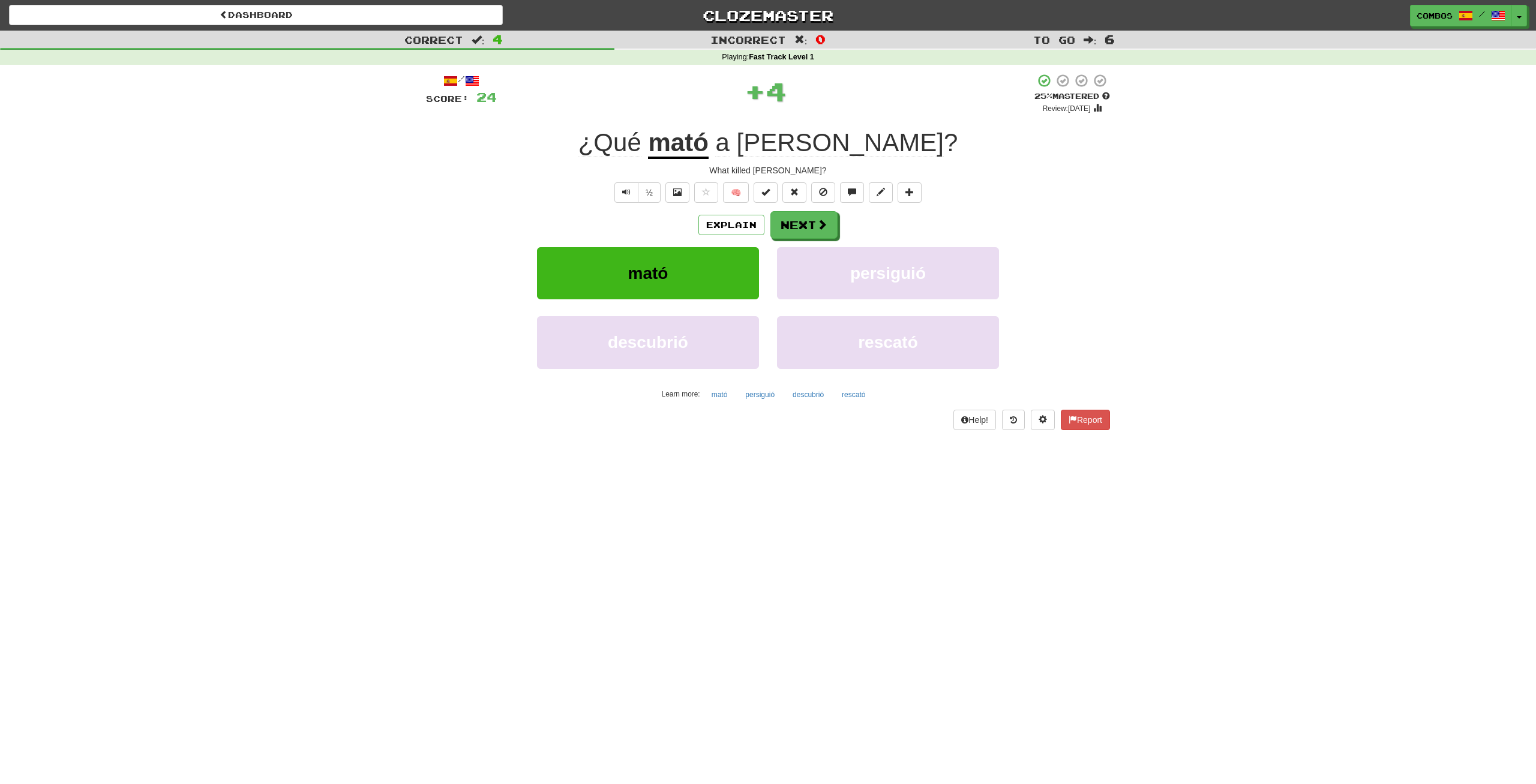
click at [708, 152] on u "mató" at bounding box center [678, 144] width 60 height 31
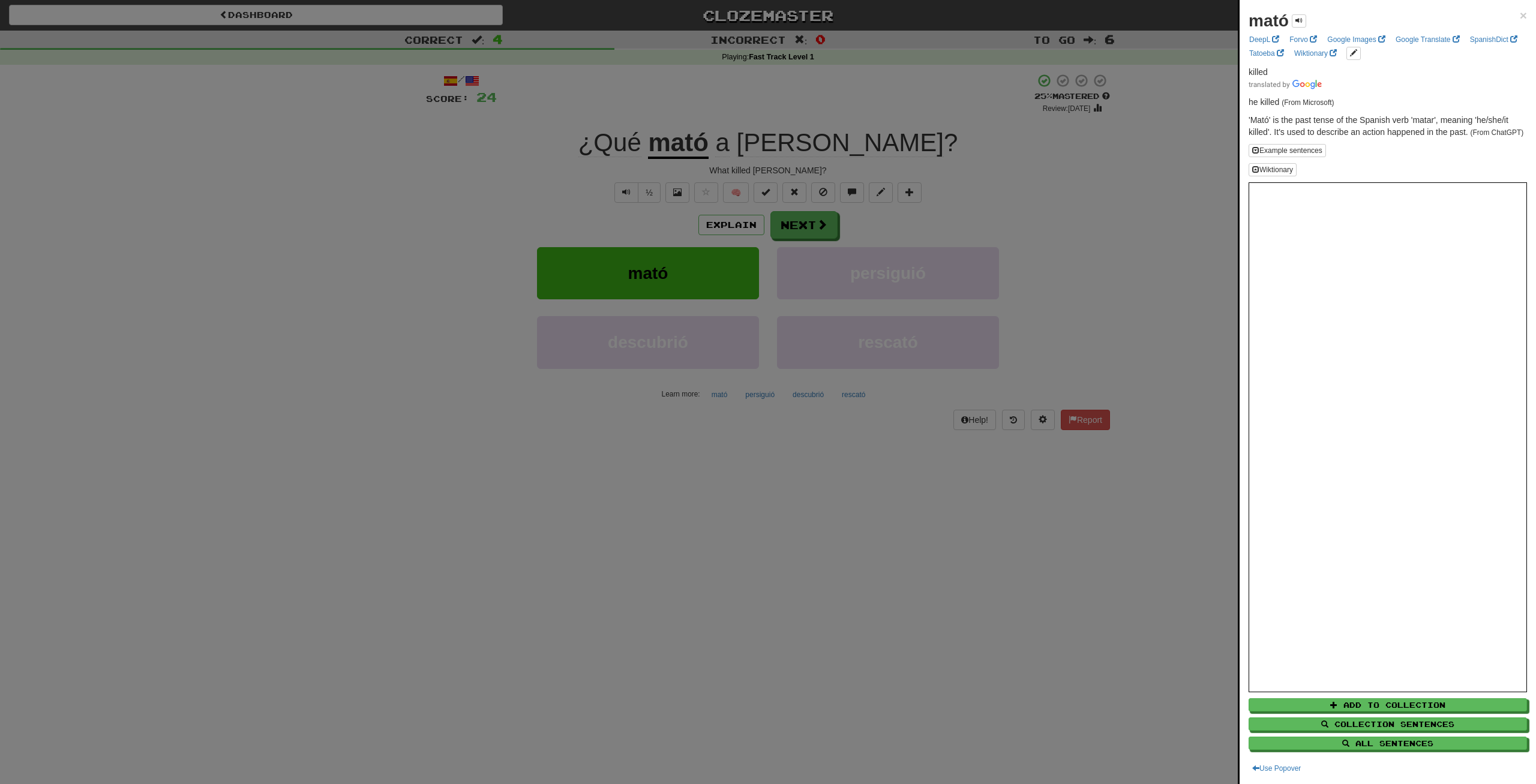
click at [774, 233] on div at bounding box center [768, 392] width 1536 height 784
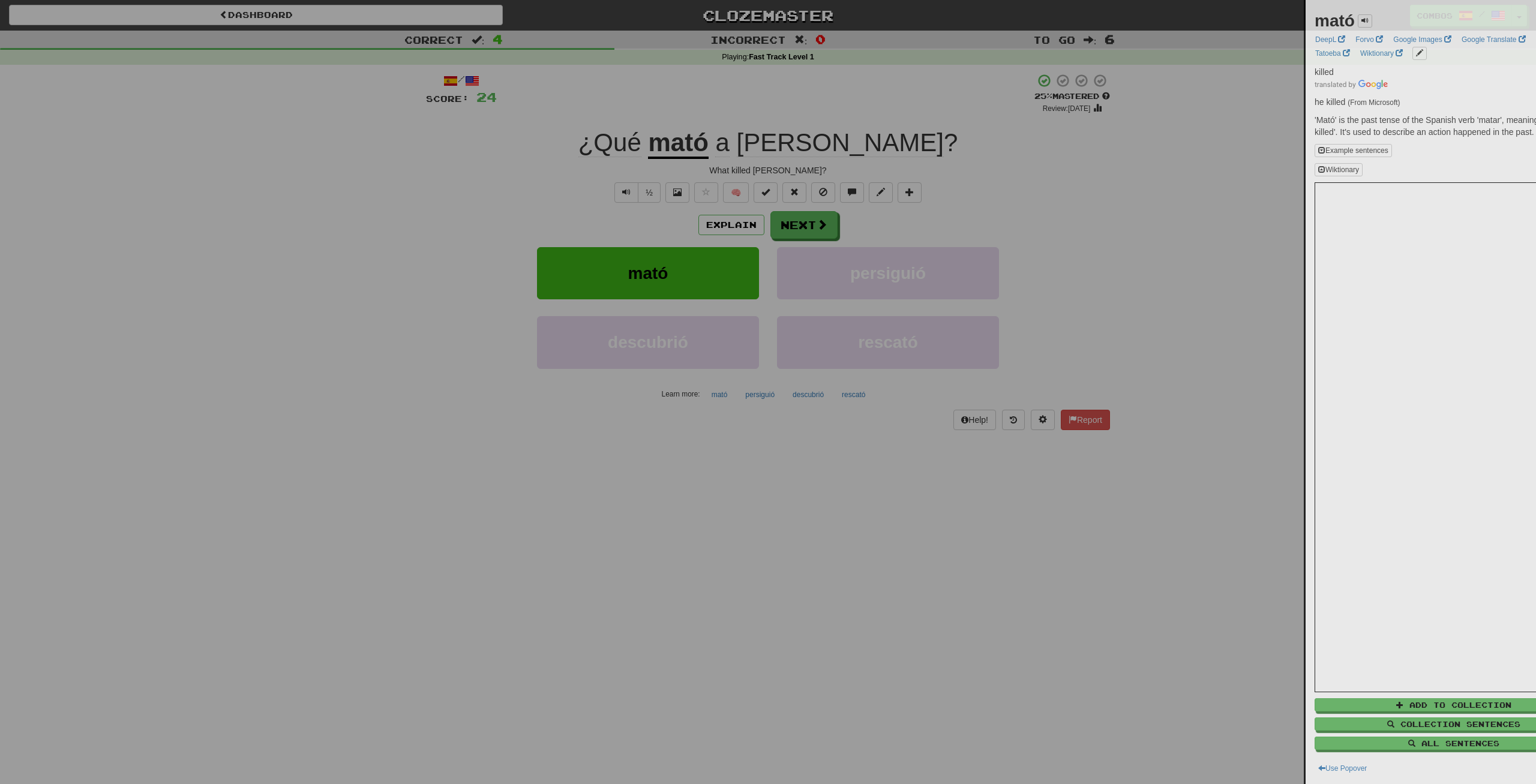
click at [787, 231] on div at bounding box center [768, 392] width 1536 height 784
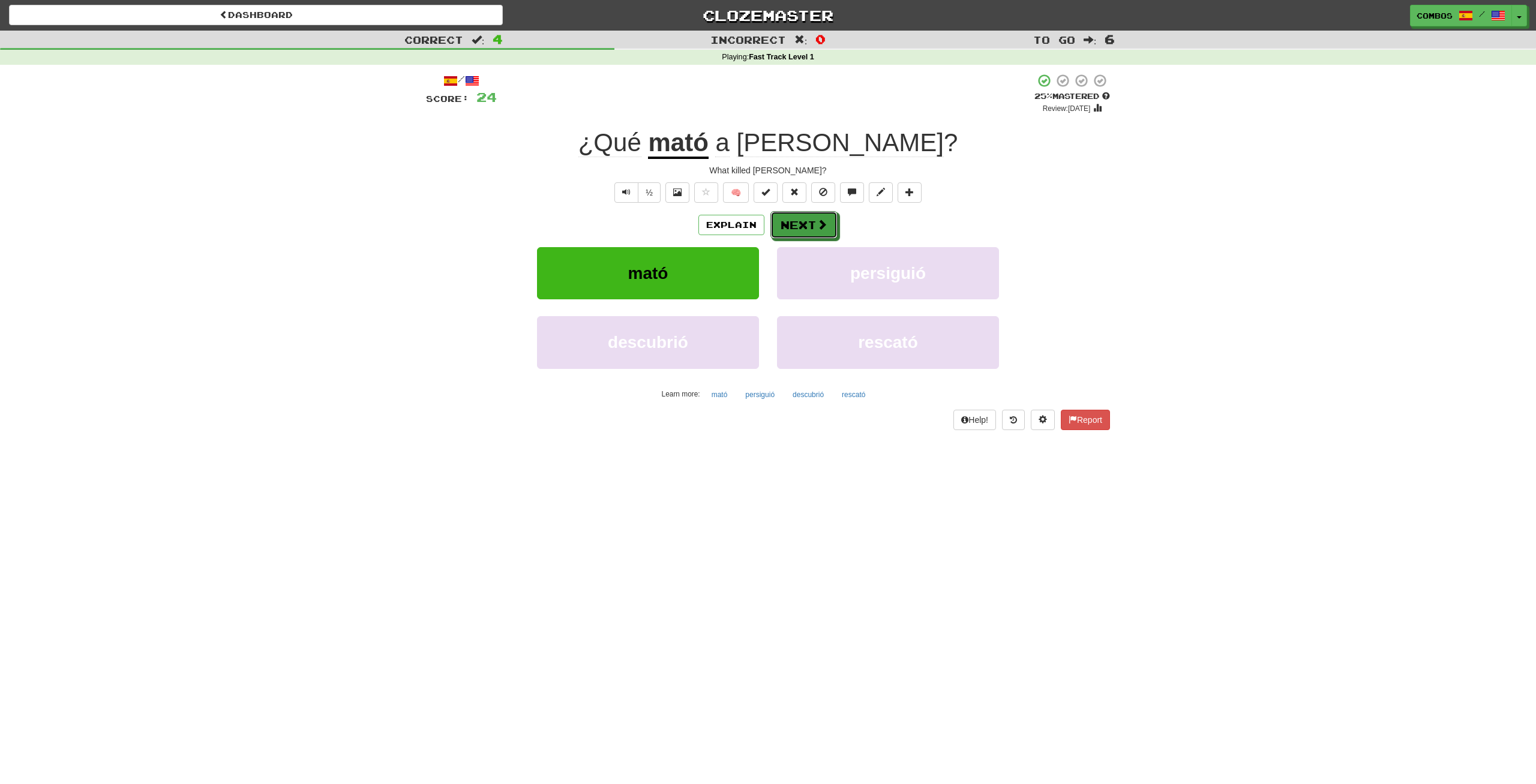
click at [787, 231] on button "Next" at bounding box center [803, 225] width 67 height 28
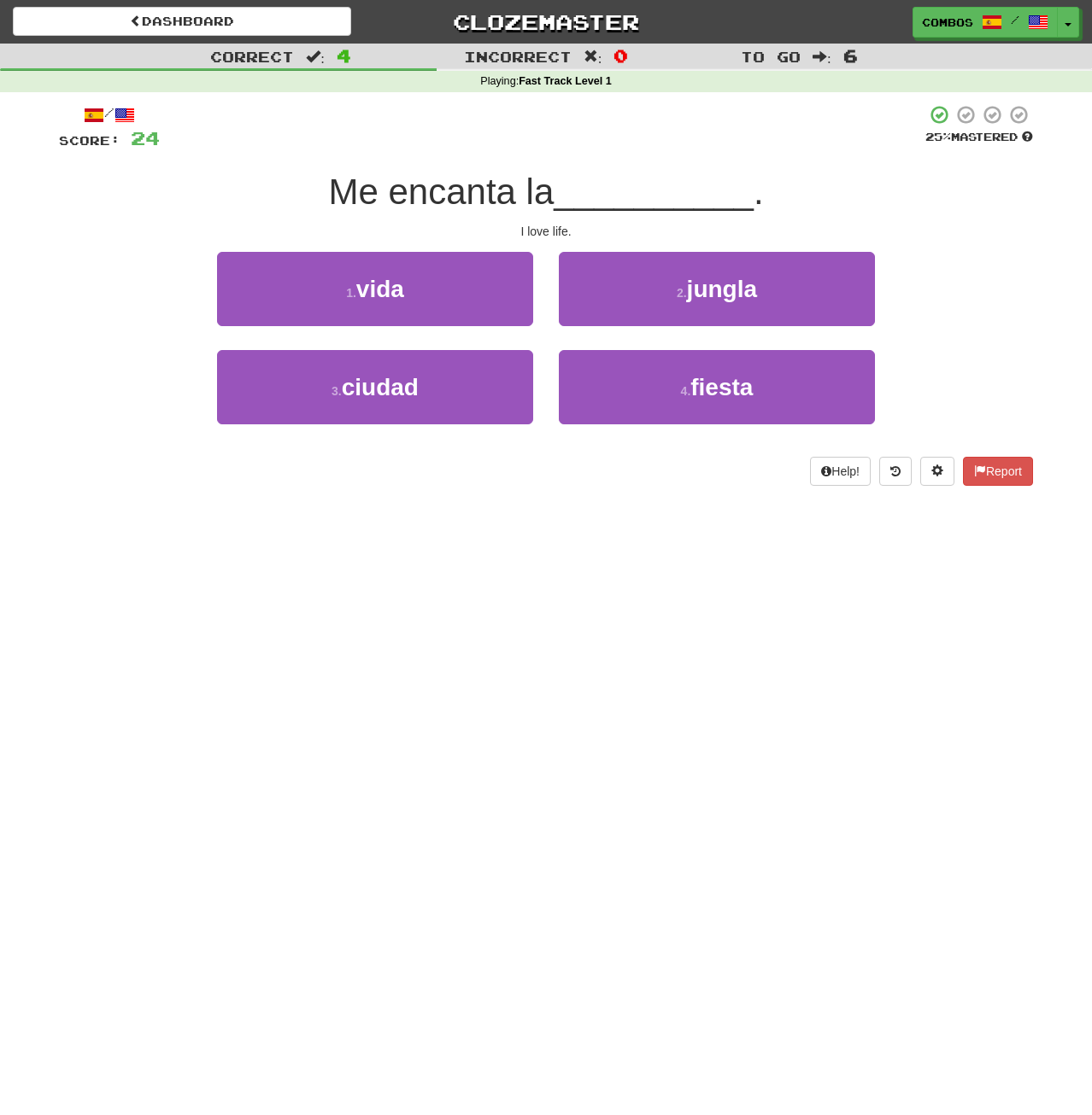
click at [397, 338] on div "1 . vida" at bounding box center [374, 301] width 341 height 98
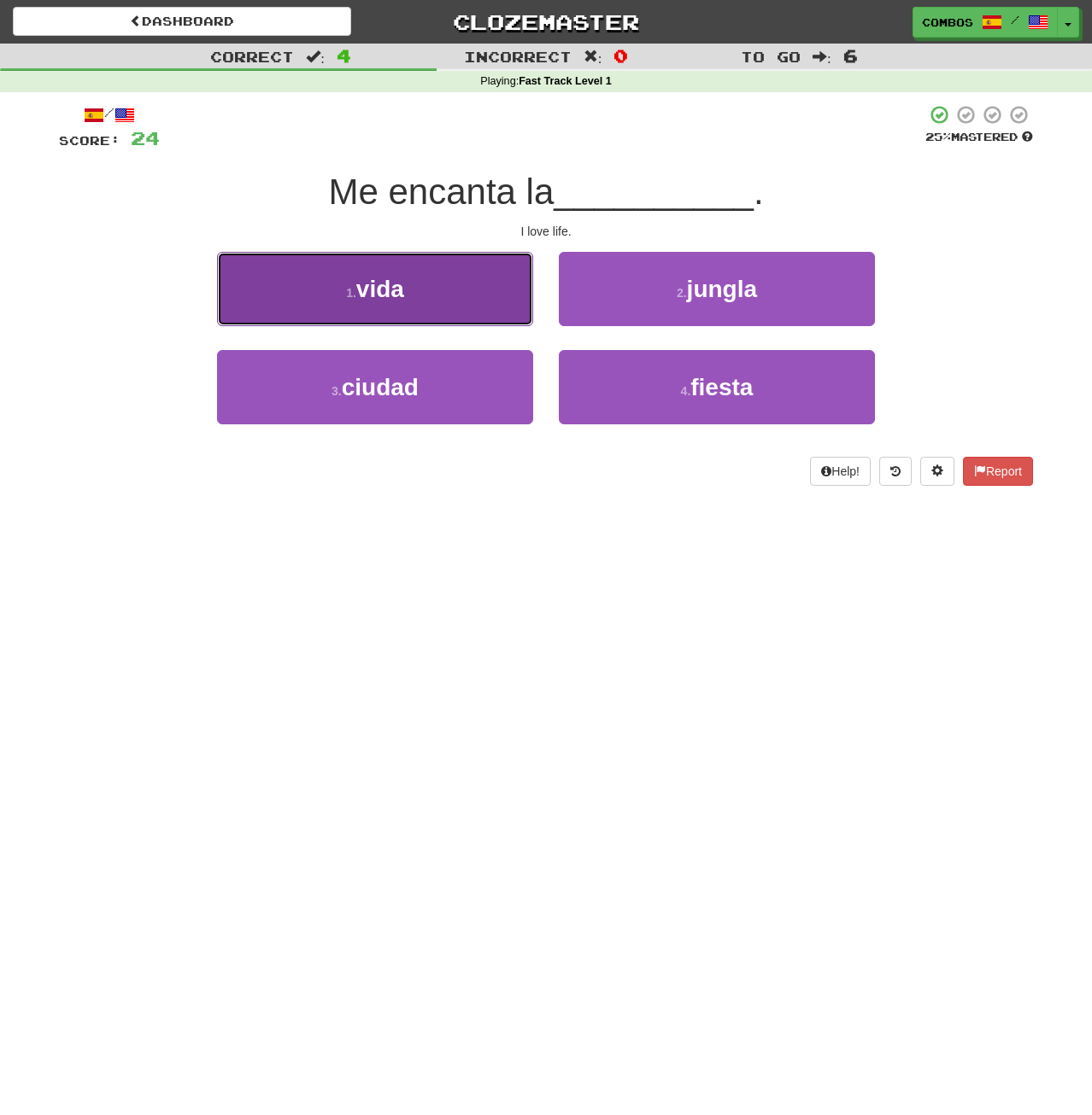
click at [411, 304] on button "1 . vida" at bounding box center [375, 289] width 316 height 74
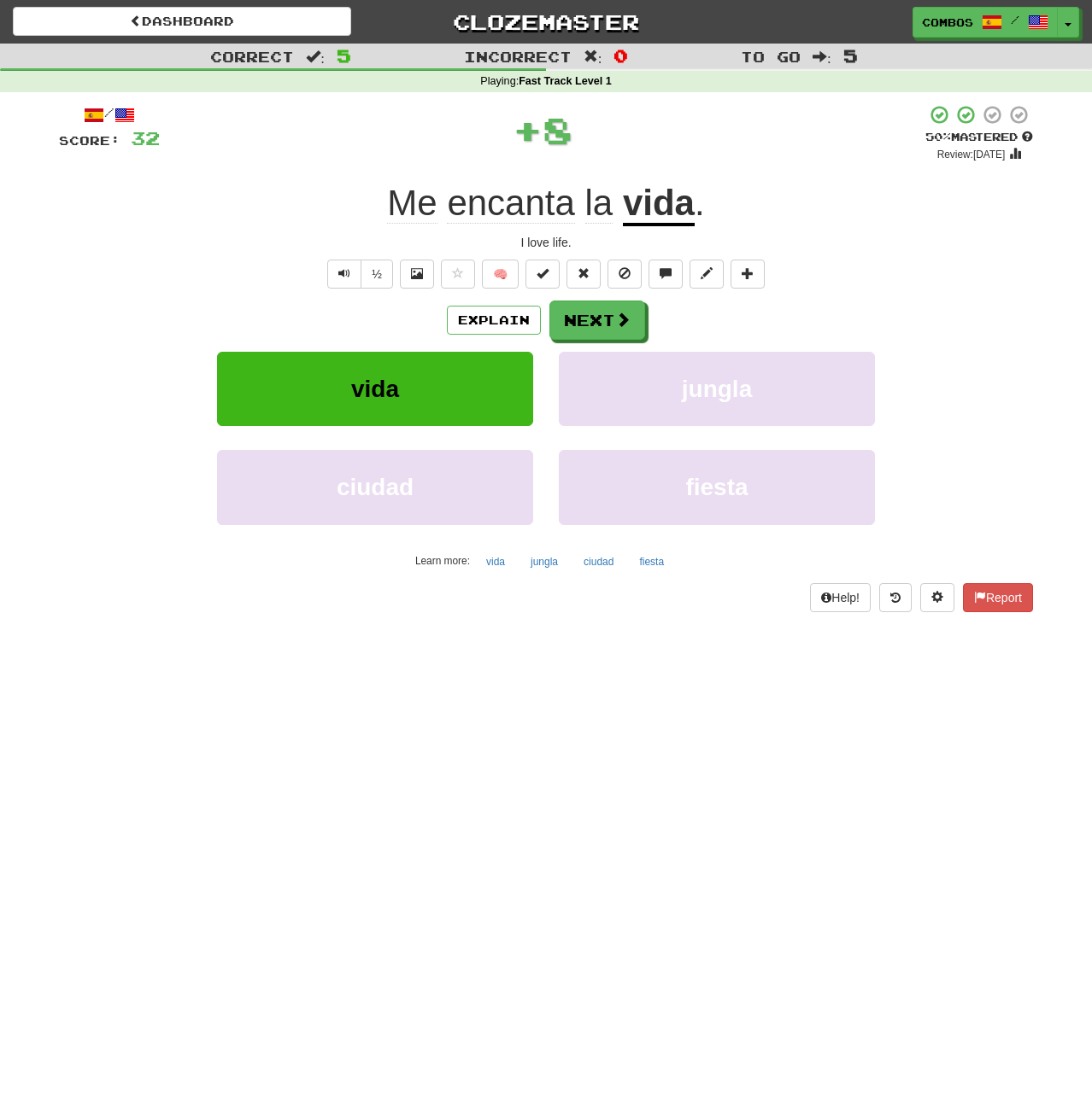
click at [526, 211] on span "encanta" at bounding box center [511, 204] width 127 height 41
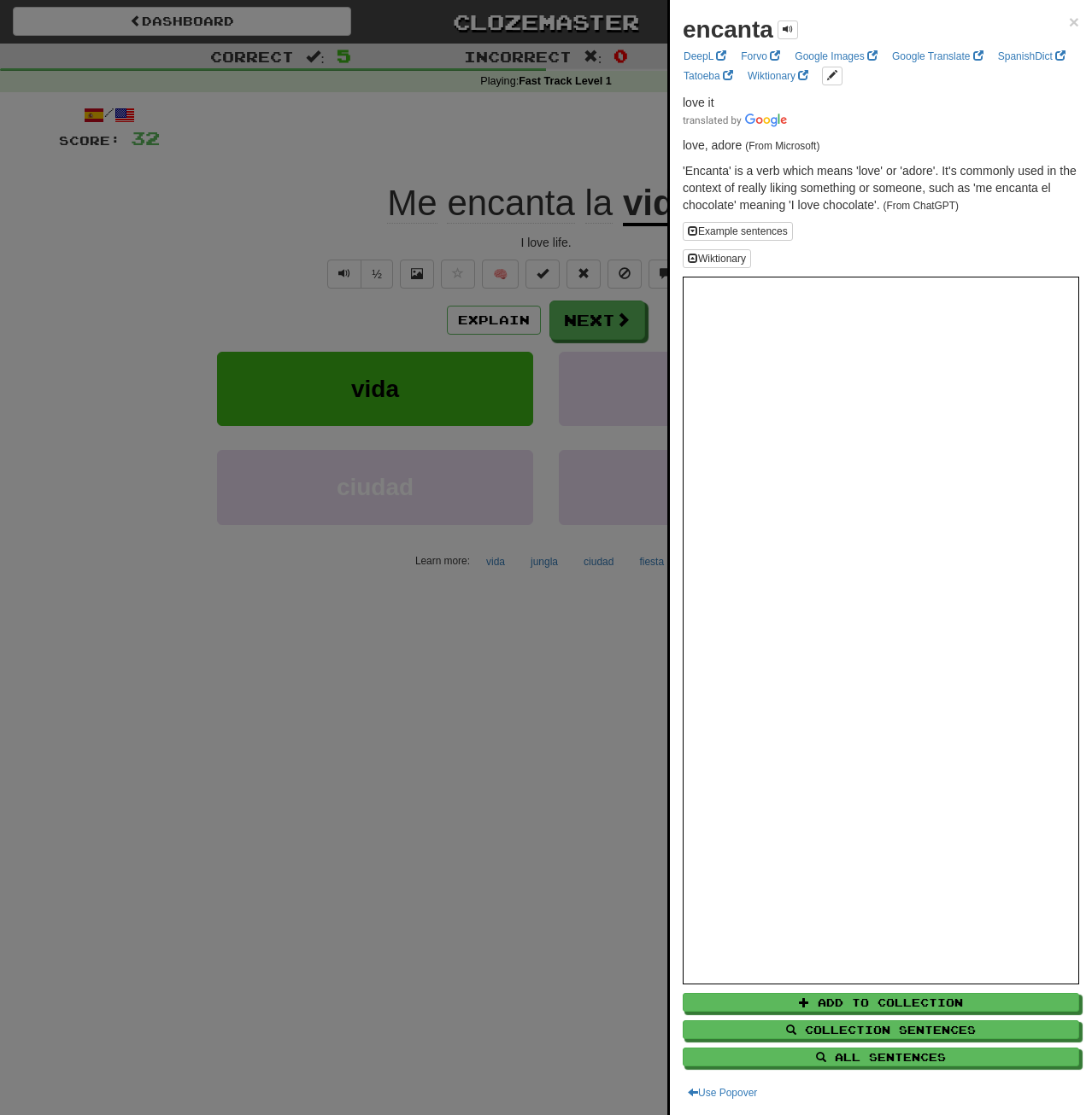
click at [574, 370] on div at bounding box center [546, 557] width 1092 height 1115
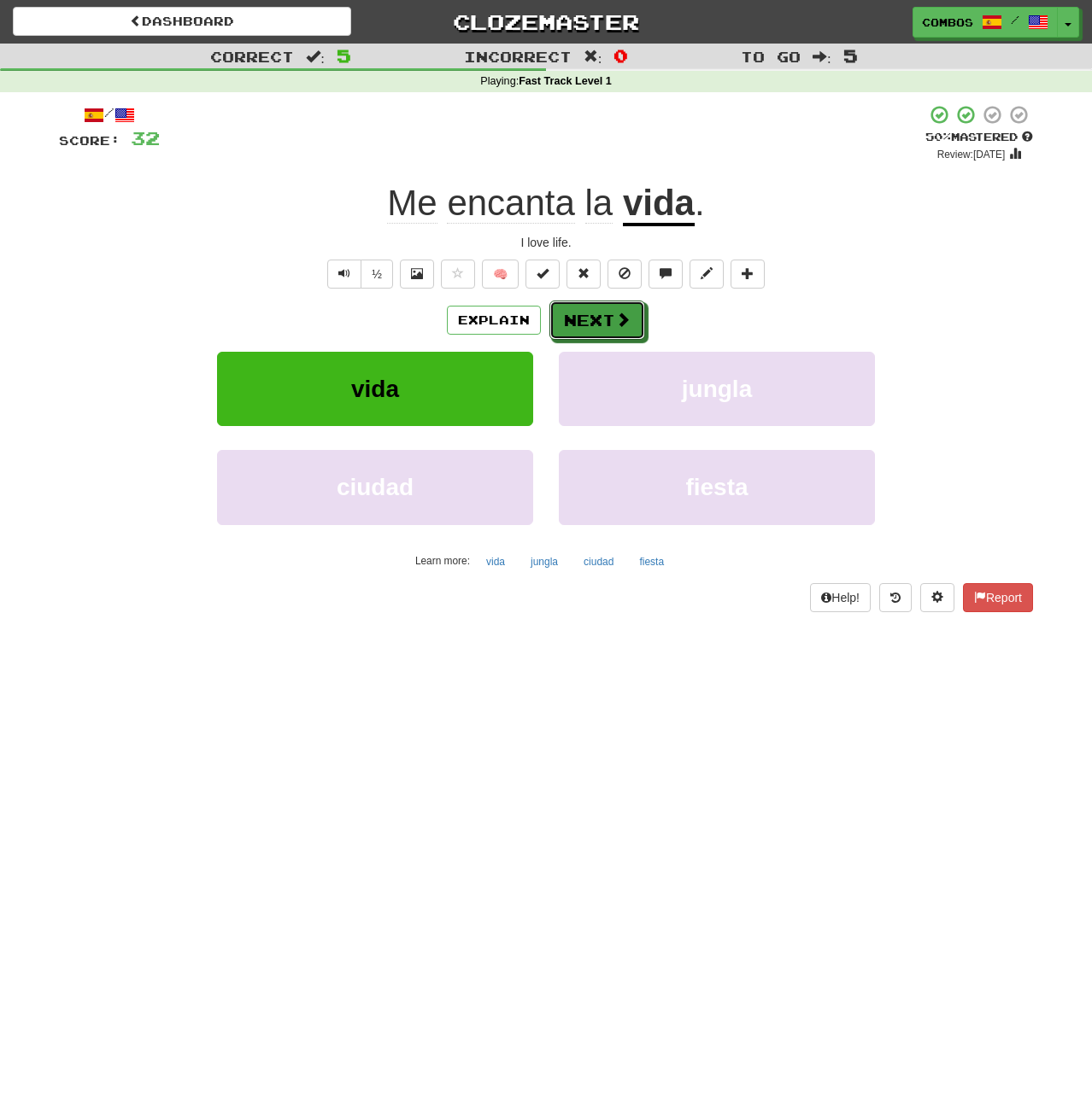
click at [616, 318] on span at bounding box center [623, 320] width 15 height 15
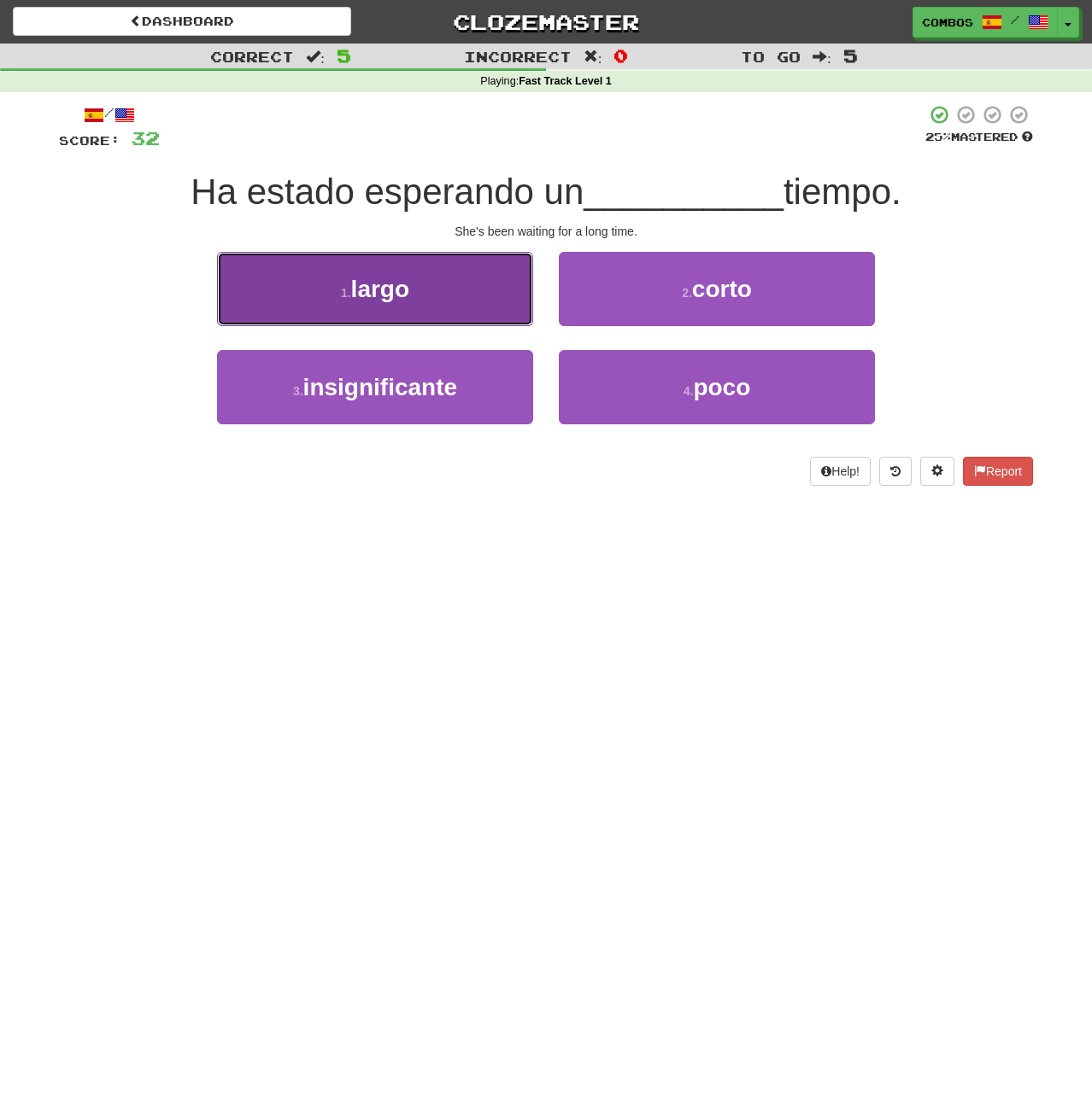
click at [477, 285] on button "1 . largo" at bounding box center [375, 289] width 316 height 74
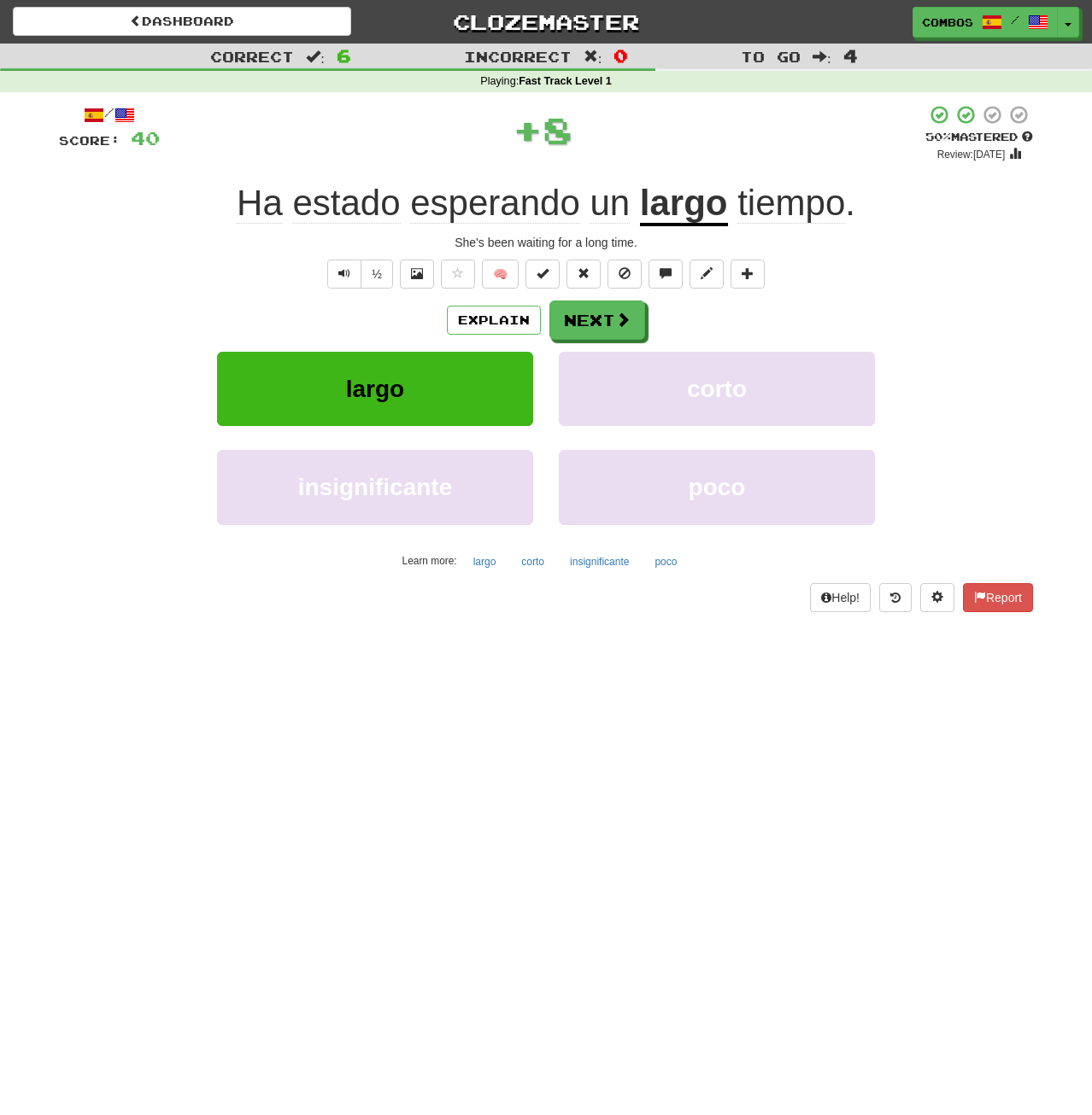
click at [326, 198] on span "estado" at bounding box center [346, 204] width 107 height 41
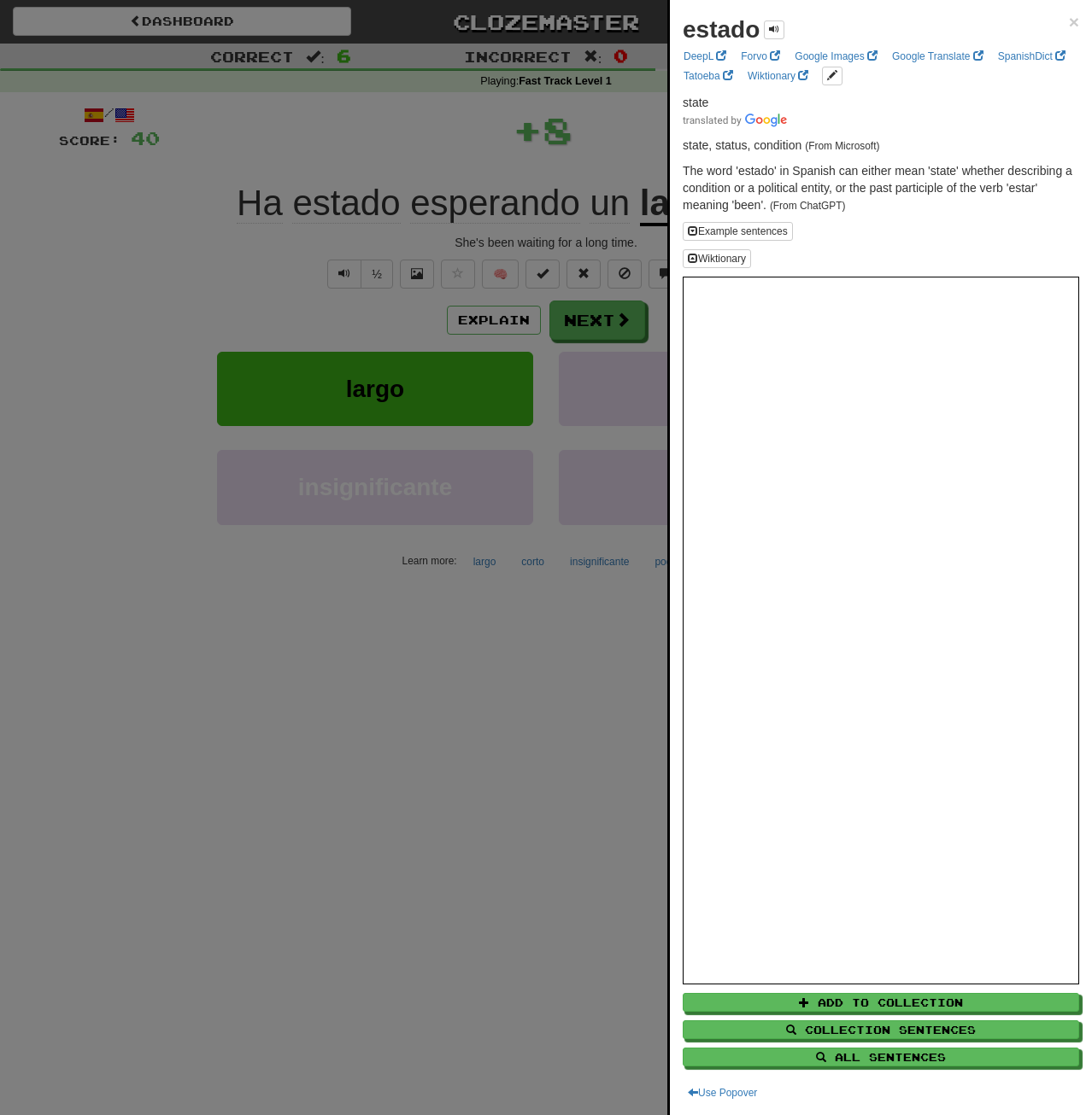
click at [243, 213] on div at bounding box center [546, 557] width 1092 height 1115
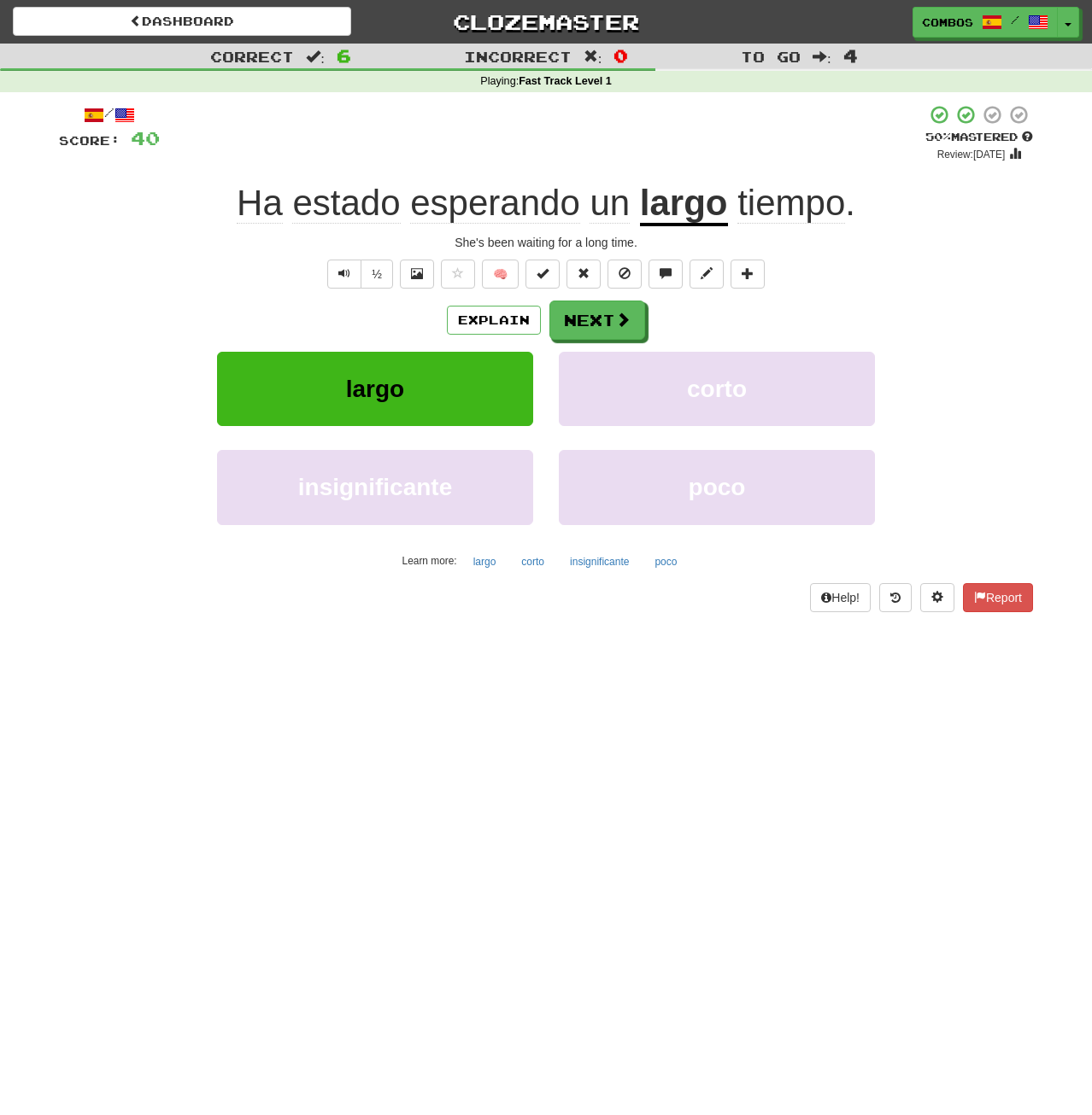
click at [263, 211] on span "Ha" at bounding box center [260, 204] width 46 height 41
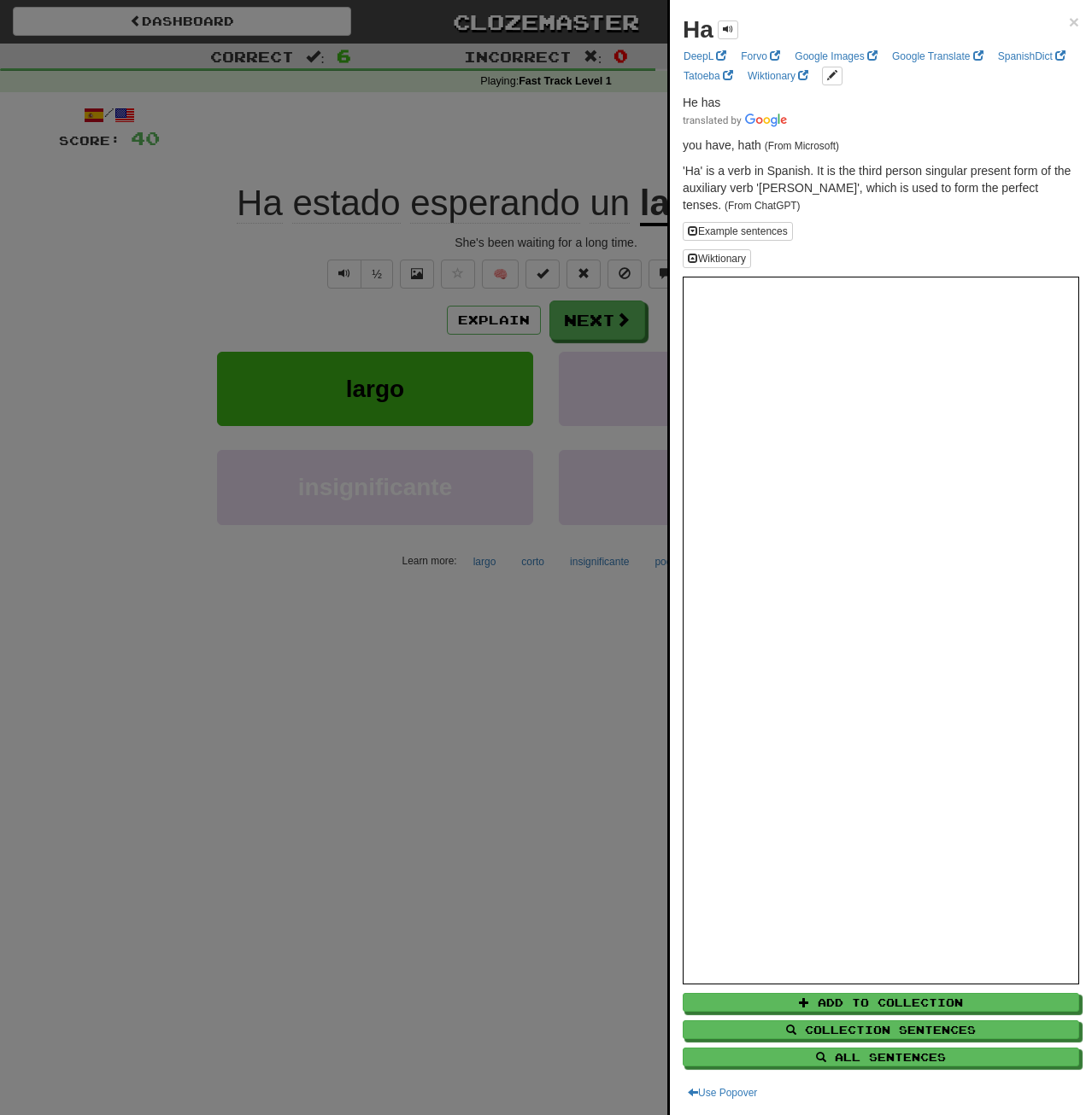
click at [364, 575] on div at bounding box center [546, 557] width 1092 height 1115
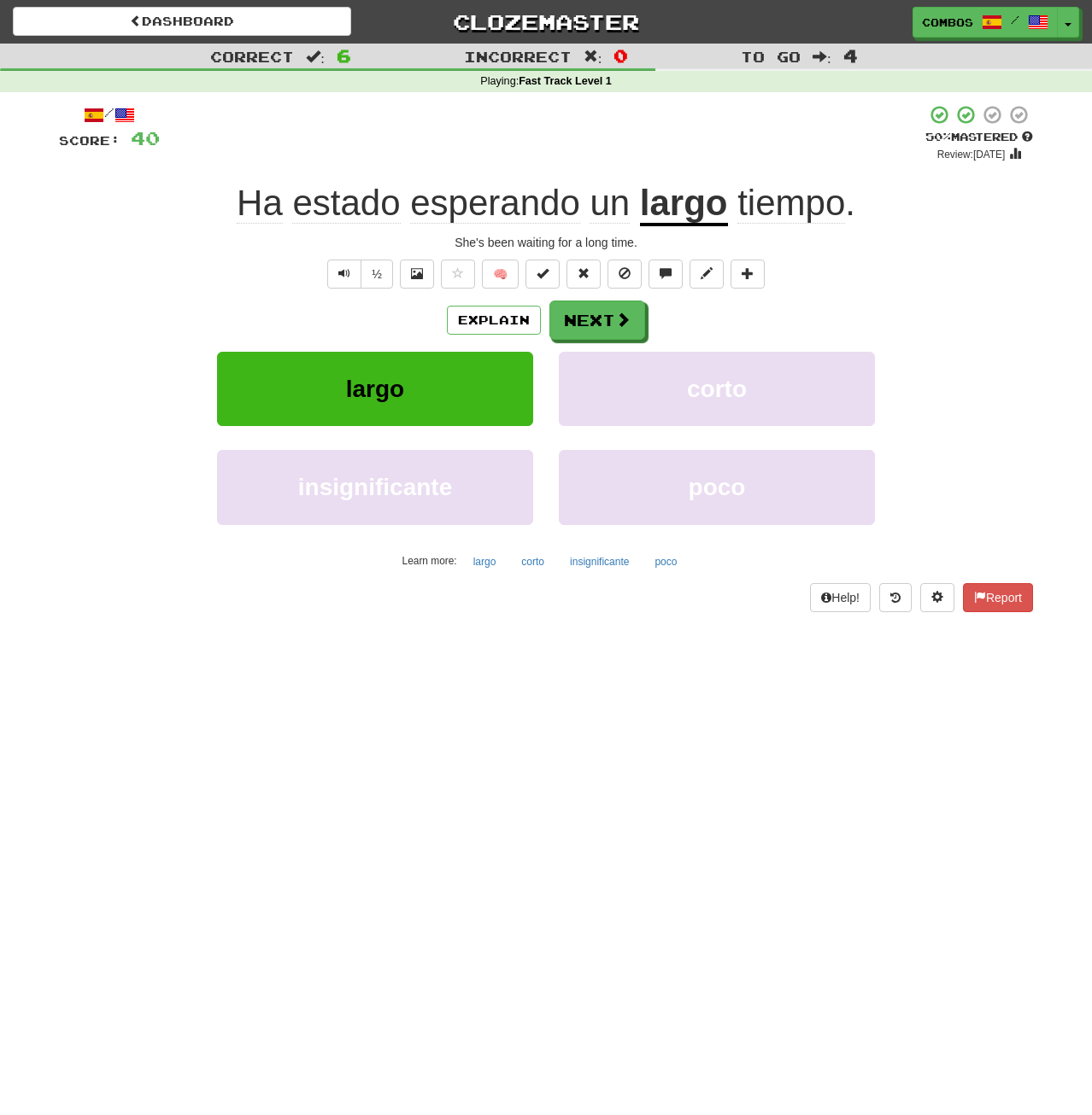
click at [322, 200] on span "estado" at bounding box center [346, 204] width 107 height 41
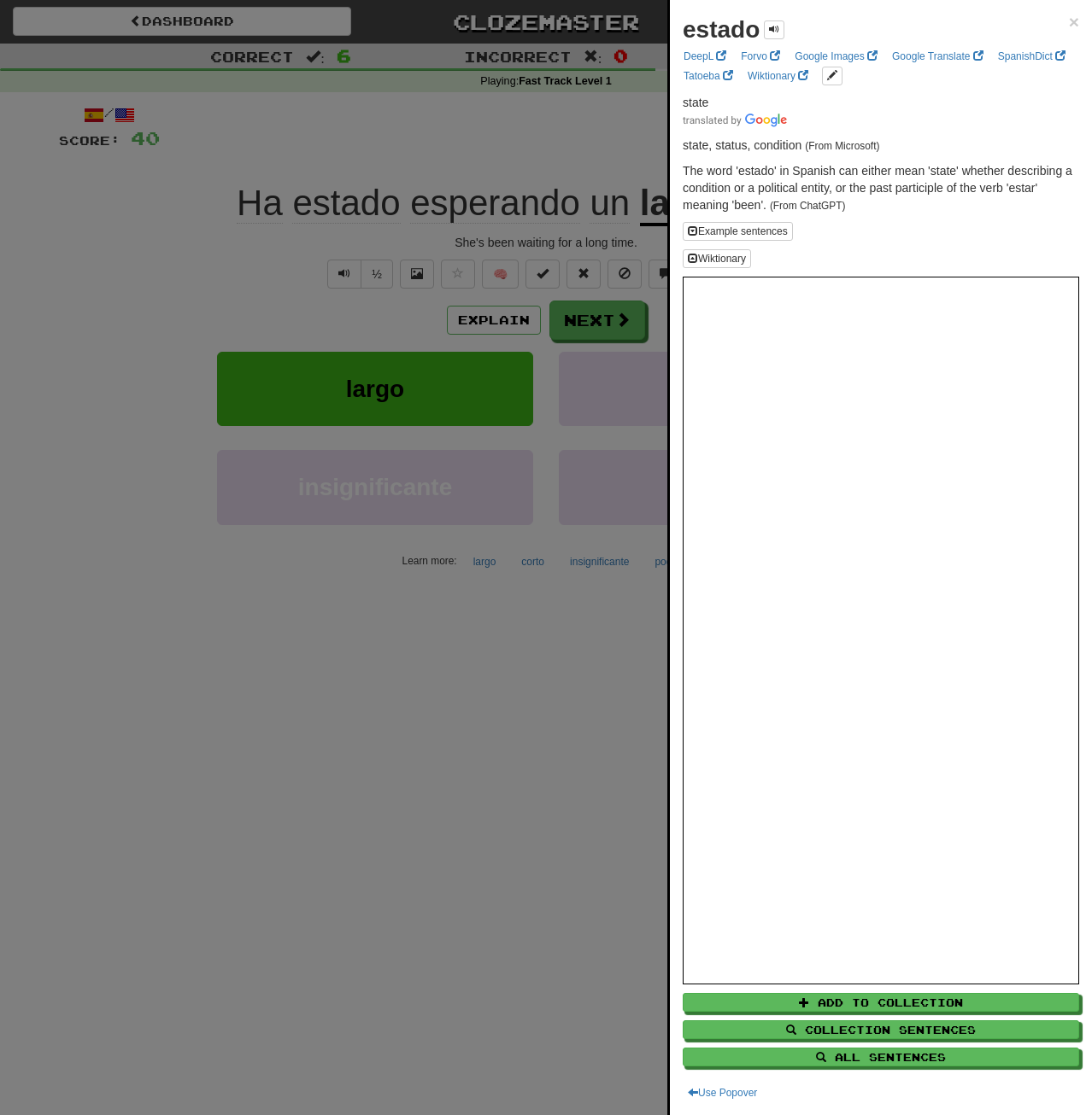
click at [367, 214] on div at bounding box center [546, 557] width 1092 height 1115
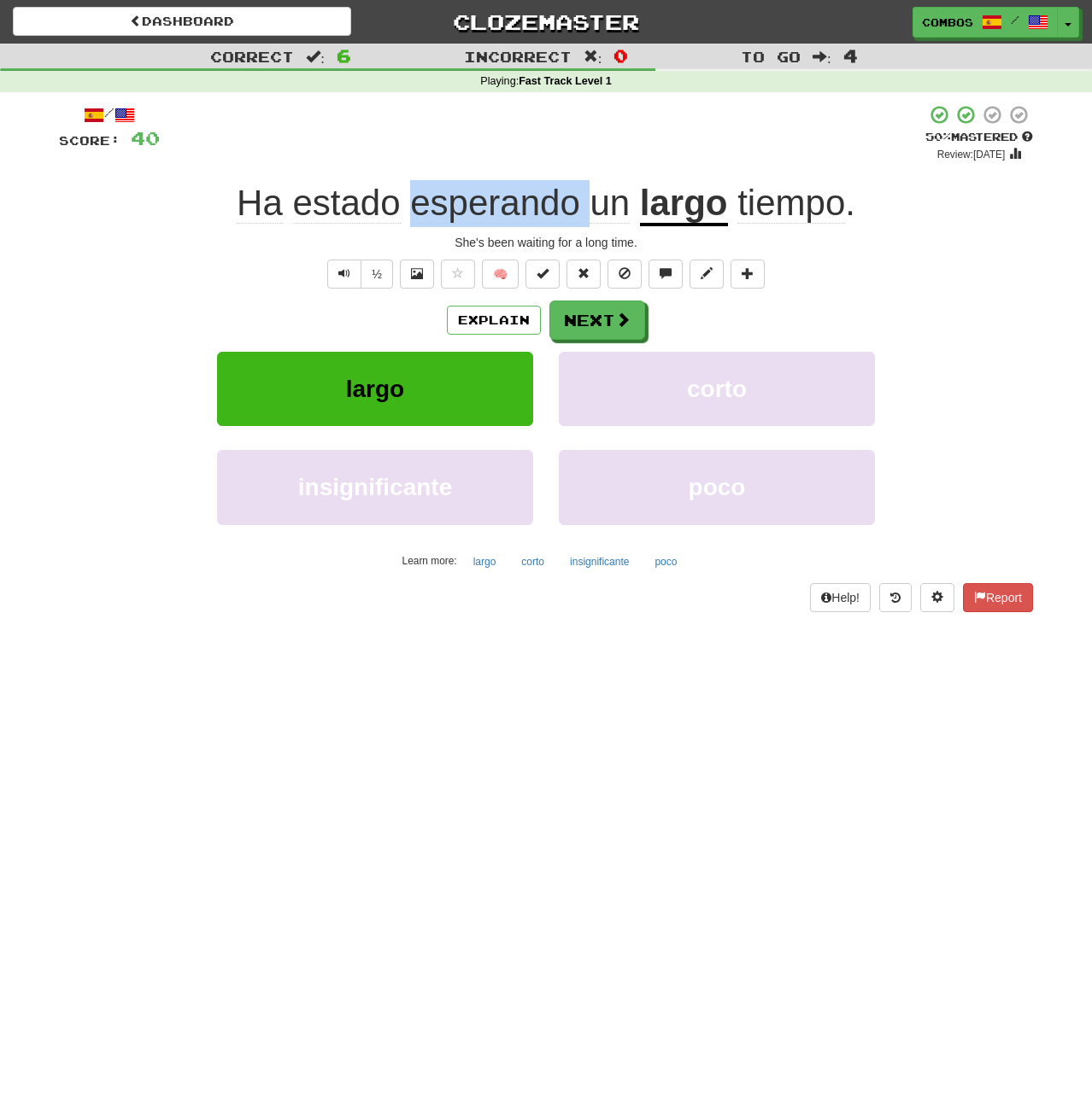
click at [561, 211] on span "esperando" at bounding box center [495, 204] width 170 height 41
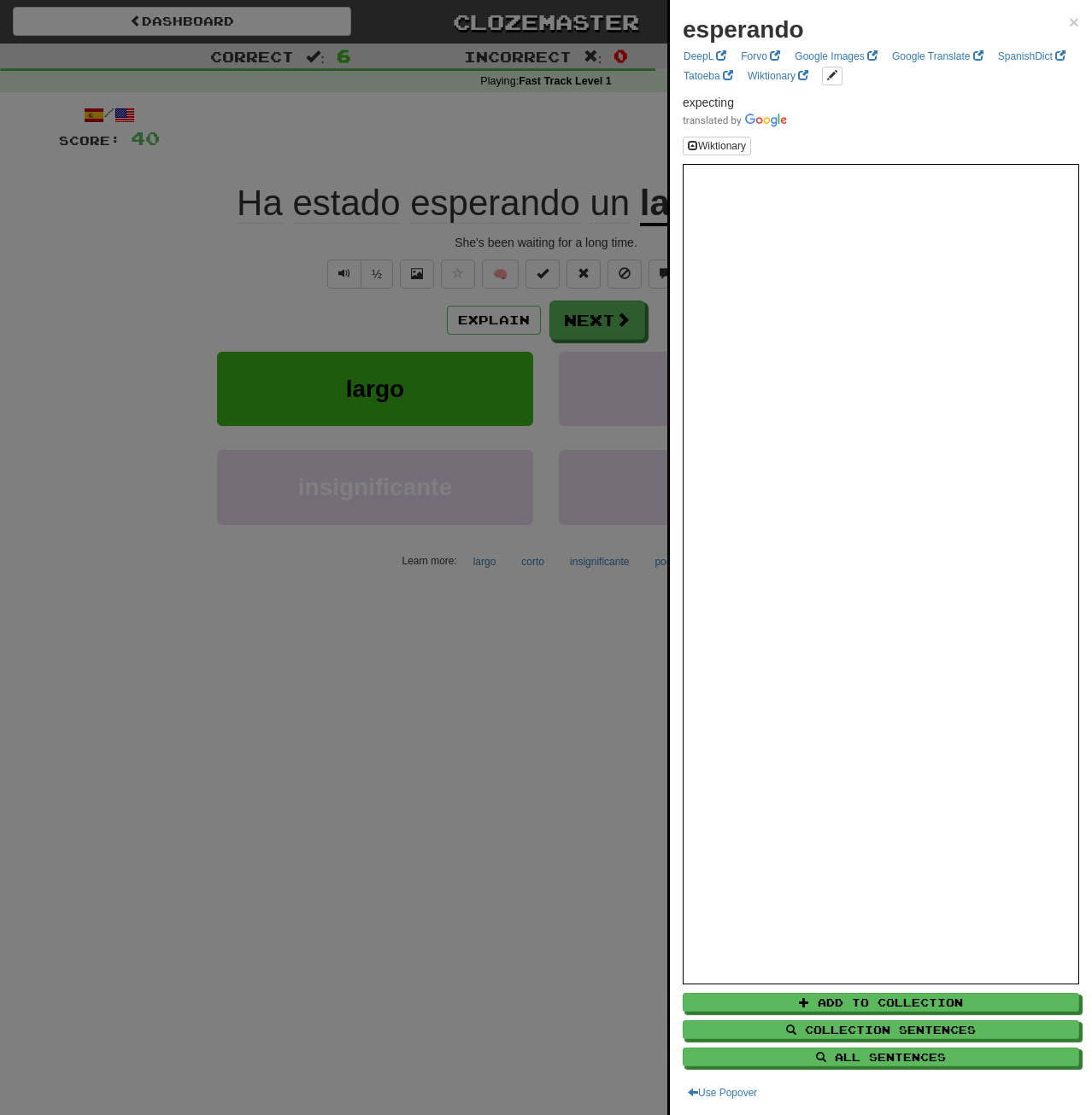
click at [480, 513] on div at bounding box center [546, 557] width 1092 height 1115
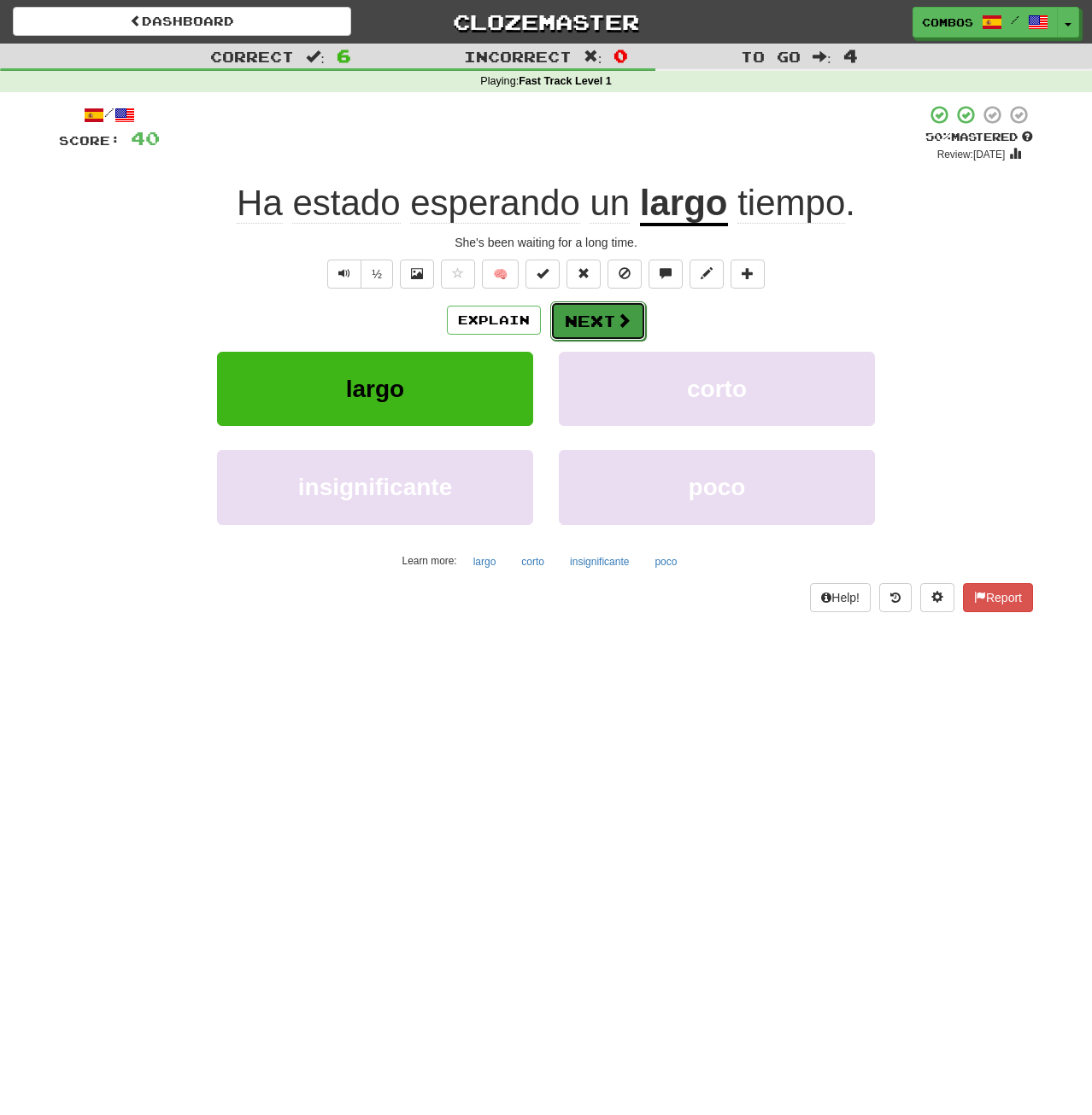
click at [622, 328] on span at bounding box center [623, 321] width 15 height 15
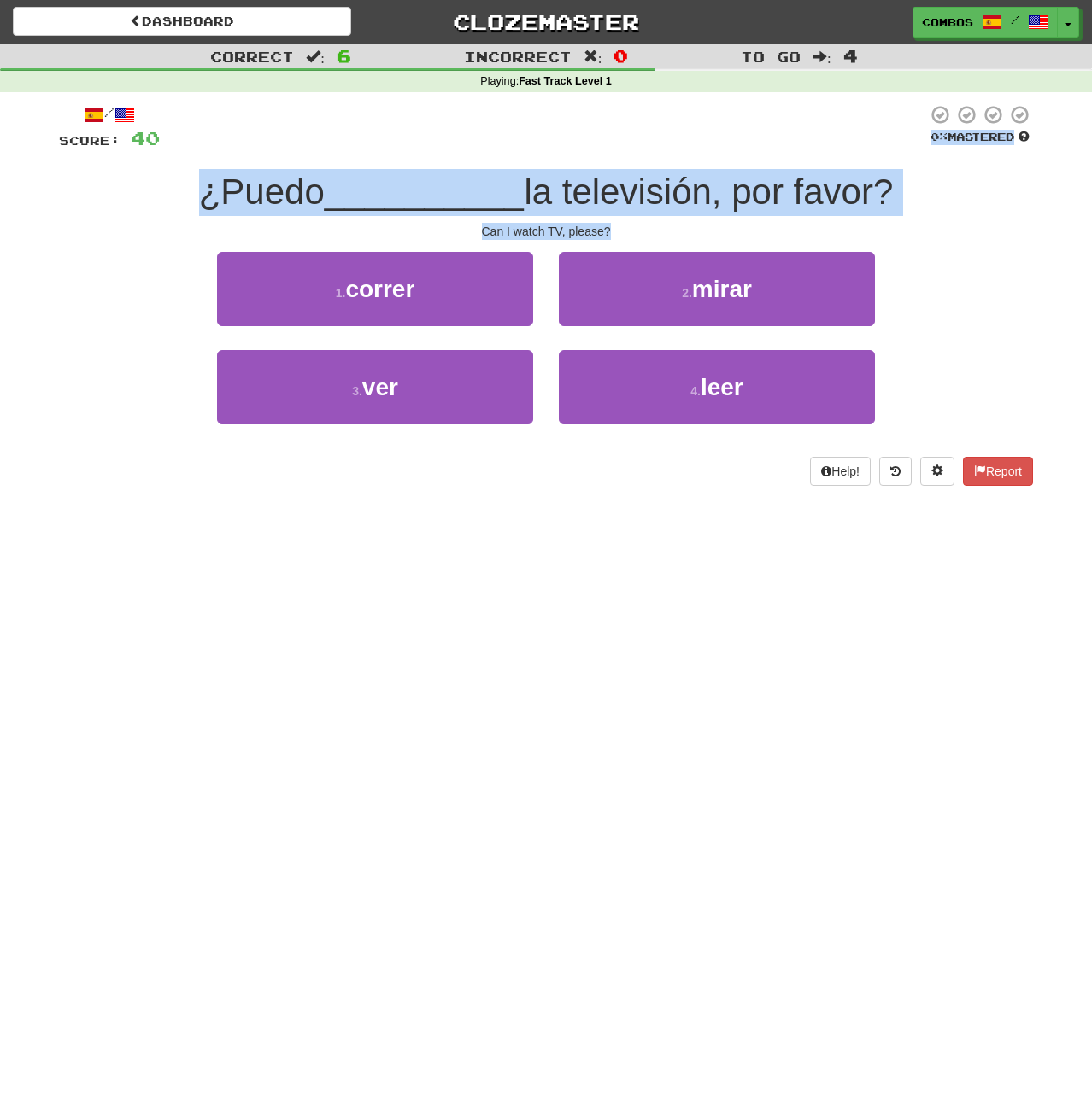
drag, startPoint x: 255, startPoint y: 144, endPoint x: 750, endPoint y: 224, distance: 501.4
click at [750, 224] on div "/ Score: 40 0 % Mastered ¿Puedo __________ la televisión, por favor? Can I watc…" at bounding box center [546, 295] width 973 height 382
click at [750, 224] on div "Can I watch TV, please?" at bounding box center [546, 231] width 973 height 17
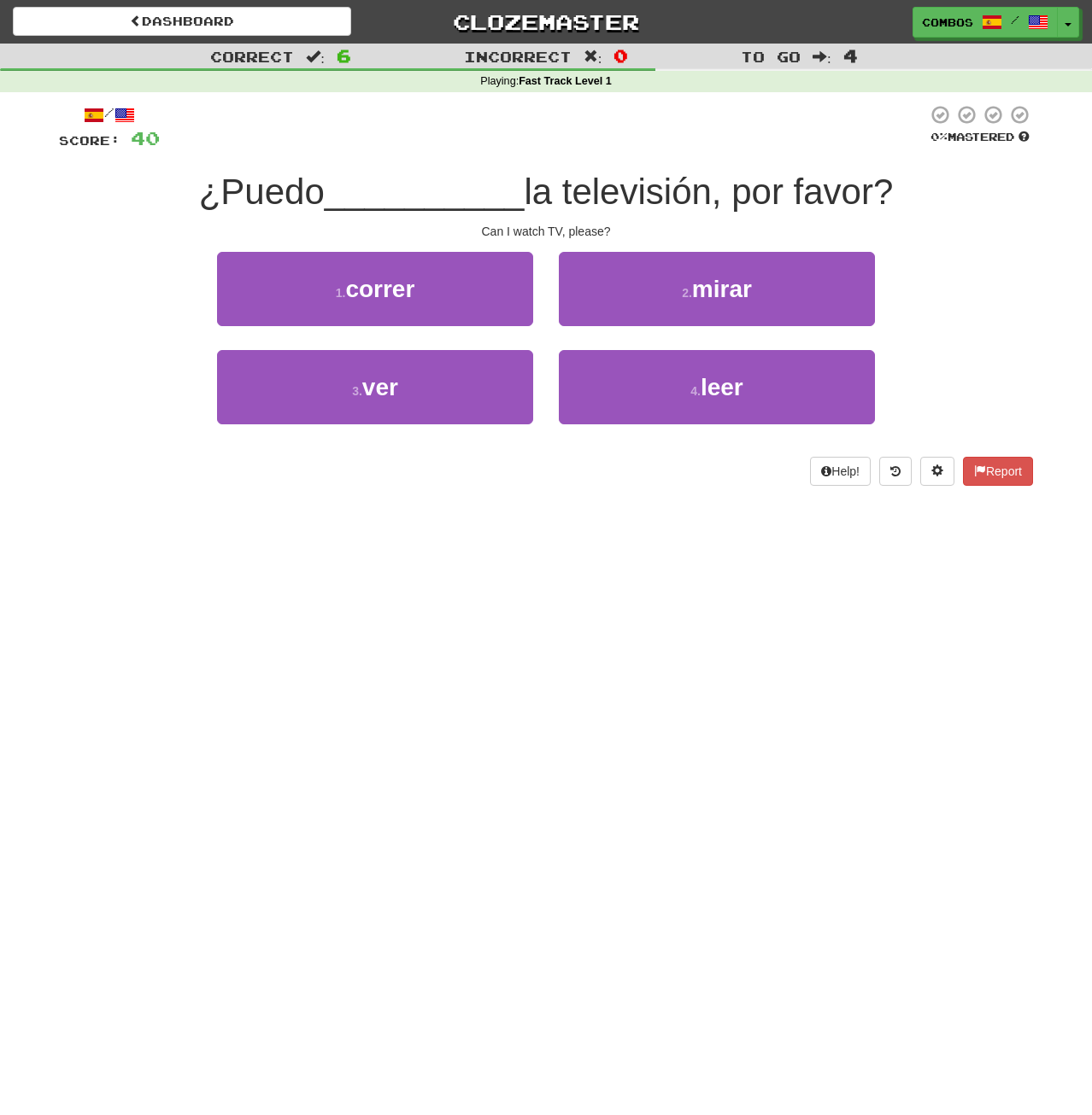
click at [508, 602] on div "Dashboard Clozemaster Combos / Toggle Dropdown Dashboard Leaderboard Activity F…" at bounding box center [546, 557] width 1092 height 1115
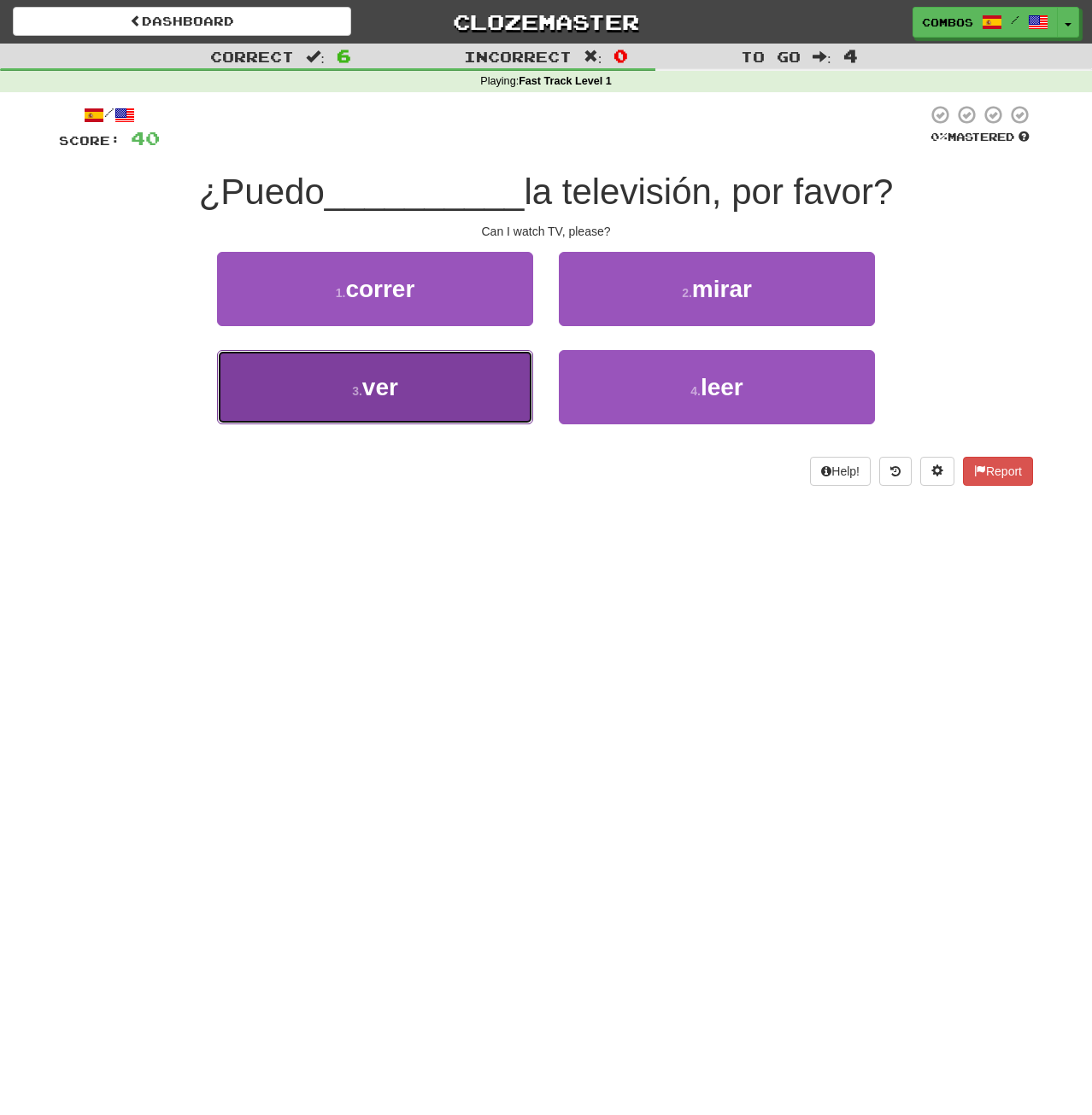
click at [501, 368] on button "3 . ver" at bounding box center [375, 387] width 316 height 74
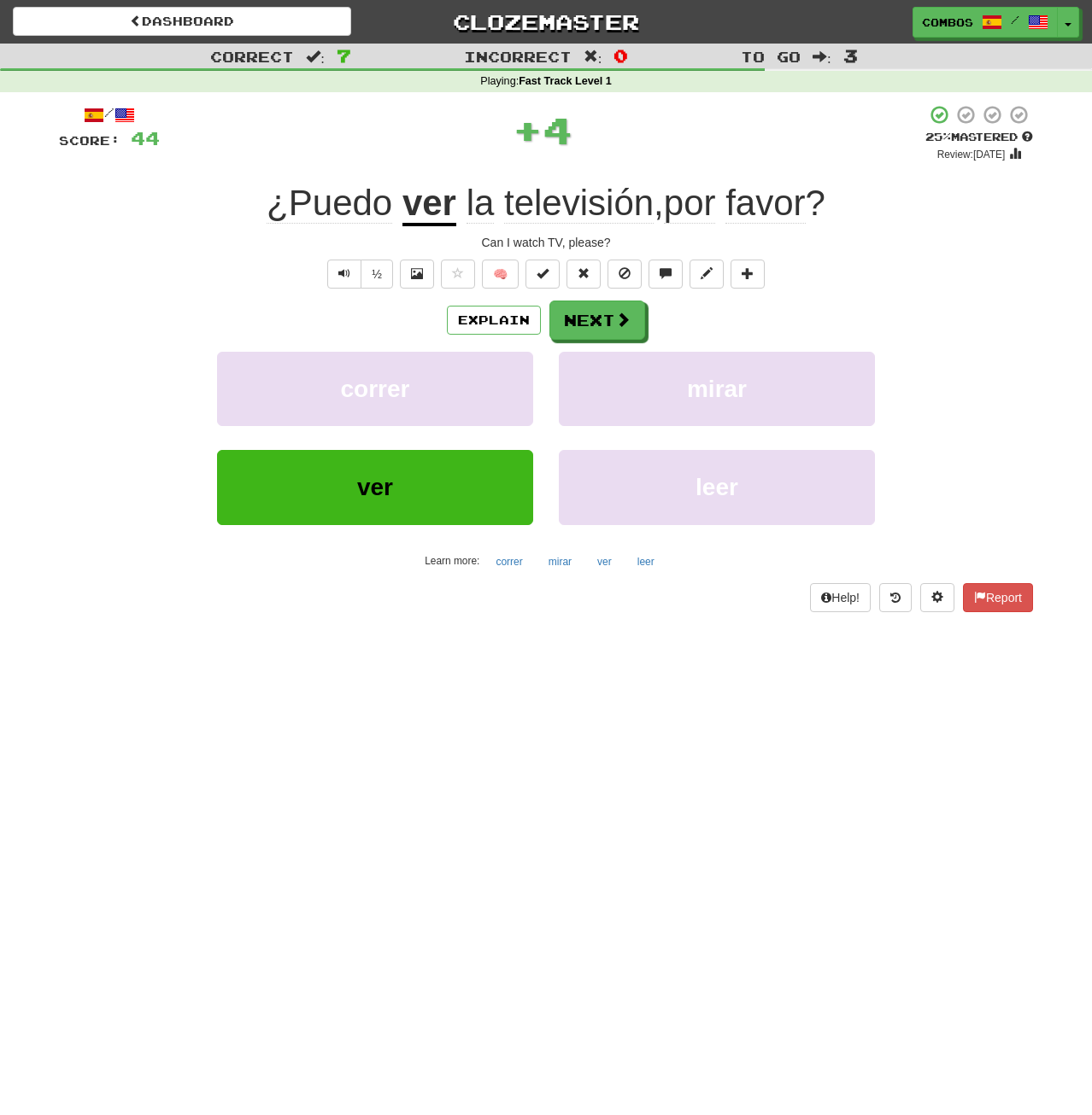
click at [429, 202] on u "ver" at bounding box center [429, 205] width 54 height 44
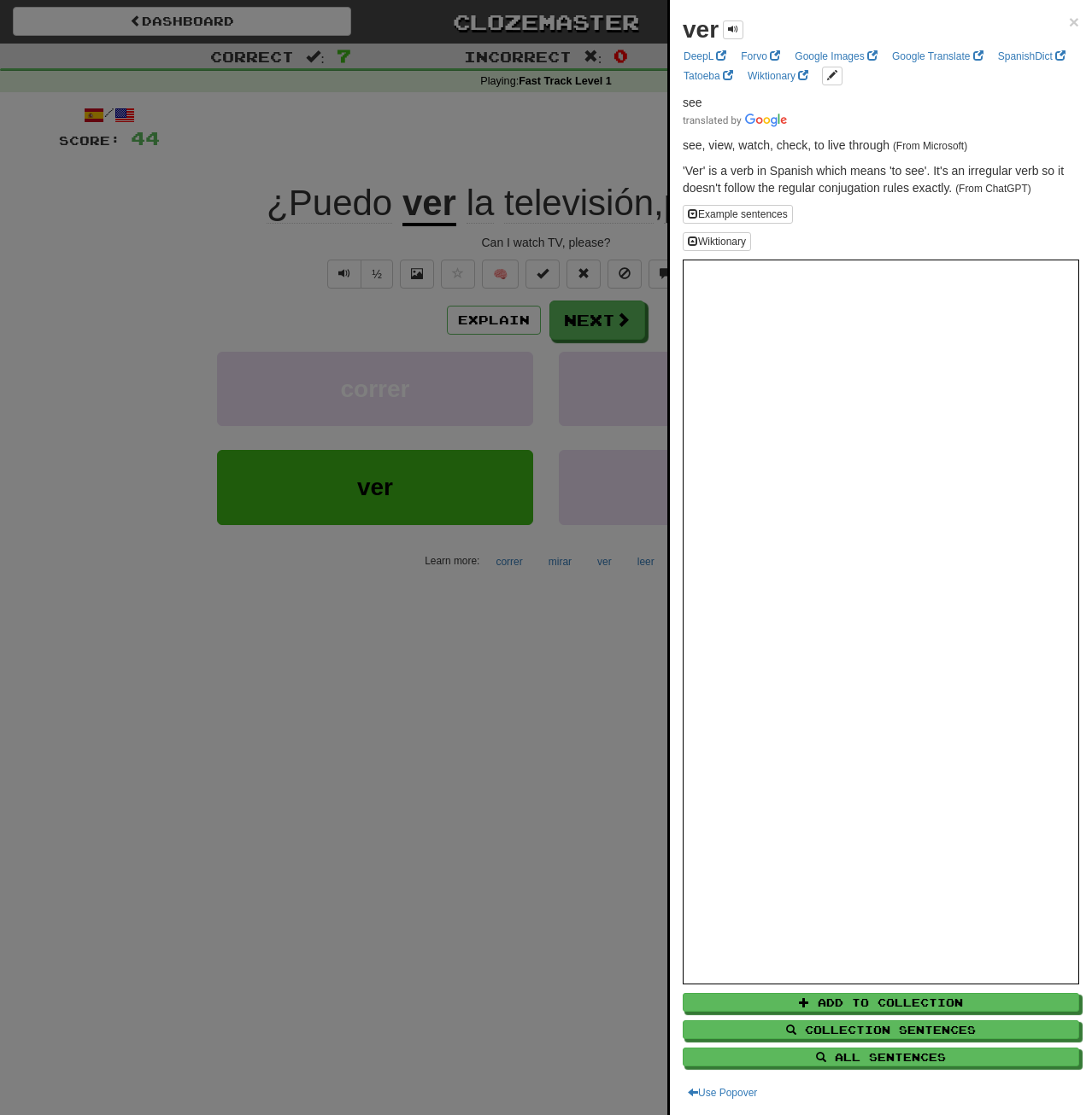
click at [265, 1014] on div at bounding box center [546, 557] width 1092 height 1115
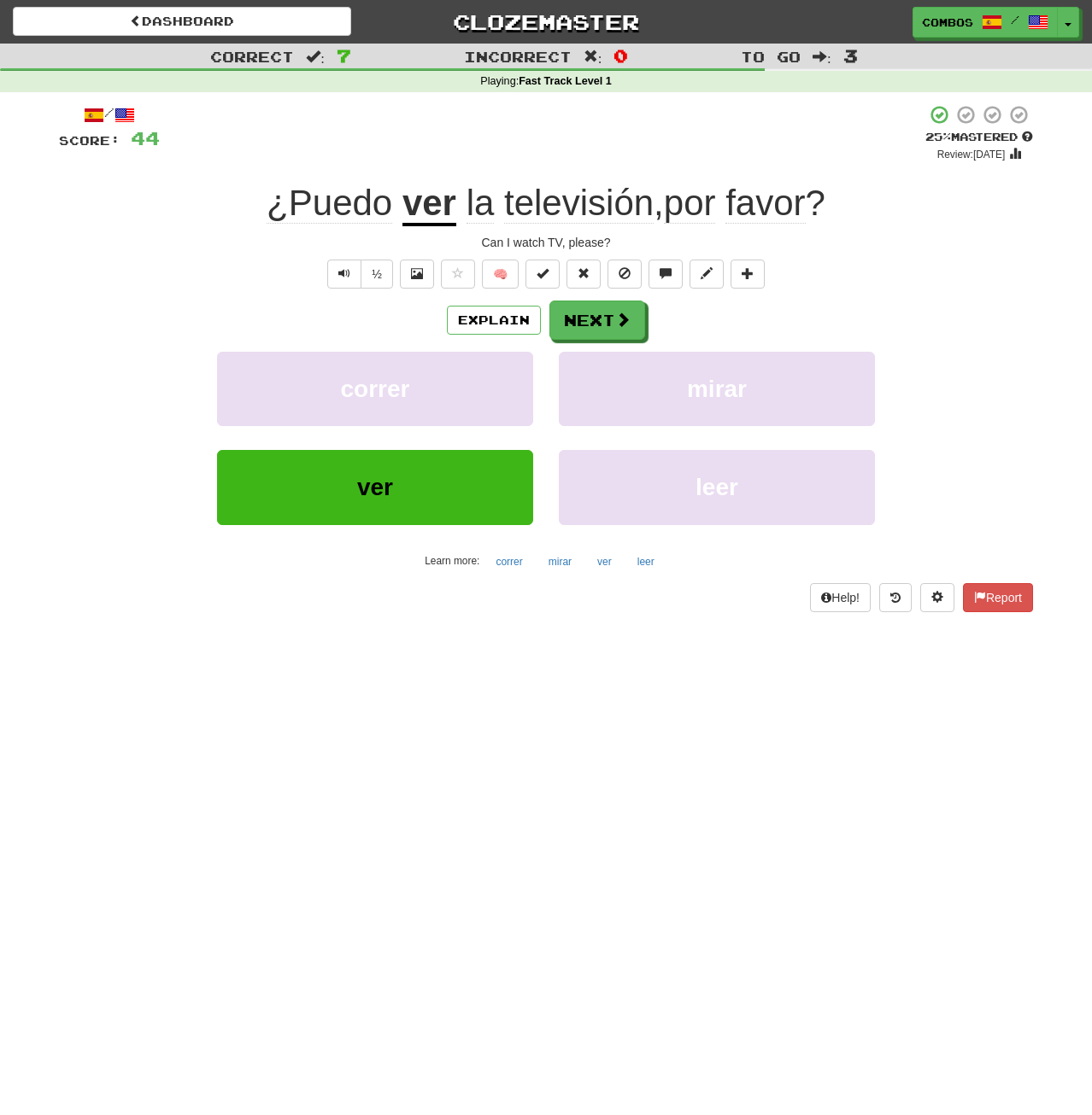
click at [265, 1014] on div "Dashboard Clozemaster Combos / Toggle Dropdown Dashboard Leaderboard Activity F…" at bounding box center [546, 557] width 1092 height 1115
click at [629, 307] on button "Next" at bounding box center [598, 322] width 95 height 40
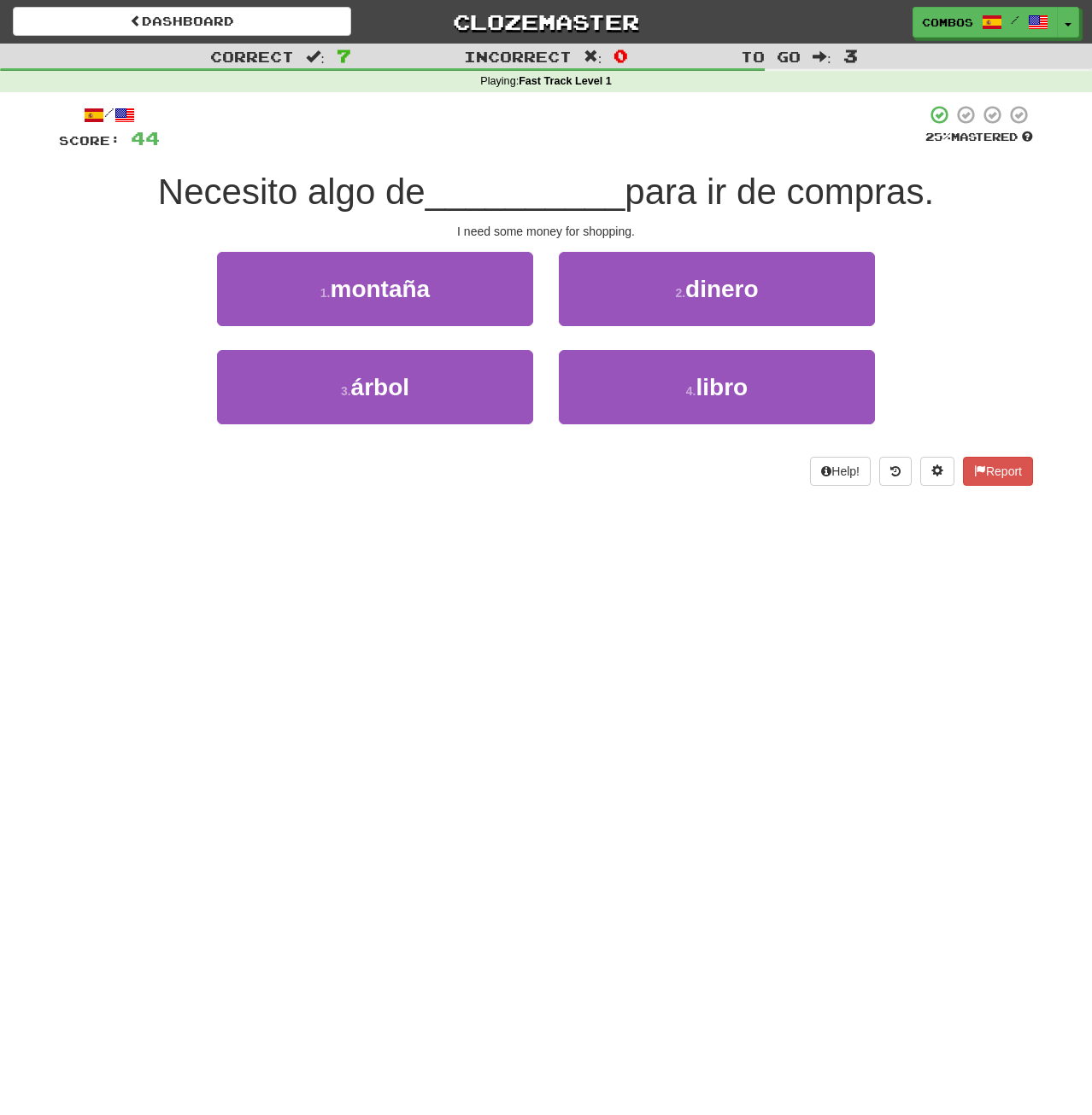
click at [396, 755] on div "Dashboard Clozemaster Combos / Toggle Dropdown Dashboard Leaderboard Activity F…" at bounding box center [546, 557] width 1092 height 1115
